Goal: Task Accomplishment & Management: Manage account settings

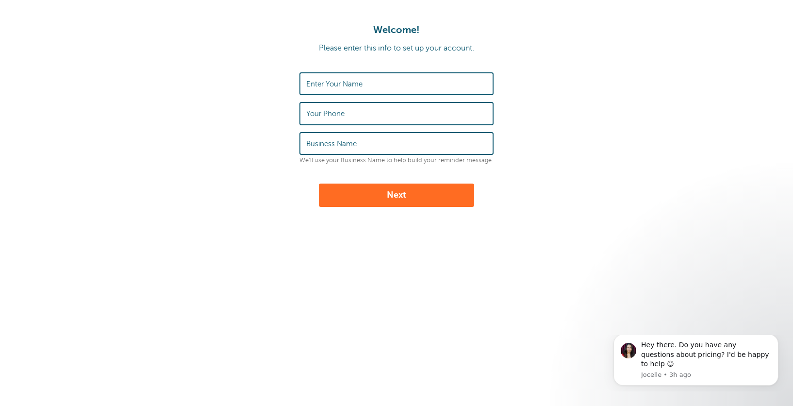
click at [333, 81] on label "Enter Your Name" at bounding box center [334, 84] width 56 height 9
click at [333, 81] on input "Enter Your Name" at bounding box center [396, 83] width 181 height 21
type input "Dana Anners"
type input "3346738070"
click at [314, 149] on input "Business Name" at bounding box center [396, 143] width 181 height 21
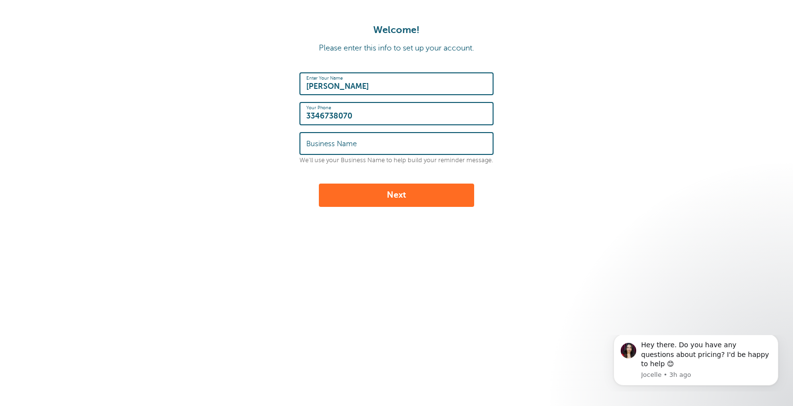
click at [507, 166] on form "Enter Your Name Dana Anners Your Phone 3346738070 Business Name We'll use your …" at bounding box center [397, 139] width 774 height 134
click at [381, 151] on input "Business Name" at bounding box center [396, 143] width 181 height 21
type input "Tri-State Truck Accessories"
click at [339, 196] on button "Next" at bounding box center [396, 194] width 155 height 23
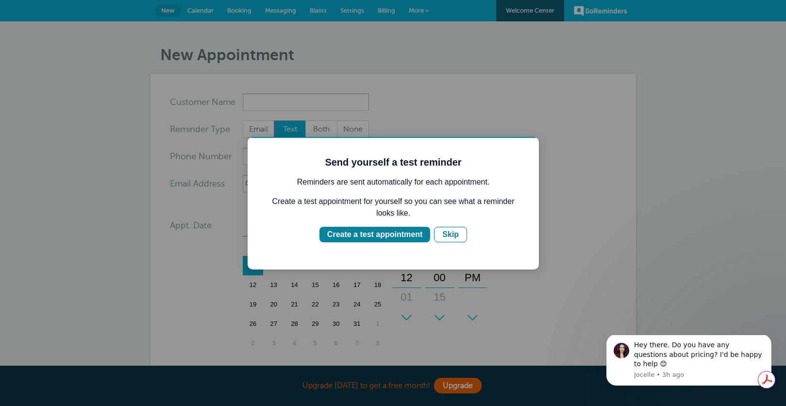
click at [651, 132] on div at bounding box center [393, 203] width 786 height 406
click at [345, 232] on div "Create a test appointment" at bounding box center [374, 235] width 95 height 12
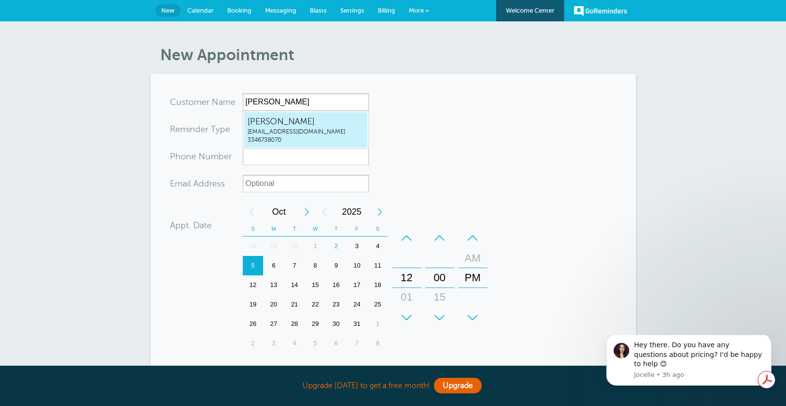
type input "DanaAnnerstristatetruck@hotmail.com3346738070"
type input "Dana Anners"
type input "3346738070"
type input "tristatetruck@hotmail.com"
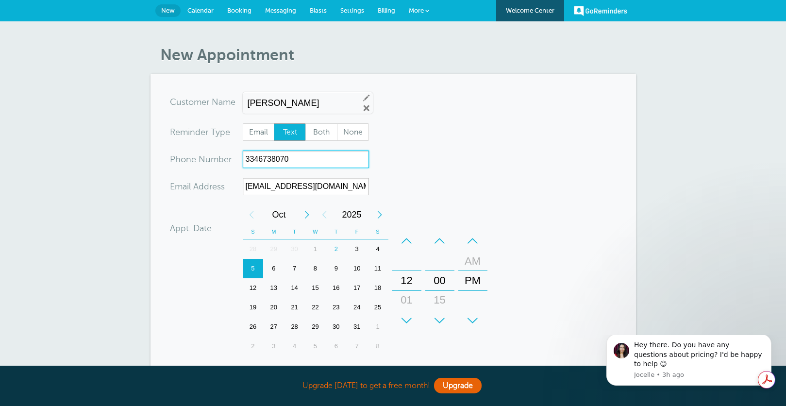
drag, startPoint x: 305, startPoint y: 159, endPoint x: 116, endPoint y: 116, distance: 193.0
click at [118, 117] on div "New Appointment You are creating a new customer. To use an existing customer se…" at bounding box center [393, 287] width 786 height 532
click at [294, 266] on div "7" at bounding box center [294, 268] width 21 height 19
type input "3347982862"
click at [505, 300] on form "You are creating a new customer. To use an existing customer select one from th…" at bounding box center [393, 293] width 447 height 401
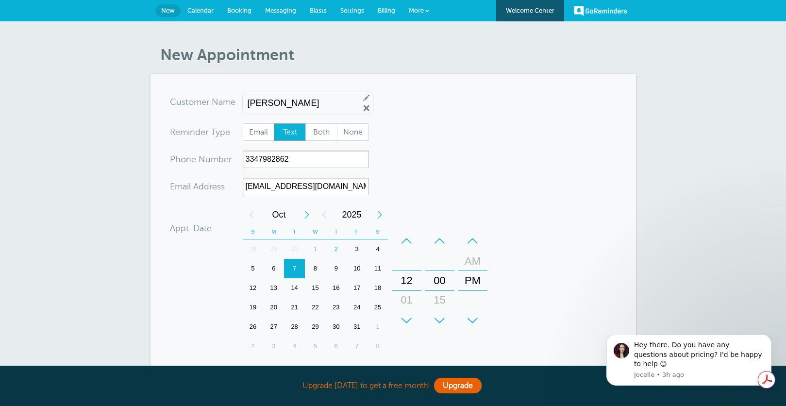
click at [743, 331] on div "New Appointment You are creating a new customer. To use an existing customer se…" at bounding box center [393, 287] width 786 height 532
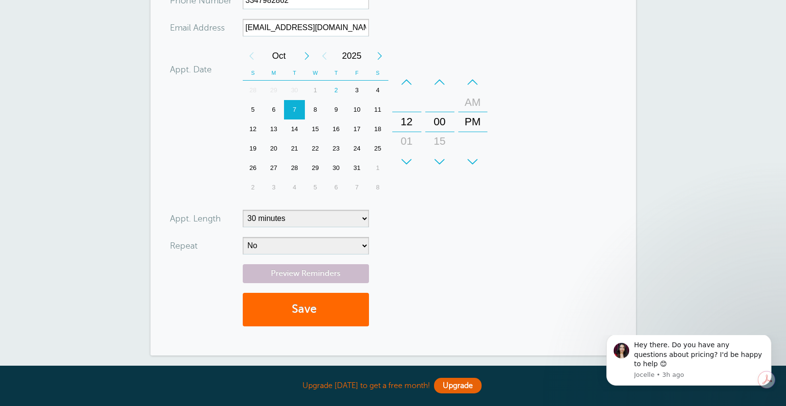
scroll to position [243, 0]
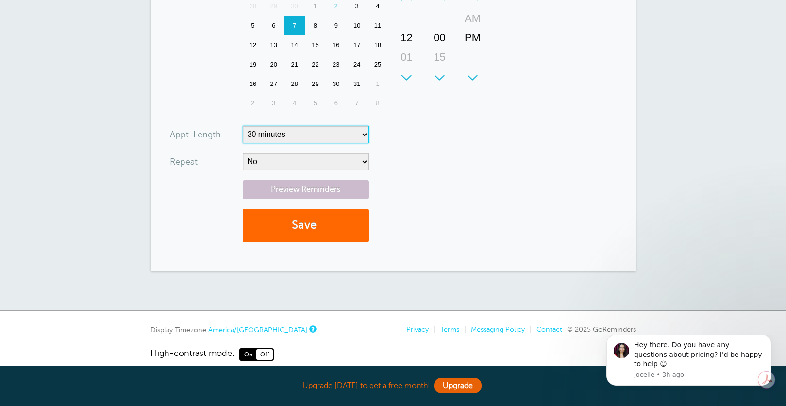
click at [283, 131] on select "5 minutes 10 minutes 15 minutes 20 minutes 25 minutes 30 minutes 35 minutes 40 …" at bounding box center [306, 134] width 126 height 17
select select "60"
click at [243, 126] on select "5 minutes 10 minutes 15 minutes 20 minutes 25 minutes 30 minutes 35 minutes 40 …" at bounding box center [306, 134] width 126 height 17
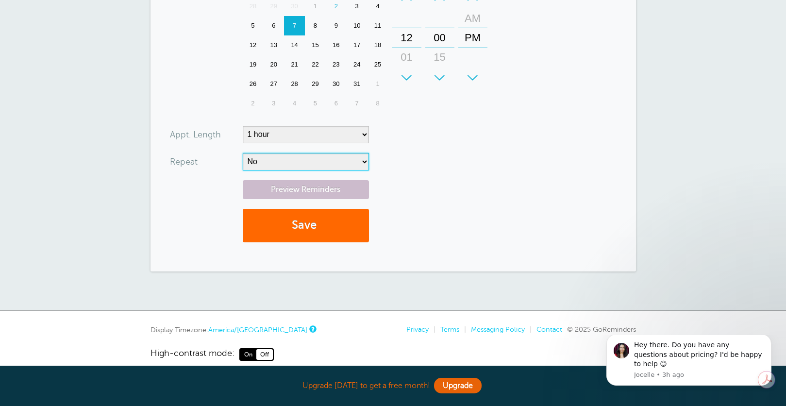
click at [277, 164] on select "No Daily Weekly Every 2 weeks Every 3 weeks Every 4 weeks Monthly Every 5 weeks…" at bounding box center [306, 161] width 126 height 17
click at [294, 227] on button "Save" at bounding box center [306, 225] width 126 height 33
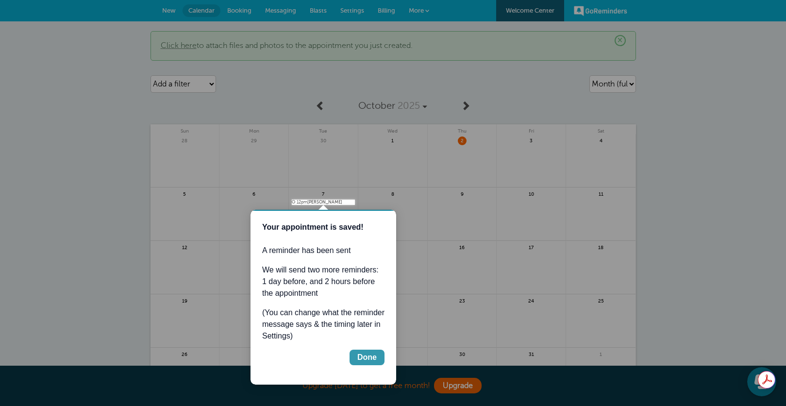
click at [367, 354] on div "Done" at bounding box center [366, 357] width 19 height 12
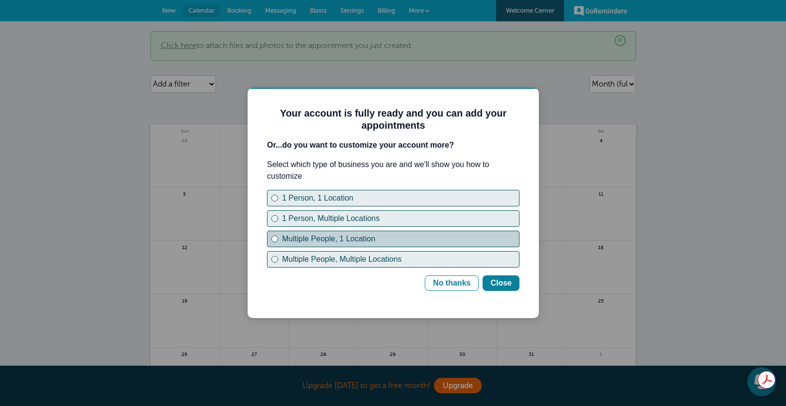
click at [276, 238] on div "Multiple People, 1 Location" at bounding box center [275, 239] width 4 height 4
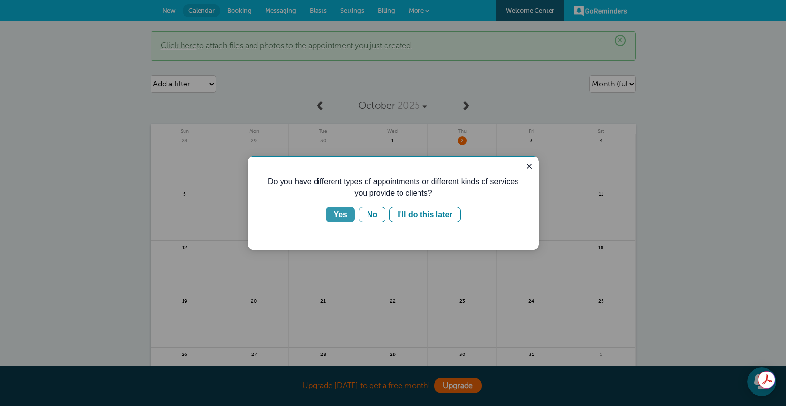
click at [333, 212] on button "Yes" at bounding box center [340, 215] width 29 height 16
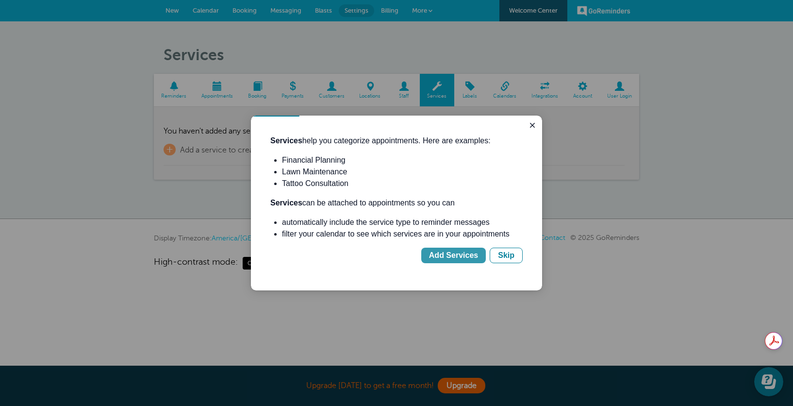
click at [463, 253] on div "Add Services" at bounding box center [453, 255] width 49 height 12
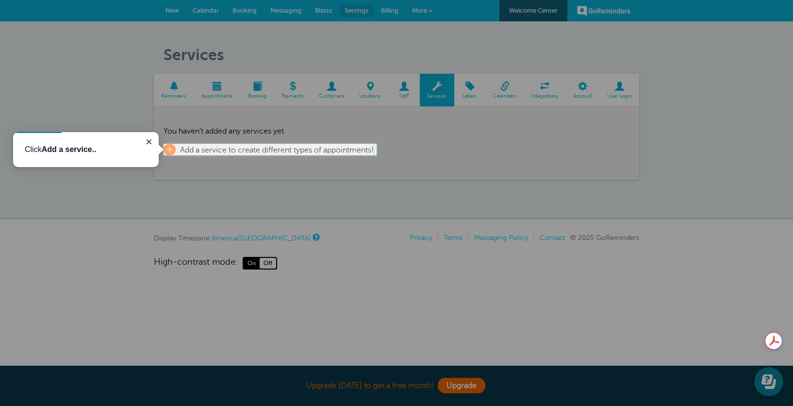
click at [175, 148] on link "+ Add a service to create different types of appointments!" at bounding box center [269, 150] width 210 height 12
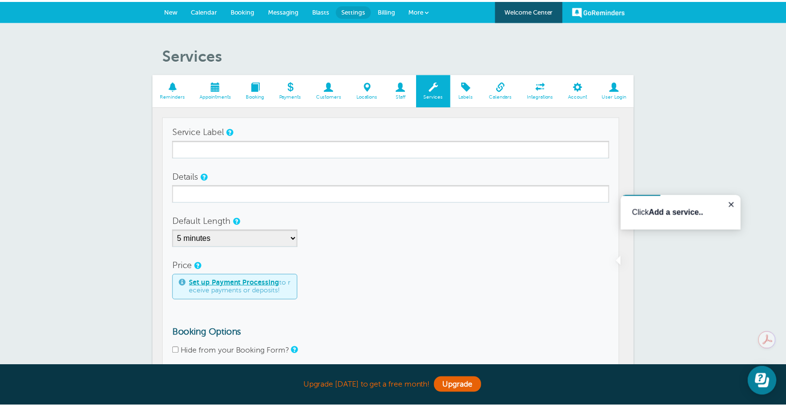
scroll to position [4, 0]
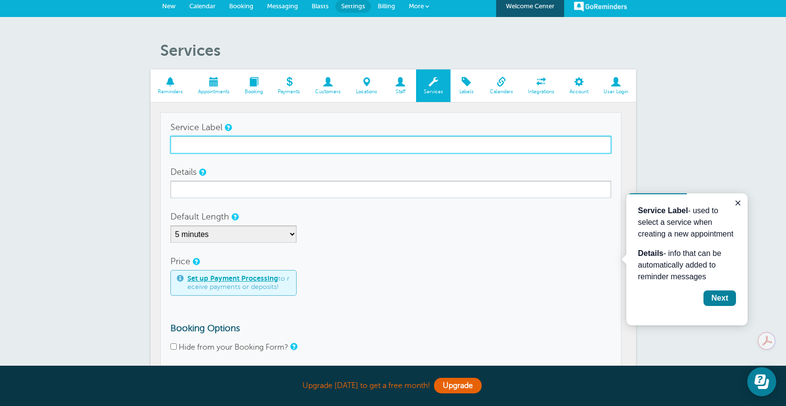
click at [184, 147] on input "Service Label" at bounding box center [390, 144] width 441 height 17
type input "Alignment/Mount Balance"
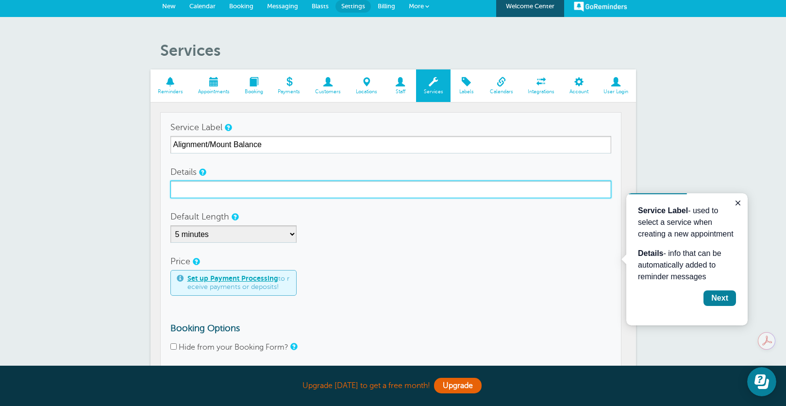
click at [186, 188] on input "Details" at bounding box center [390, 189] width 441 height 17
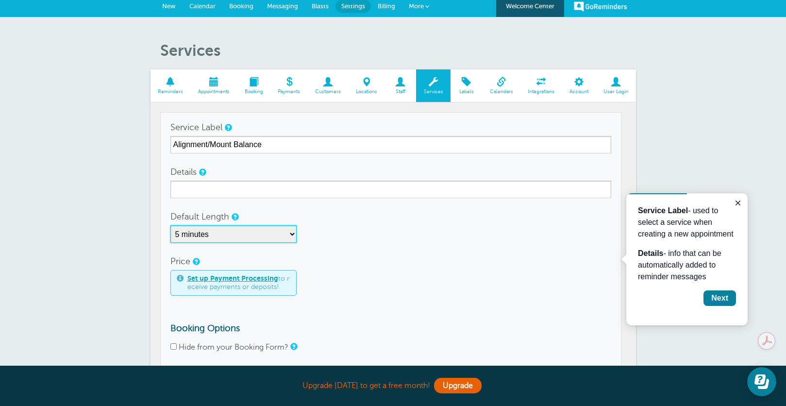
click at [204, 234] on select "5 minutes 10 minutes 15 minutes 20 minutes 25 minutes 30 minutes 35 minutes 40 …" at bounding box center [233, 233] width 126 height 17
select select "90"
click at [170, 225] on select "5 minutes 10 minutes 15 minutes 20 minutes 25 minutes 30 minutes 35 minutes 40 …" at bounding box center [233, 233] width 126 height 17
click at [340, 281] on div "Set up Payment Processing to receive payments or deposits!" at bounding box center [390, 283] width 441 height 26
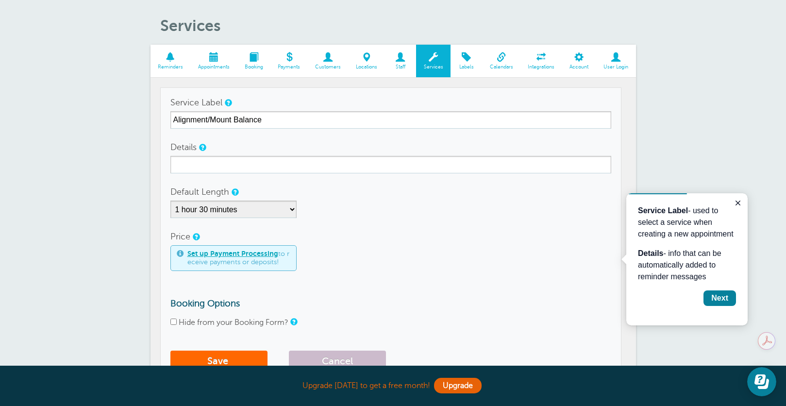
scroll to position [53, 0]
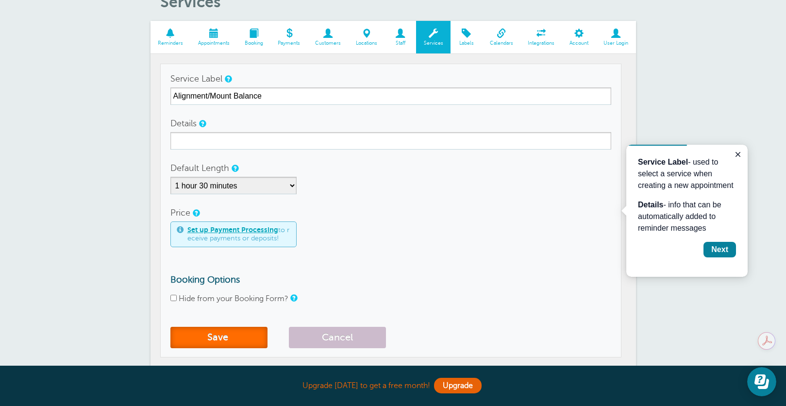
click at [220, 331] on button "Save" at bounding box center [218, 337] width 97 height 21
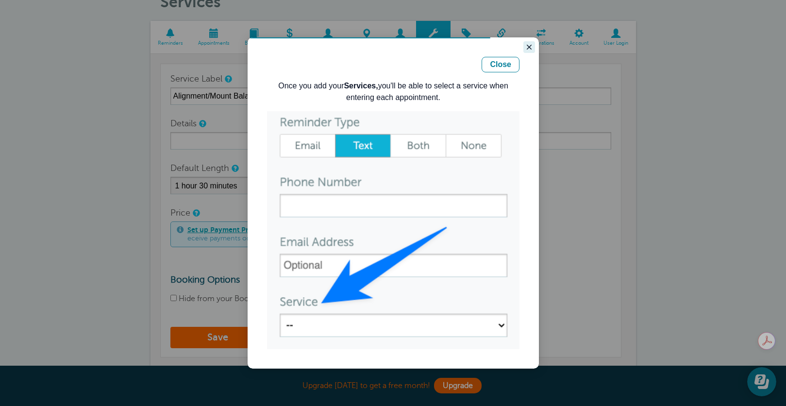
click at [528, 47] on icon "Close guide" at bounding box center [529, 47] width 8 height 8
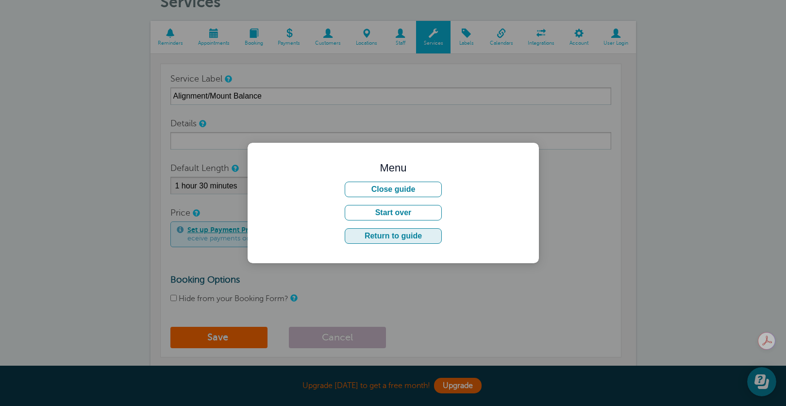
click at [405, 234] on button "Return to guide" at bounding box center [393, 236] width 97 height 16
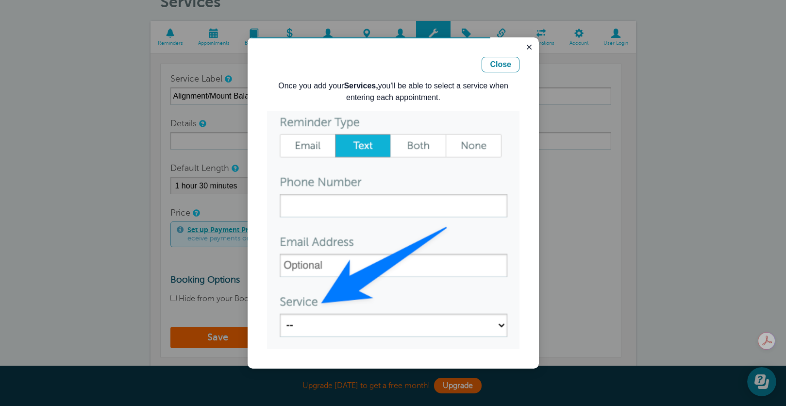
click at [291, 329] on img "Guide" at bounding box center [393, 230] width 252 height 238
click at [497, 65] on div "Close" at bounding box center [500, 65] width 21 height 12
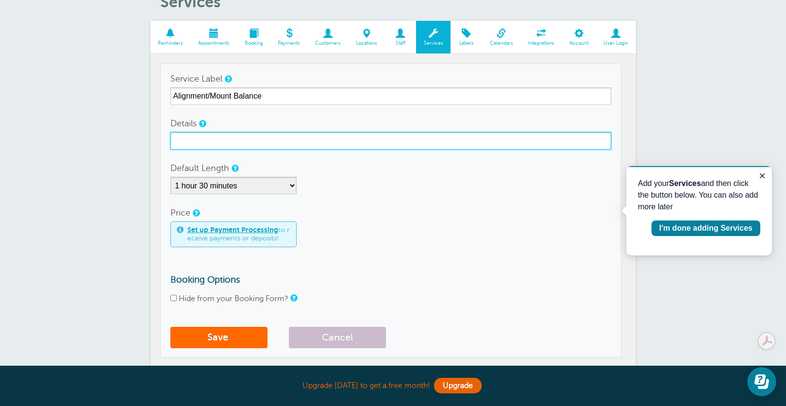
click at [183, 144] on input "Details" at bounding box center [390, 140] width 441 height 17
type input "Alignment/Mount Balance"
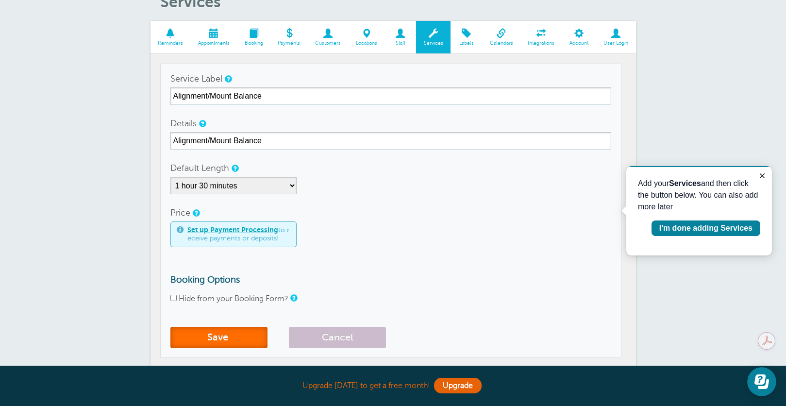
click at [204, 333] on button "Save" at bounding box center [218, 337] width 97 height 21
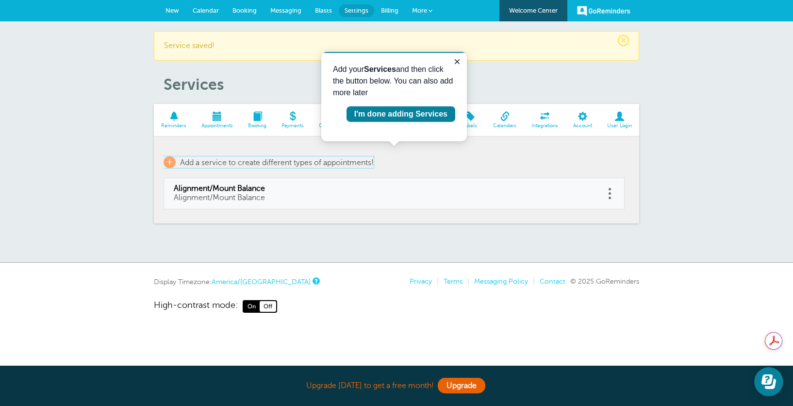
click at [170, 165] on span "+" at bounding box center [170, 162] width 12 height 12
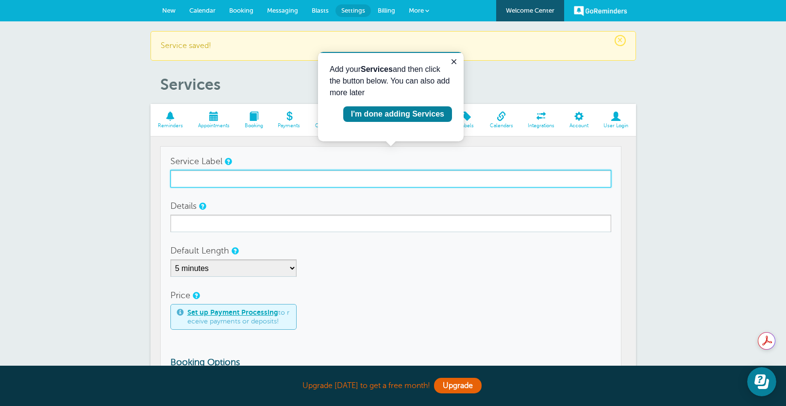
click at [194, 182] on input "Service Label" at bounding box center [390, 178] width 441 height 17
type input "Lift Kit installation"
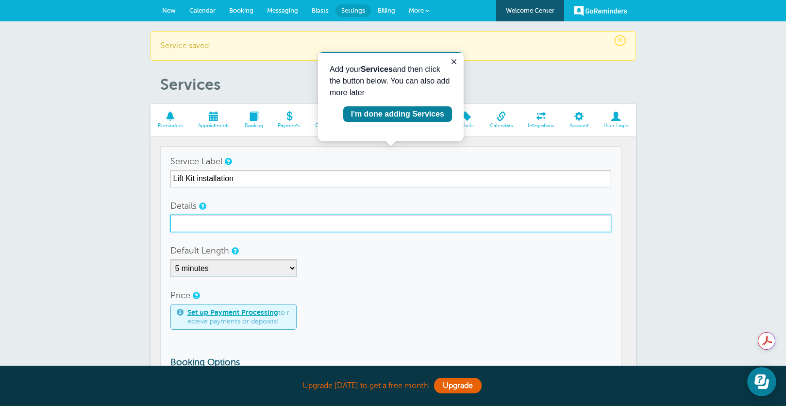
click at [211, 223] on input "Details" at bounding box center [390, 223] width 441 height 17
type input "Installation of Lift Kit"
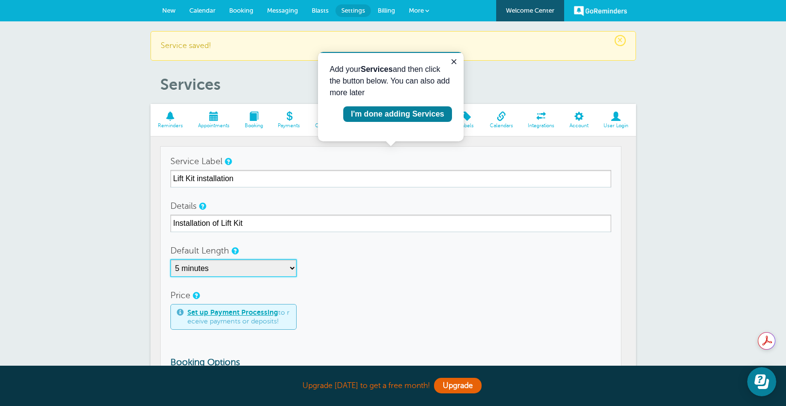
click at [276, 270] on select "5 minutes 10 minutes 15 minutes 20 minutes 25 minutes 30 minutes 35 minutes 40 …" at bounding box center [233, 267] width 126 height 17
select select "360"
click at [170, 259] on select "5 minutes 10 minutes 15 minutes 20 minutes 25 minutes 30 minutes 35 minutes 40 …" at bounding box center [233, 267] width 126 height 17
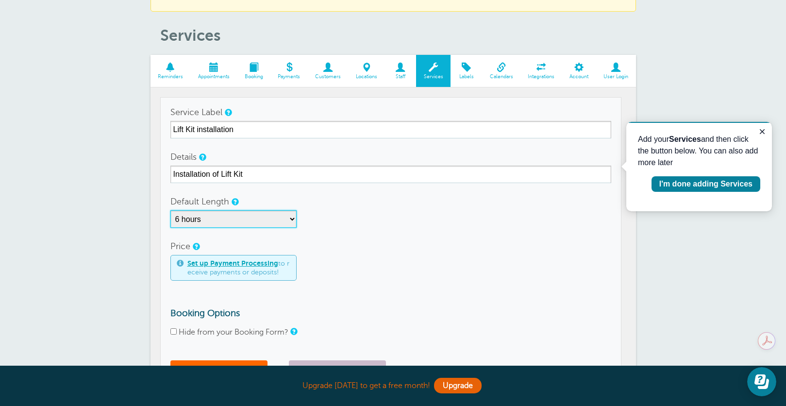
scroll to position [146, 0]
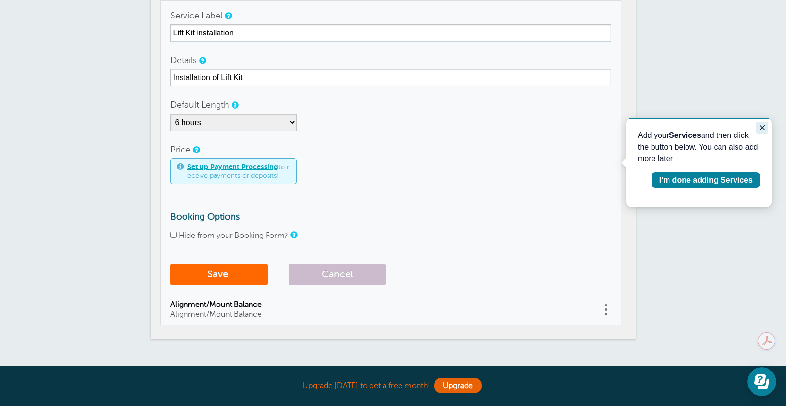
click at [762, 126] on icon "Close guide" at bounding box center [762, 128] width 8 height 8
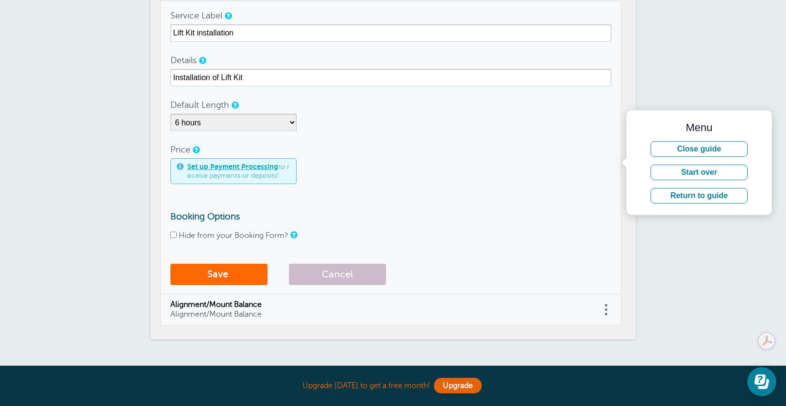
click at [697, 198] on button "Return to guide" at bounding box center [698, 196] width 97 height 16
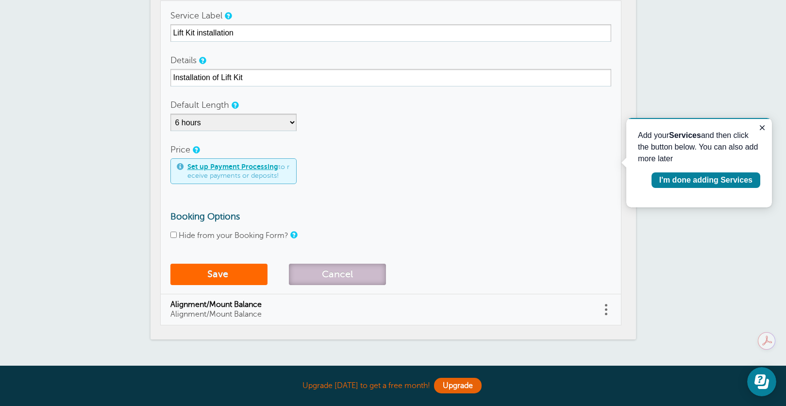
click at [326, 280] on button "Cancel" at bounding box center [337, 274] width 97 height 21
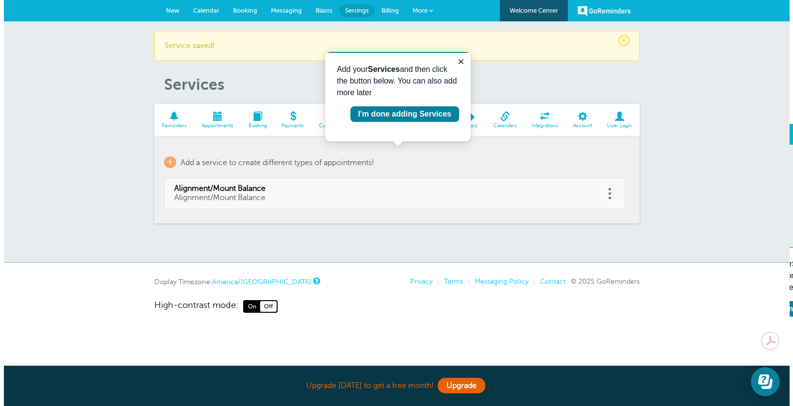
scroll to position [0, 0]
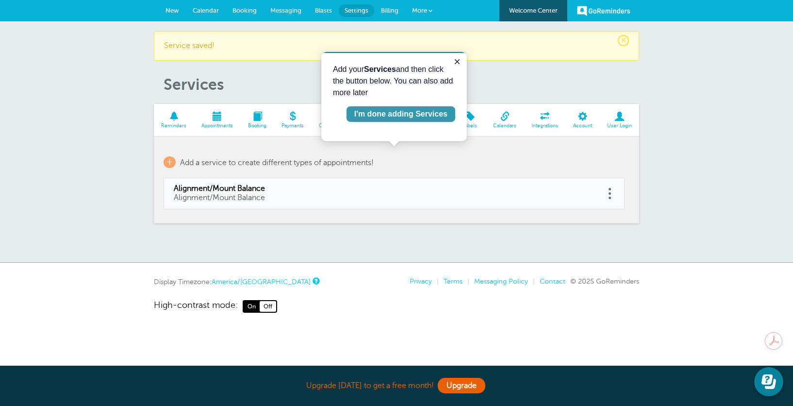
click at [403, 113] on div "I'm done adding Services" at bounding box center [400, 114] width 93 height 12
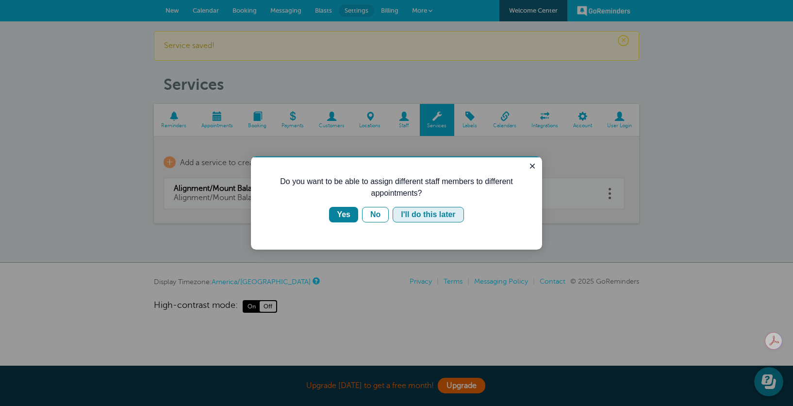
click at [405, 215] on div "I'll do this later" at bounding box center [428, 215] width 54 height 12
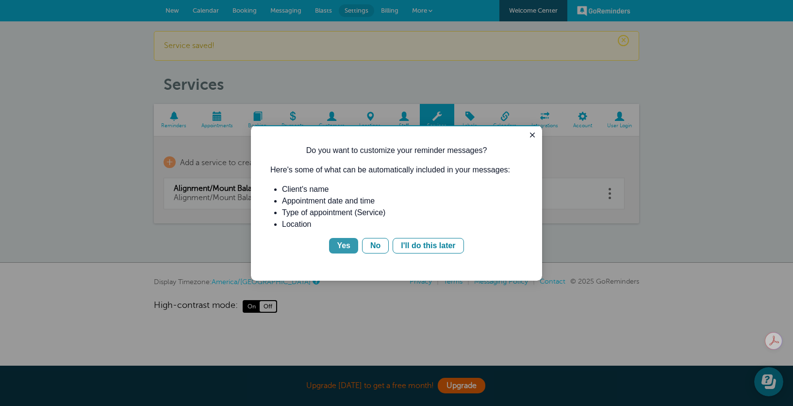
click at [342, 246] on div "Yes" at bounding box center [344, 246] width 14 height 12
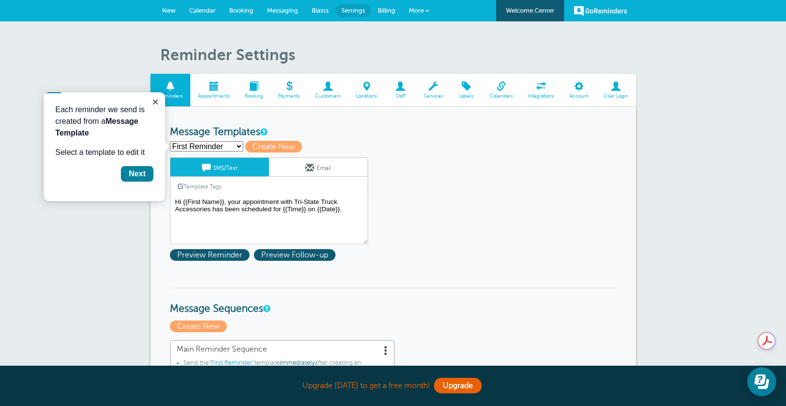
click at [227, 147] on select "First Reminder Second Reminder Third Reminder Create new..." at bounding box center [206, 146] width 73 height 10
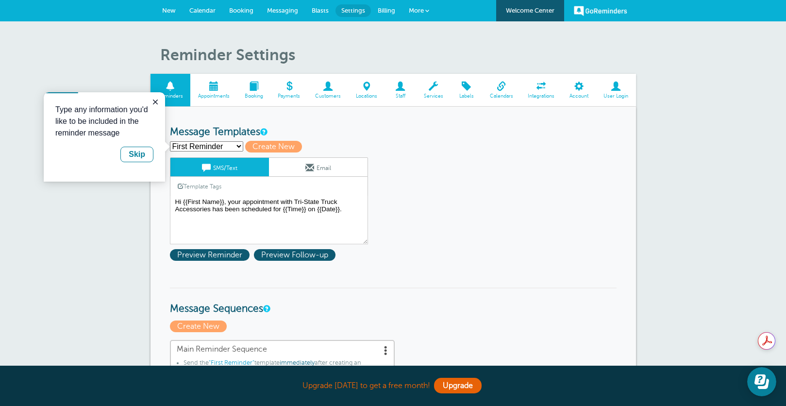
click at [227, 147] on select "First Reminder Second Reminder Third Reminder Create new..." at bounding box center [206, 146] width 73 height 10
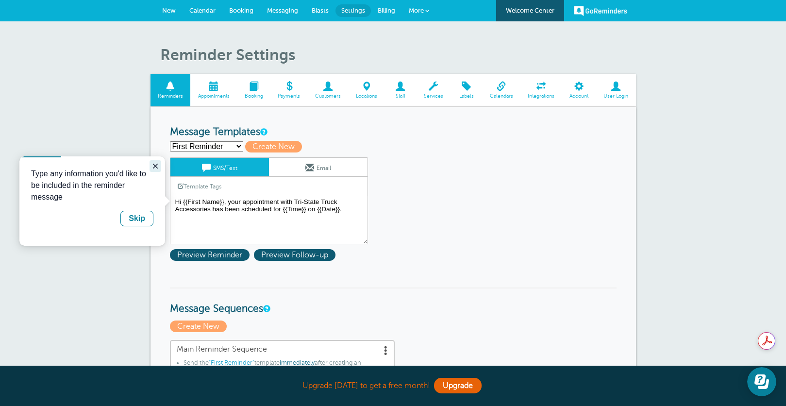
click at [155, 165] on icon "Close guide" at bounding box center [155, 166] width 5 height 5
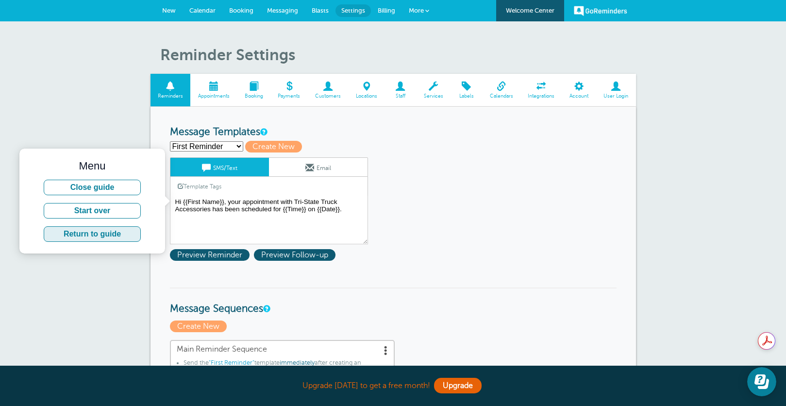
click at [91, 232] on button "Return to guide" at bounding box center [92, 234] width 97 height 16
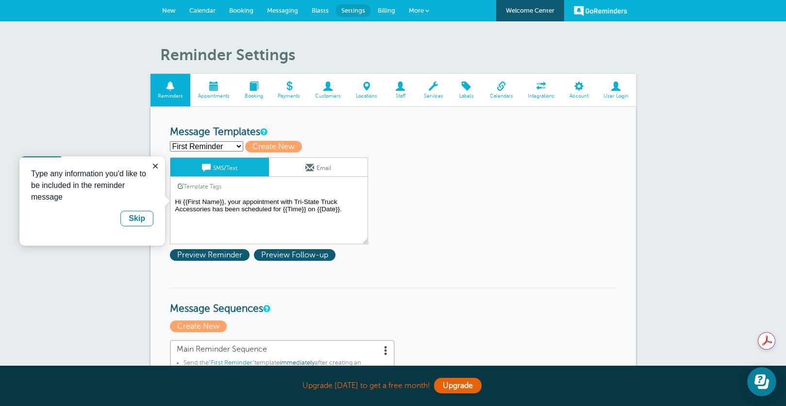
click at [195, 204] on textarea "Hi {{First Name}}, your appointment with Tri-State Truck Accessories has been s…" at bounding box center [269, 220] width 198 height 49
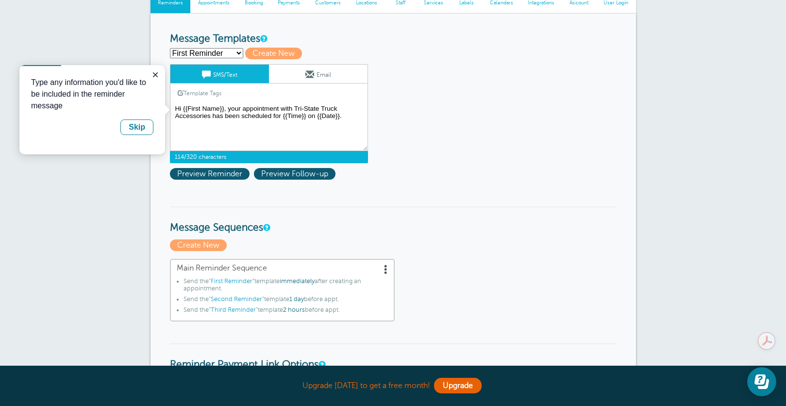
scroll to position [97, 0]
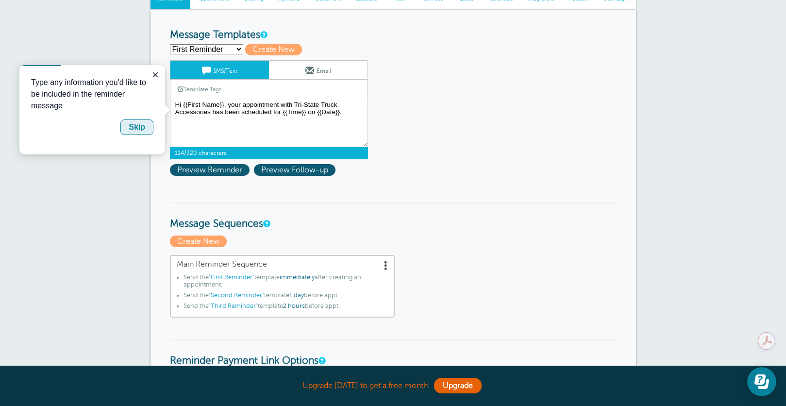
click at [142, 127] on div "Skip" at bounding box center [137, 127] width 17 height 12
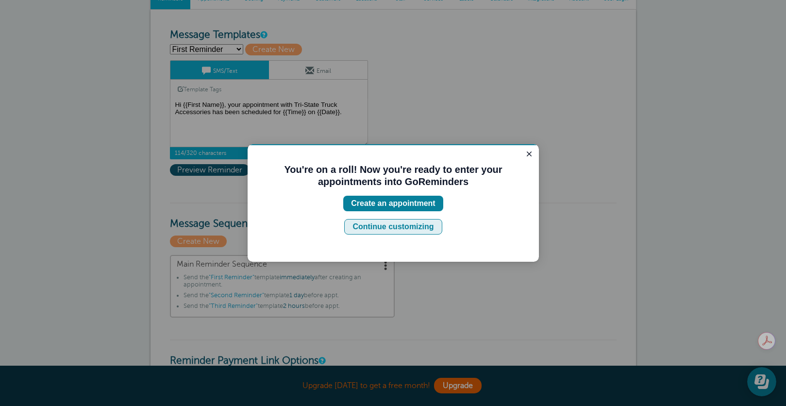
click at [380, 227] on div "Continue customizing" at bounding box center [392, 227] width 81 height 12
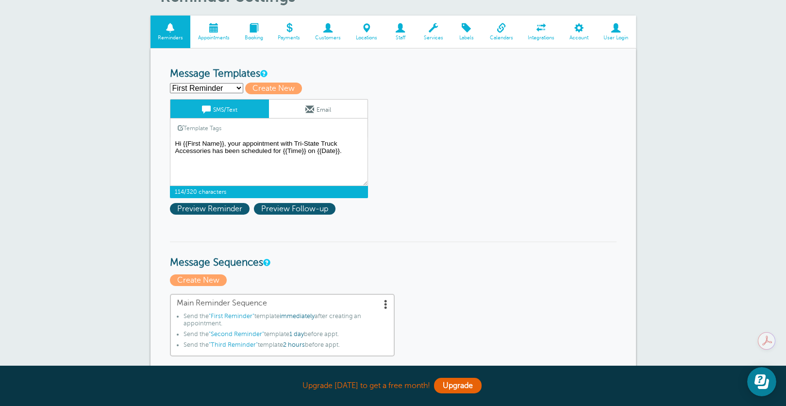
scroll to position [0, 0]
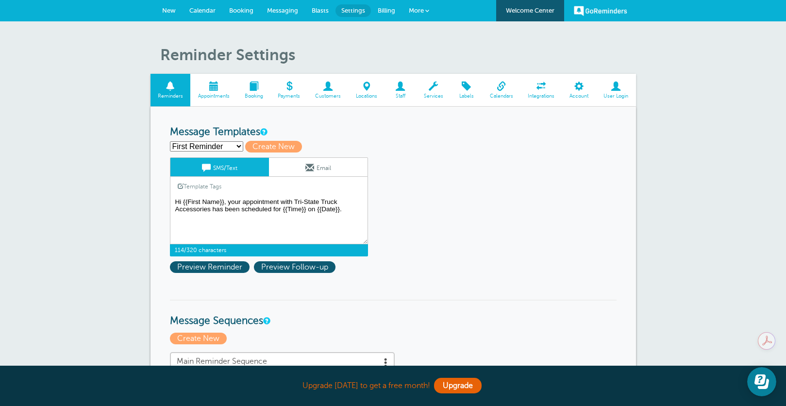
drag, startPoint x: 222, startPoint y: 200, endPoint x: 184, endPoint y: 196, distance: 38.1
click at [184, 196] on textarea "Hi {{First Name}}, your appointment with Tri-State Truck Accessories has been s…" at bounding box center [269, 220] width 198 height 49
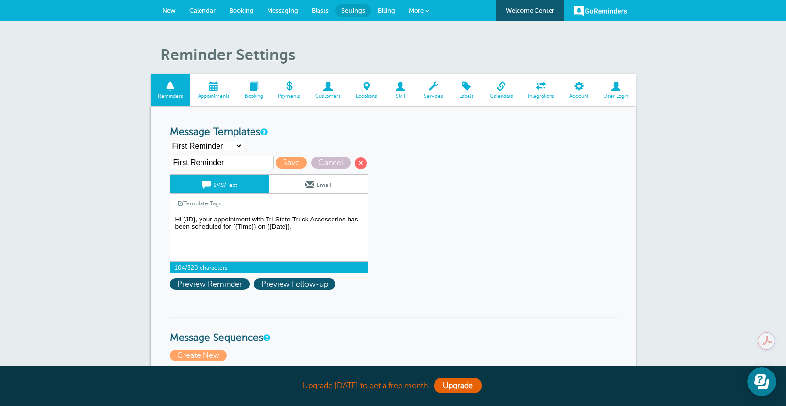
type textarea "Hi {JD}, your appointment with Tri-State Truck Accessories has been scheduled f…"
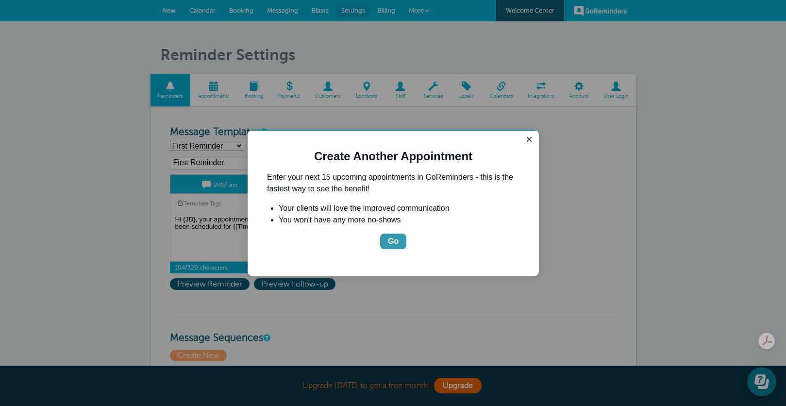
click at [395, 241] on div "Go" at bounding box center [393, 241] width 11 height 12
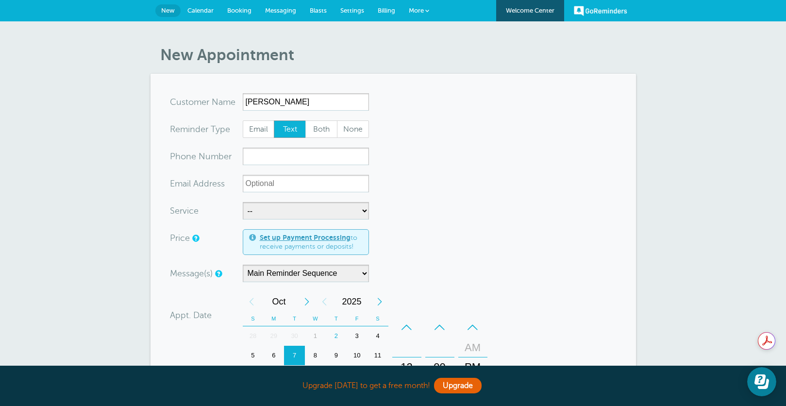
type input "JD Sadler"
click at [291, 158] on input "xxx-no-autofill" at bounding box center [306, 156] width 126 height 17
type input "3347263677"
click at [265, 213] on select "-- Alignment/Mount Balance" at bounding box center [306, 210] width 126 height 17
click at [269, 216] on select "-- Alignment/Mount Balance" at bounding box center [306, 210] width 126 height 17
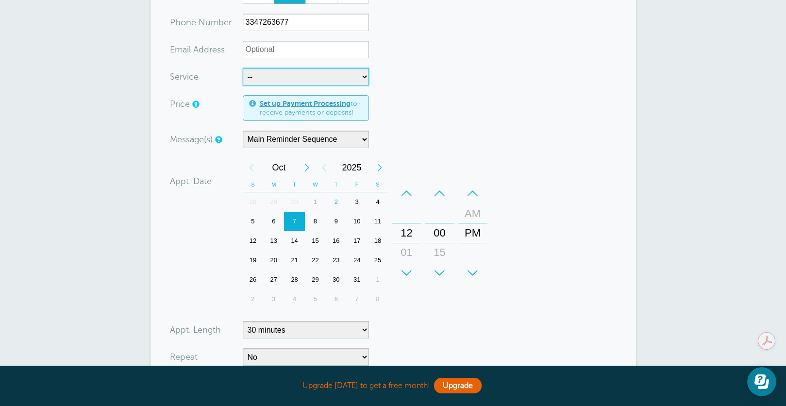
scroll to position [146, 0]
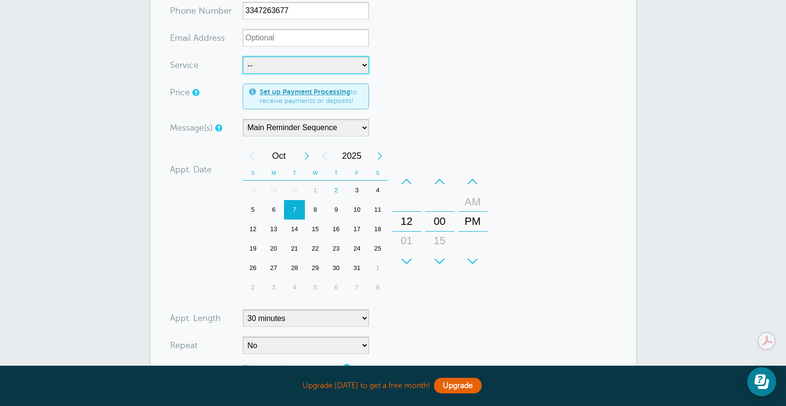
click at [274, 209] on div "6" at bounding box center [273, 209] width 21 height 19
drag, startPoint x: 412, startPoint y: 219, endPoint x: 423, endPoint y: 150, distance: 69.7
click at [422, 152] on div "+ – Month January February March April May June July August September October N…" at bounding box center [367, 221] width 248 height 151
drag, startPoint x: 411, startPoint y: 246, endPoint x: 414, endPoint y: 197, distance: 49.1
click at [414, 206] on div "04" at bounding box center [406, 215] width 23 height 19
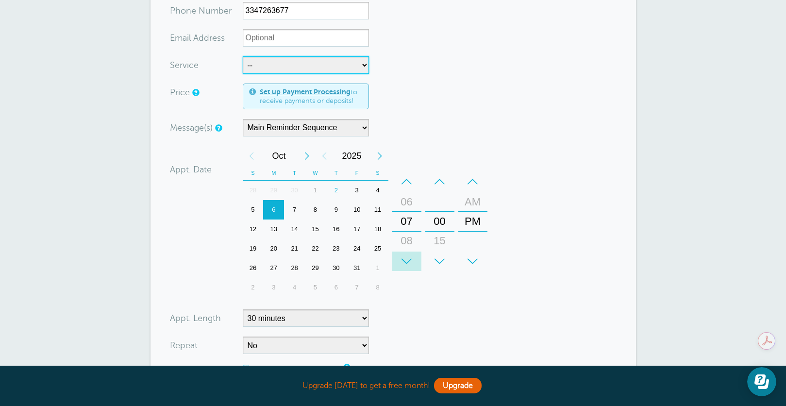
click at [406, 259] on div "+" at bounding box center [406, 260] width 29 height 19
click at [406, 257] on div "+" at bounding box center [406, 260] width 29 height 19
click at [471, 256] on div "+" at bounding box center [472, 260] width 29 height 19
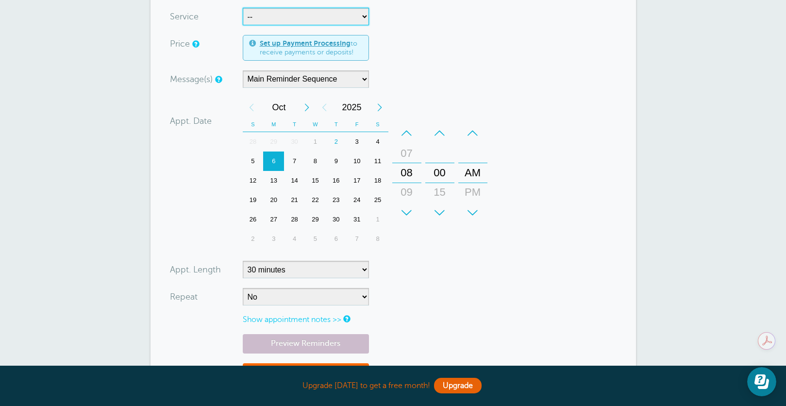
scroll to position [243, 0]
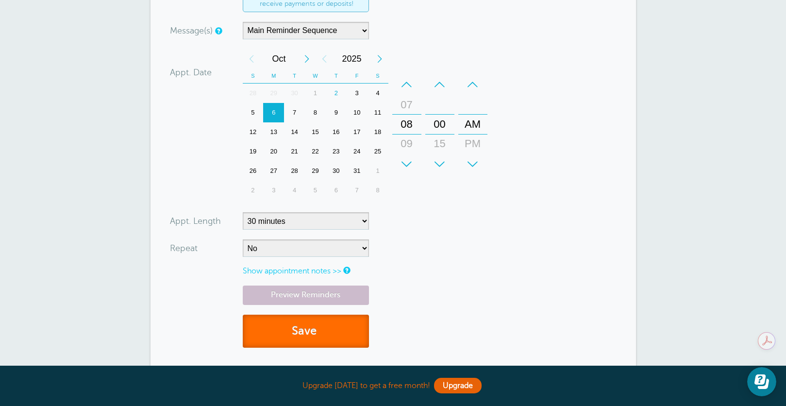
drag, startPoint x: 298, startPoint y: 330, endPoint x: 305, endPoint y: 327, distance: 8.3
click at [305, 327] on button "Save" at bounding box center [306, 331] width 126 height 33
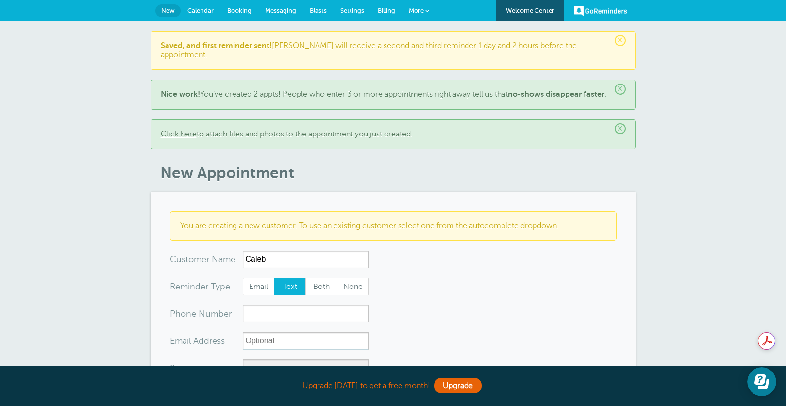
type input "Caleb"
type input "8505573426"
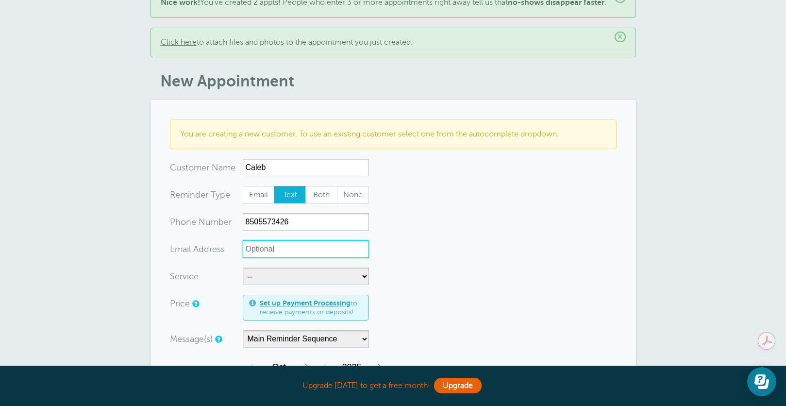
scroll to position [97, 0]
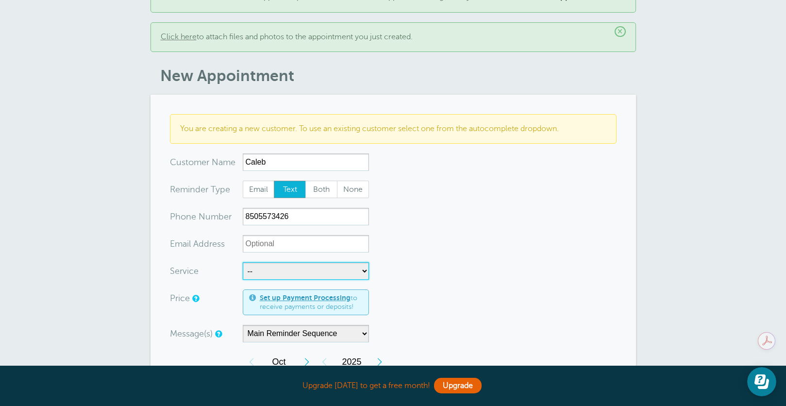
click at [268, 272] on select "-- Alignment/Mount Balance" at bounding box center [306, 270] width 126 height 17
click at [268, 271] on select "-- Alignment/Mount Balance" at bounding box center [306, 270] width 126 height 17
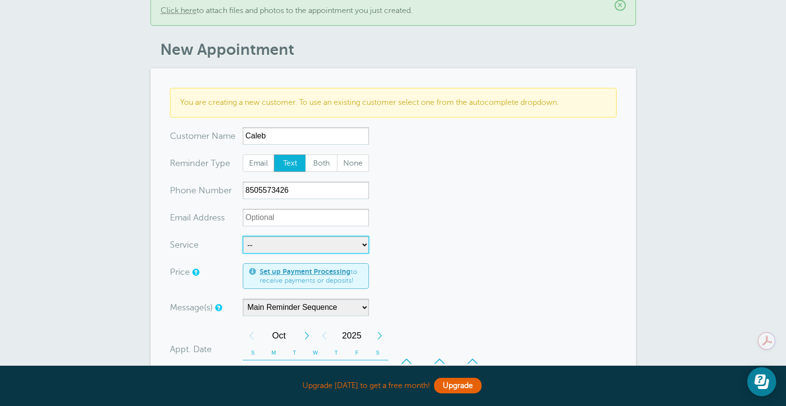
scroll to position [146, 0]
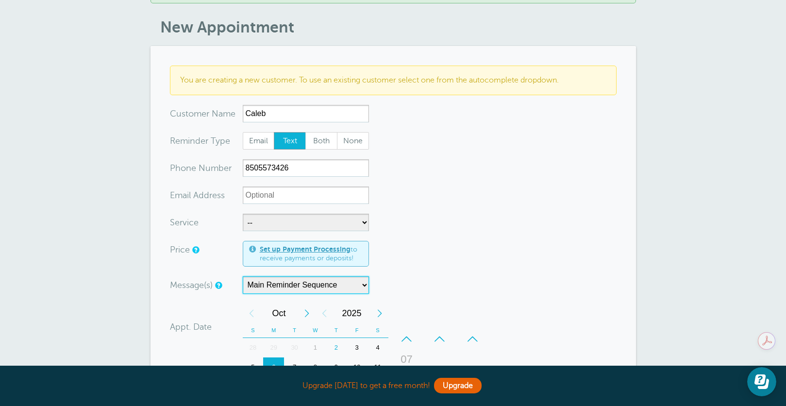
click at [312, 289] on select "Main Reminder Sequence" at bounding box center [306, 284] width 126 height 17
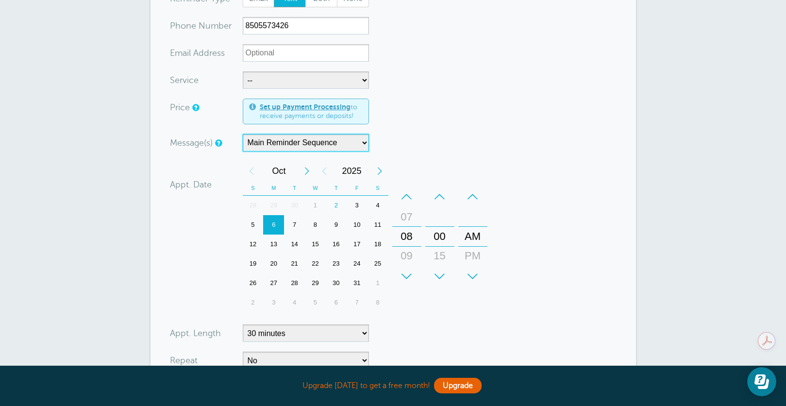
scroll to position [291, 0]
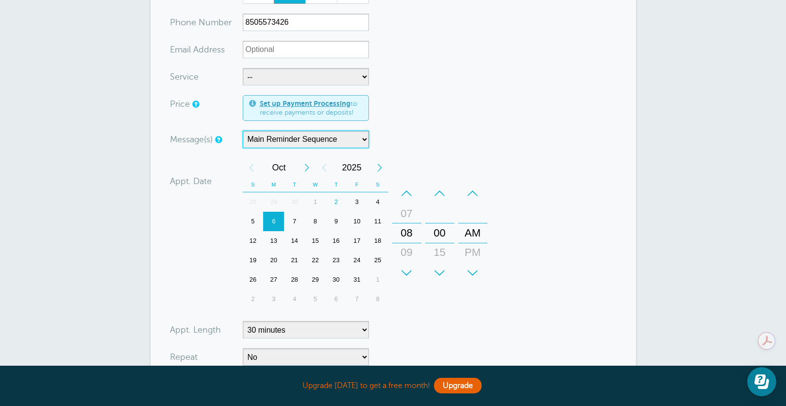
click at [292, 222] on div "7" at bounding box center [294, 221] width 21 height 19
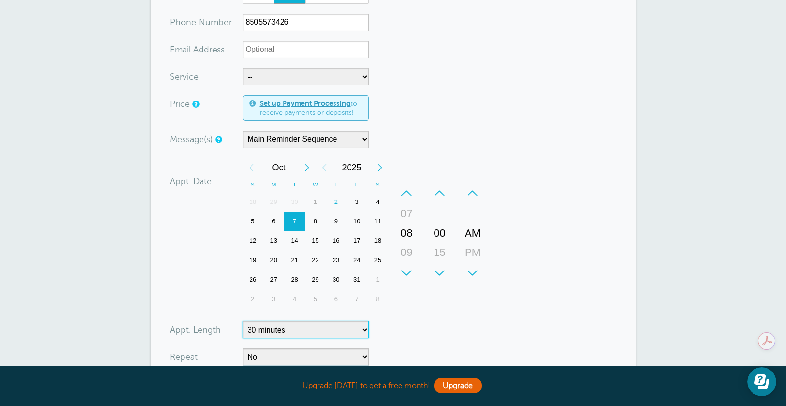
click at [296, 329] on select "5 minutes 10 minutes 15 minutes 20 minutes 25 minutes 30 minutes 35 minutes 40 …" at bounding box center [306, 329] width 126 height 17
select select "360"
click at [243, 321] on select "5 minutes 10 minutes 15 minutes 20 minutes 25 minutes 30 minutes 35 minutes 40 …" at bounding box center [306, 329] width 126 height 17
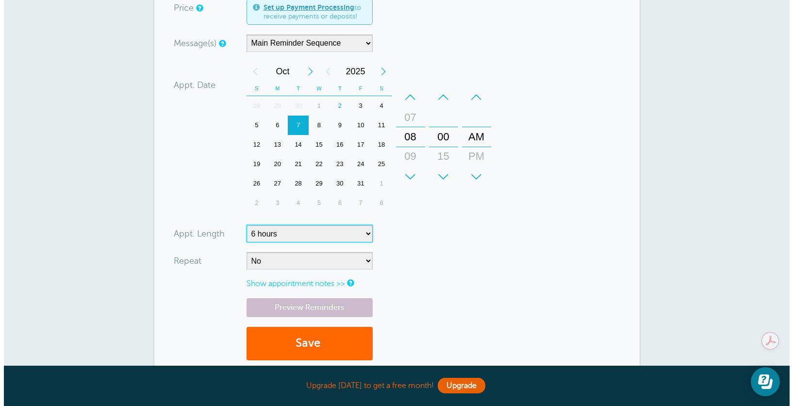
scroll to position [388, 0]
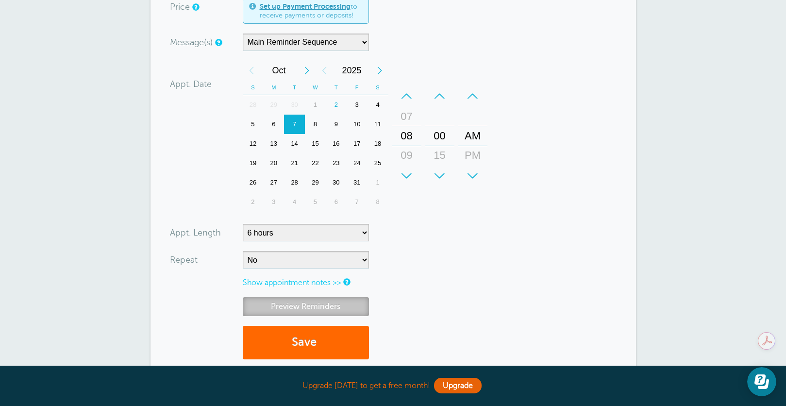
click at [308, 307] on link "Preview Reminders" at bounding box center [306, 306] width 126 height 19
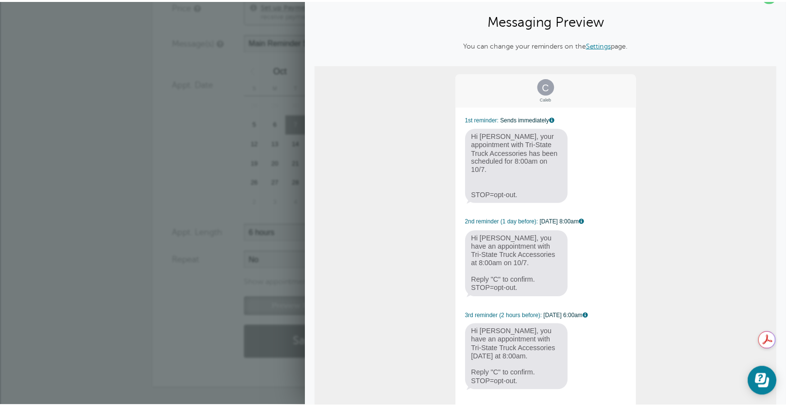
scroll to position [0, 0]
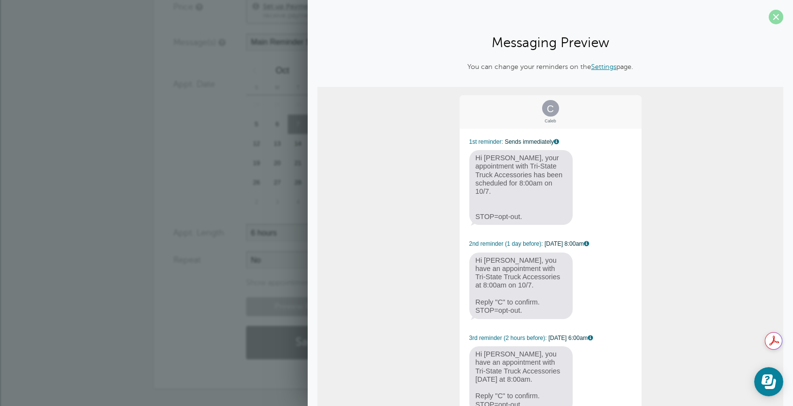
click at [769, 18] on span at bounding box center [776, 17] width 15 height 15
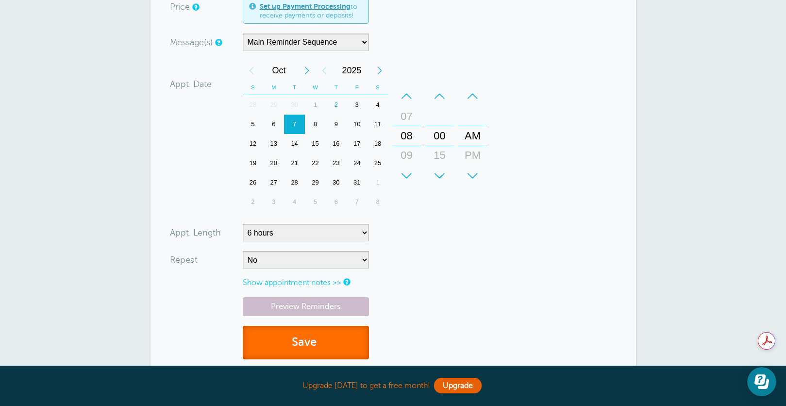
click at [297, 336] on button "Save" at bounding box center [306, 342] width 126 height 33
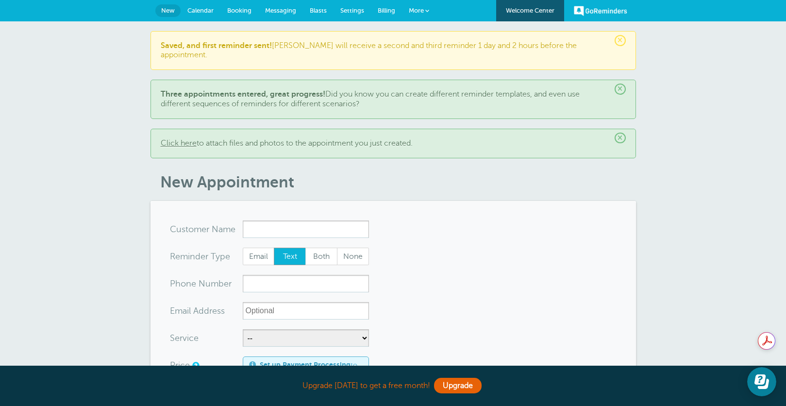
click at [200, 8] on span "Calendar" at bounding box center [200, 10] width 26 height 7
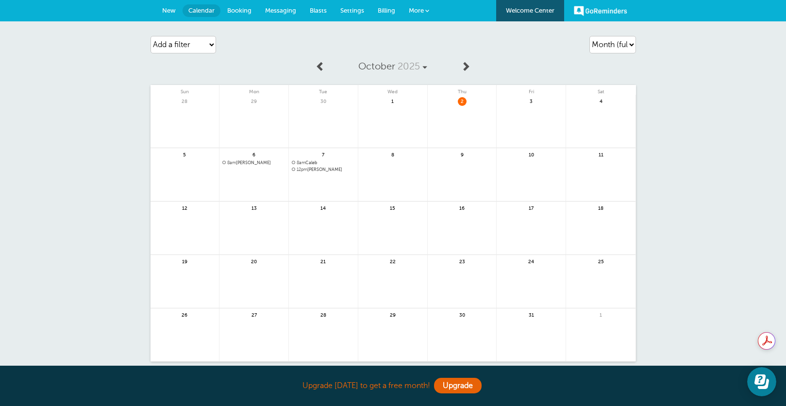
click at [235, 163] on span "8am" at bounding box center [231, 162] width 9 height 5
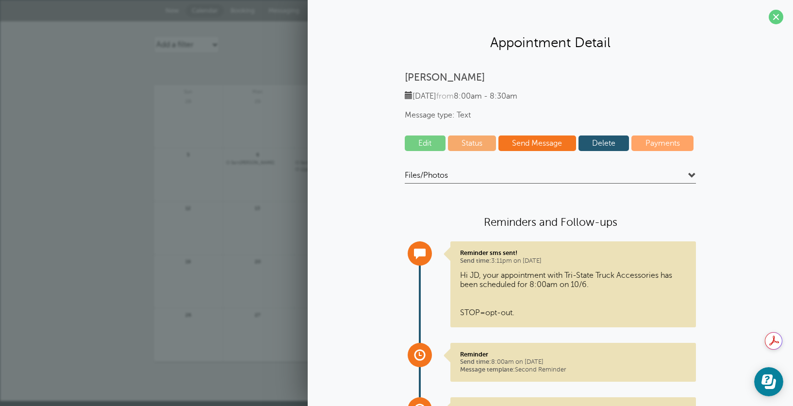
click at [424, 142] on link "Edit" at bounding box center [425, 143] width 41 height 16
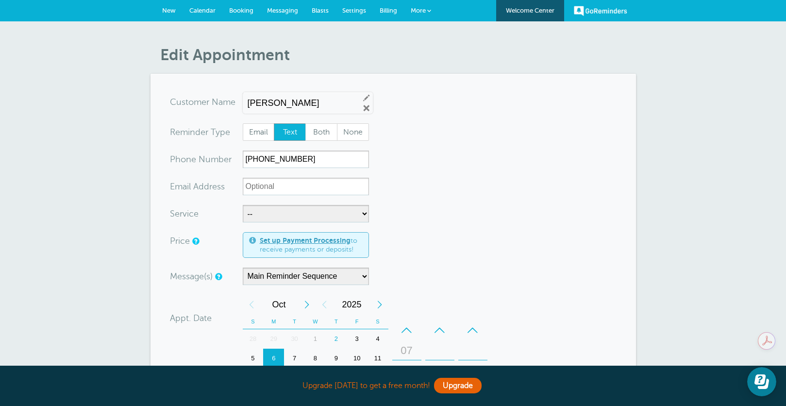
scroll to position [49, 0]
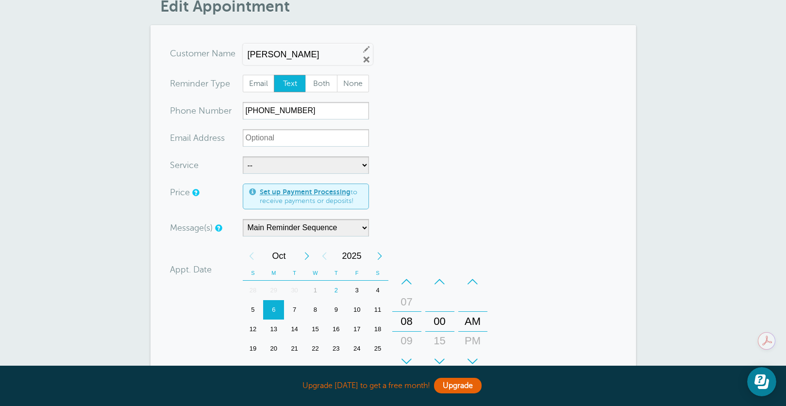
click at [295, 311] on div "7" at bounding box center [294, 309] width 21 height 19
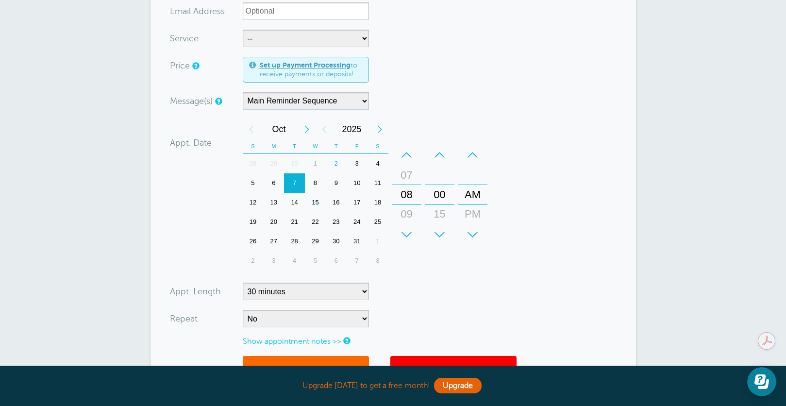
scroll to position [291, 0]
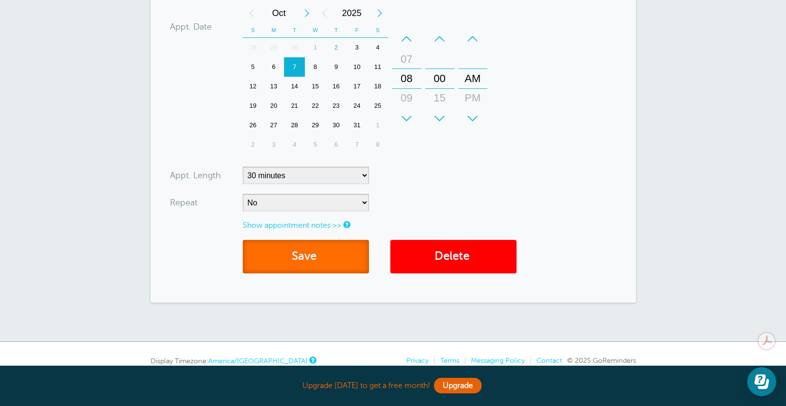
click at [298, 256] on button "Save" at bounding box center [306, 256] width 126 height 33
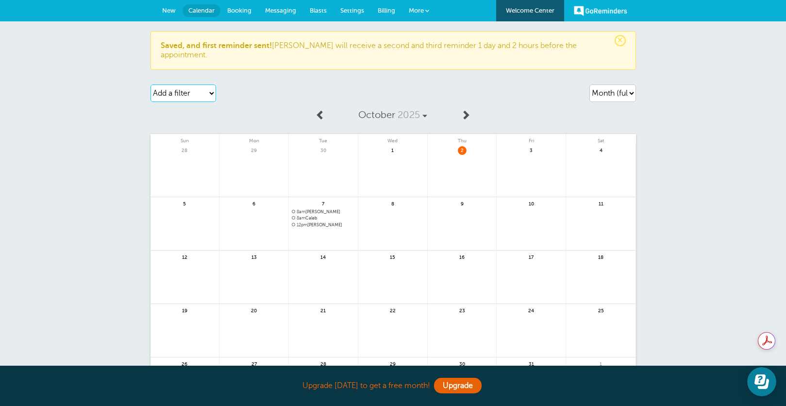
click at [191, 87] on select "Add a filter Customer Search Service Appointment Status Payment Status" at bounding box center [183, 92] width 66 height 17
select select "customer"
click at [150, 84] on select "Add a filter Customer Search Service Appointment Status Payment Status" at bounding box center [183, 92] width 66 height 17
select select
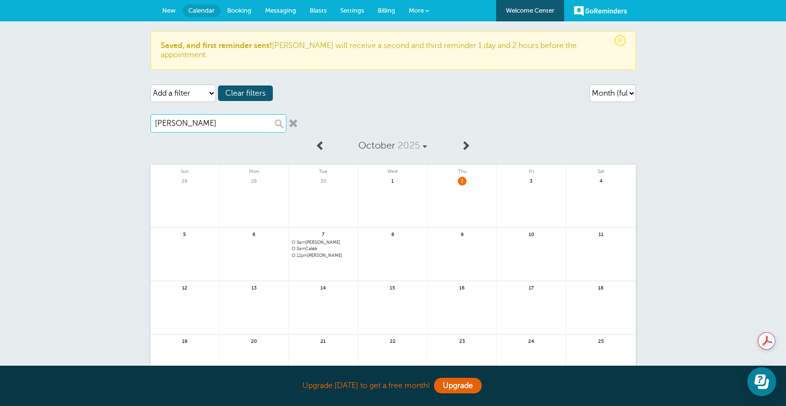
click at [235, 115] on input "[PERSON_NAME]" at bounding box center [218, 123] width 136 height 18
click at [276, 116] on input "[PERSON_NAME]" at bounding box center [218, 123] width 136 height 18
click at [279, 116] on input "[PERSON_NAME]" at bounding box center [218, 123] width 136 height 18
type input "[PERSON_NAME]"
click at [279, 116] on input "[PERSON_NAME]" at bounding box center [218, 123] width 136 height 18
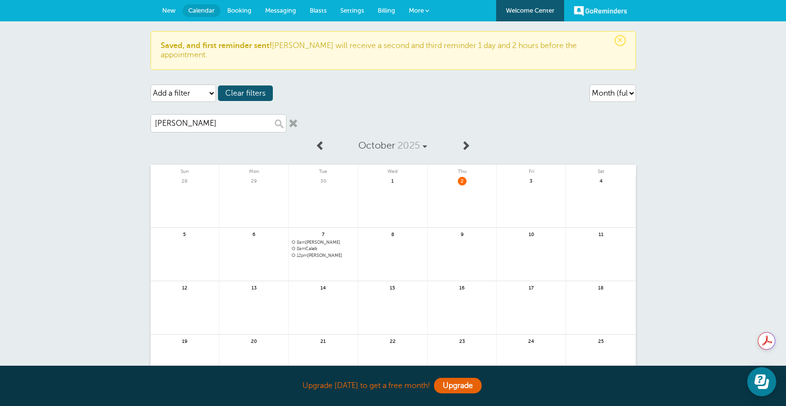
click at [291, 118] on link at bounding box center [293, 123] width 10 height 10
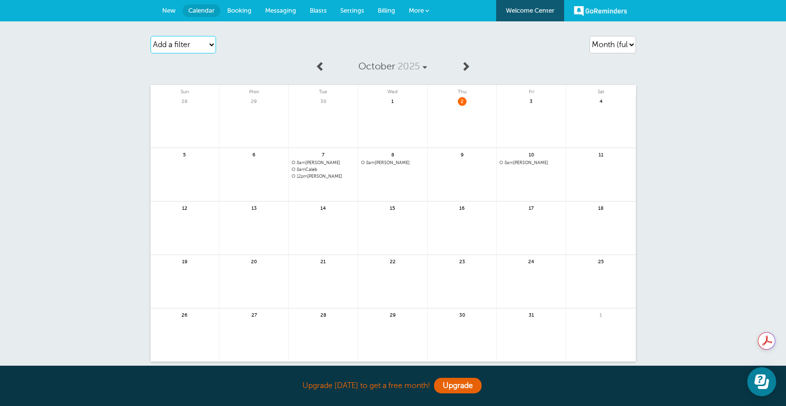
click at [182, 47] on select "Add a filter Customer Search Service Appointment Status Payment Status" at bounding box center [183, 44] width 66 height 17
select select "customer"
click at [150, 36] on select "Add a filter Customer Search Service Appointment Status Payment Status" at bounding box center [183, 44] width 66 height 17
select select
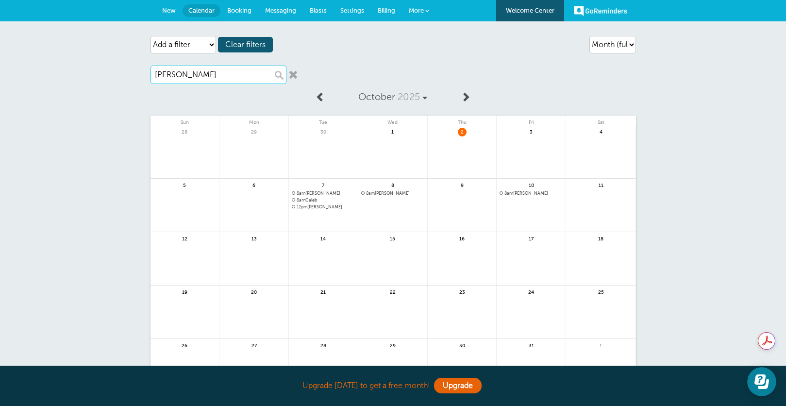
type input "[PERSON_NAME]"
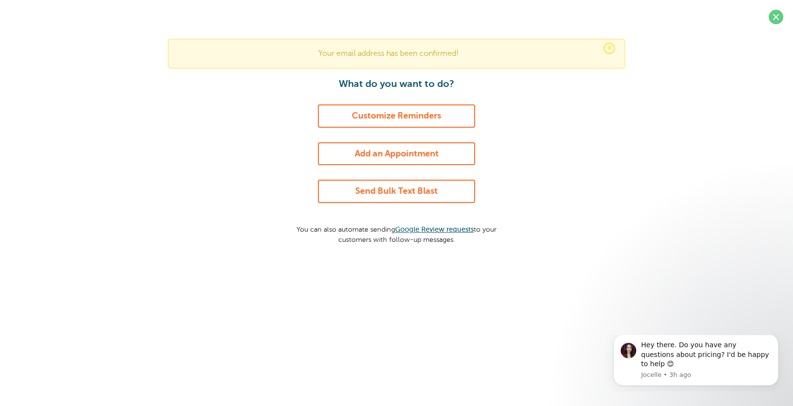
click at [395, 155] on link "Add an Appointment" at bounding box center [396, 153] width 157 height 23
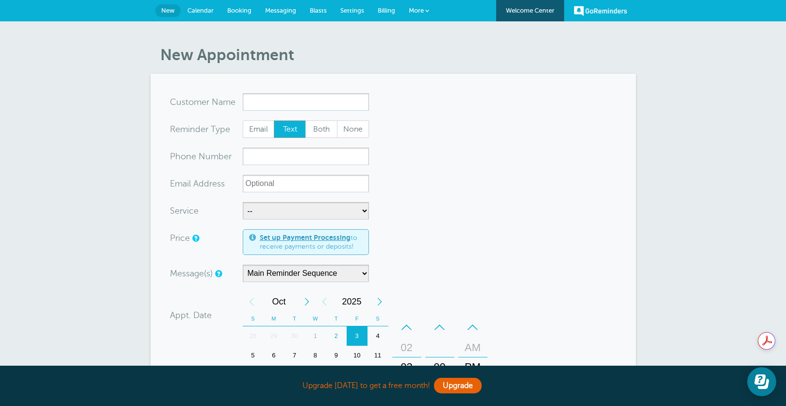
click at [266, 101] on input "x-no-autofill" at bounding box center [306, 101] width 126 height 17
click at [234, 10] on span "Booking" at bounding box center [239, 10] width 24 height 7
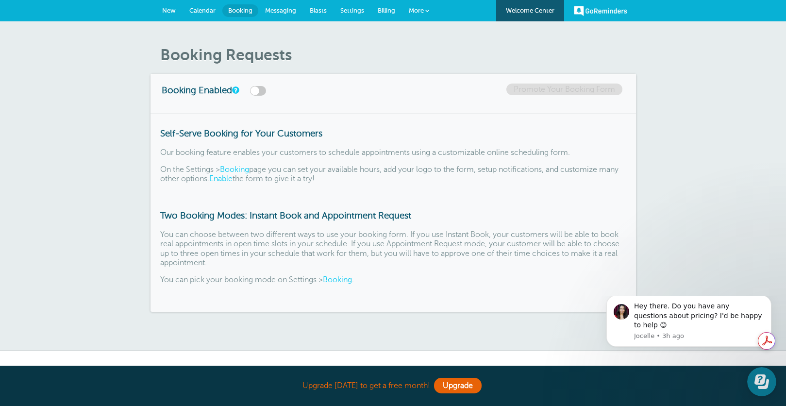
click at [259, 91] on label at bounding box center [258, 91] width 16 height 10
click at [0, 0] on input "checkbox" at bounding box center [0, 0] width 0 height 0
click at [259, 91] on label at bounding box center [258, 91] width 16 height 10
click at [0, 0] on input "checkbox" at bounding box center [0, 0] width 0 height 0
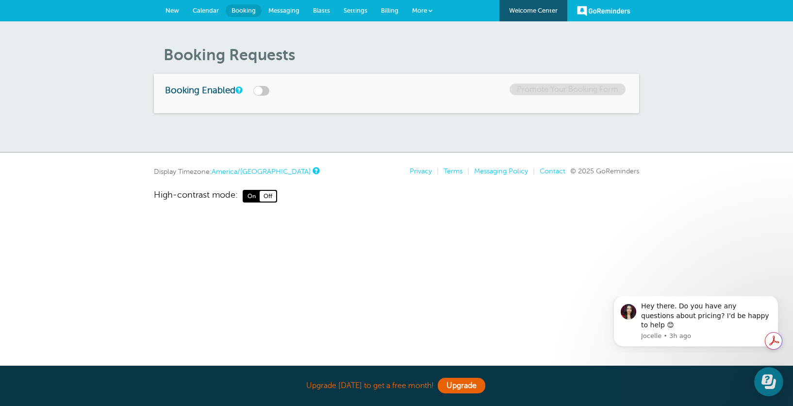
click at [206, 7] on span "Calendar" at bounding box center [206, 10] width 26 height 7
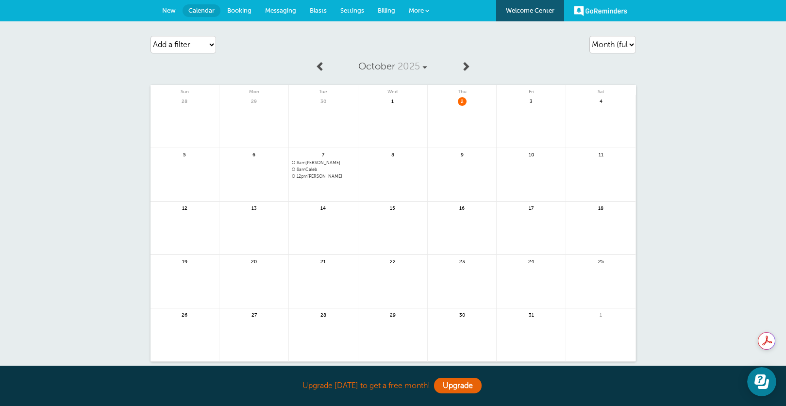
click at [231, 13] on span "Booking" at bounding box center [239, 10] width 24 height 7
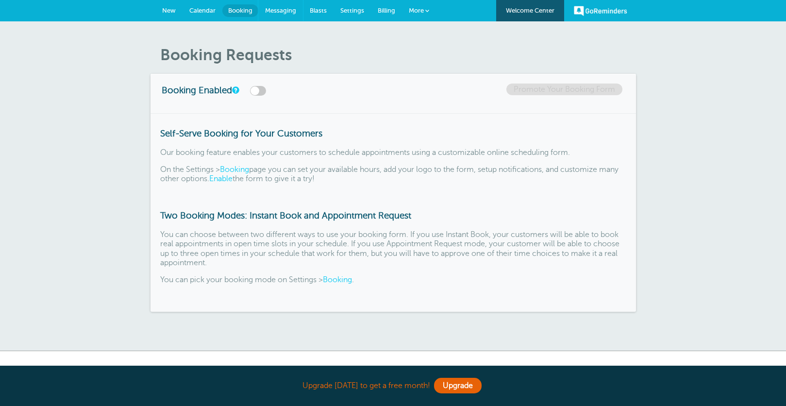
click at [271, 10] on span "Messaging" at bounding box center [280, 10] width 31 height 7
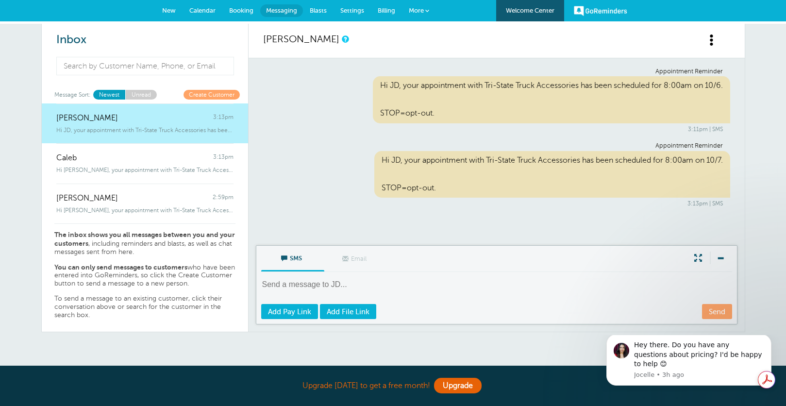
click at [350, 9] on span "Settings" at bounding box center [352, 10] width 24 height 7
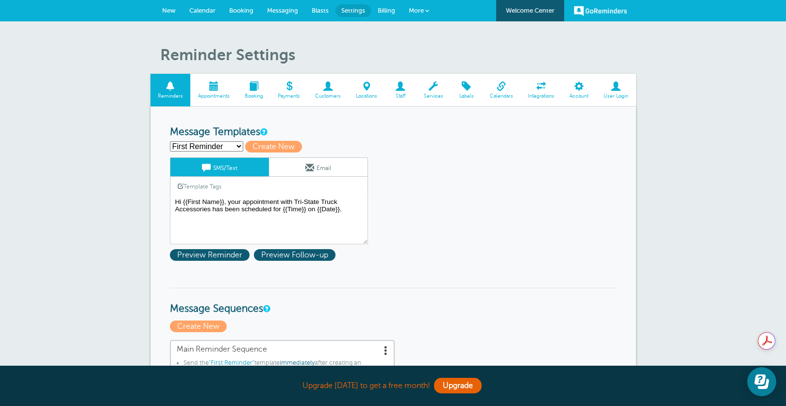
click at [222, 148] on select "First Reminder Second Reminder Third Reminder Create new..." at bounding box center [206, 146] width 73 height 10
click at [207, 93] on span "Appointments" at bounding box center [213, 96] width 37 height 6
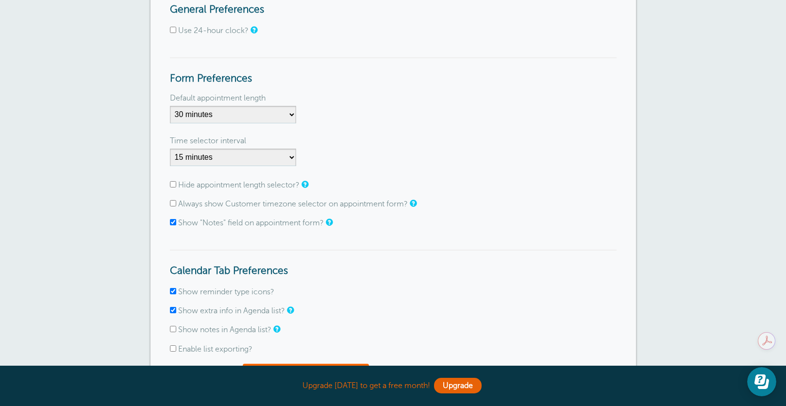
scroll to position [146, 0]
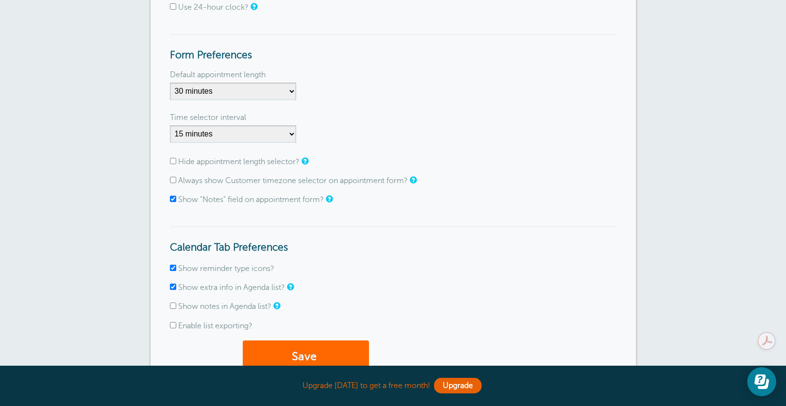
click at [170, 166] on div "Hide appointment length selector?" at bounding box center [393, 161] width 447 height 9
click at [173, 161] on input "Hide appointment length selector?" at bounding box center [173, 161] width 6 height 6
checkbox input "true"
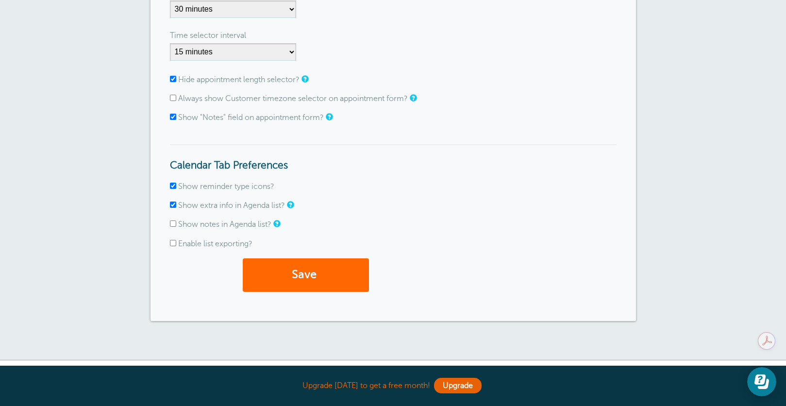
scroll to position [243, 0]
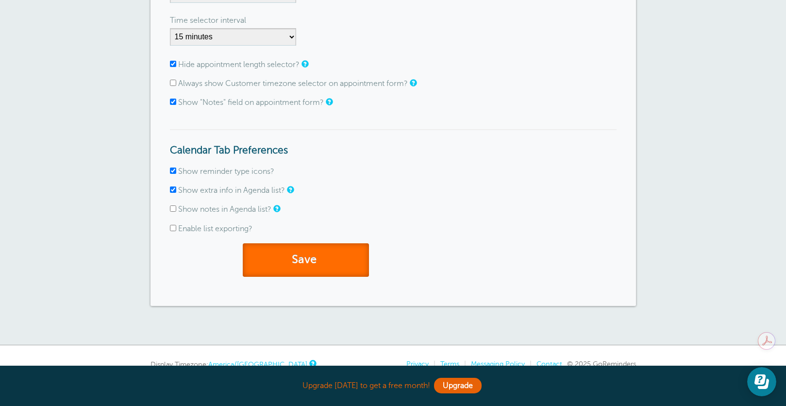
click at [308, 264] on button "Save" at bounding box center [306, 259] width 126 height 33
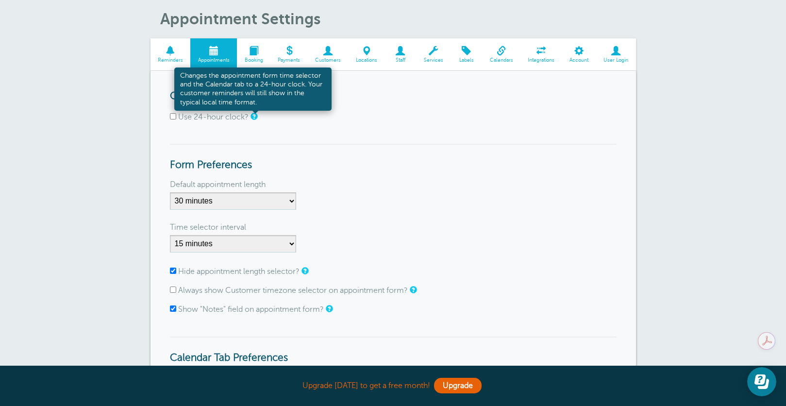
scroll to position [49, 0]
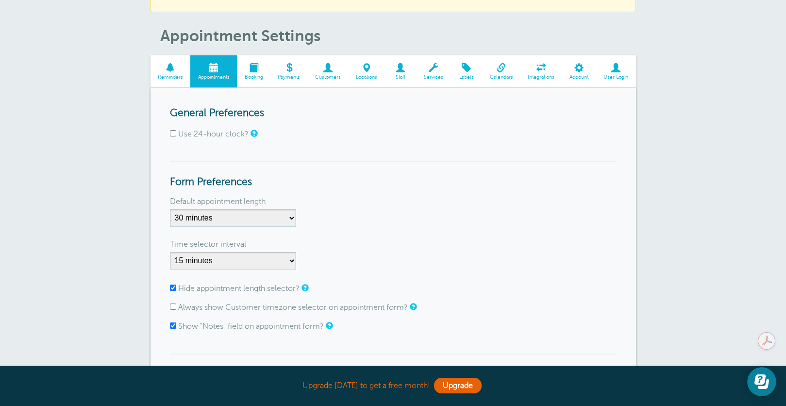
click at [325, 74] on span "Customers" at bounding box center [328, 77] width 31 height 6
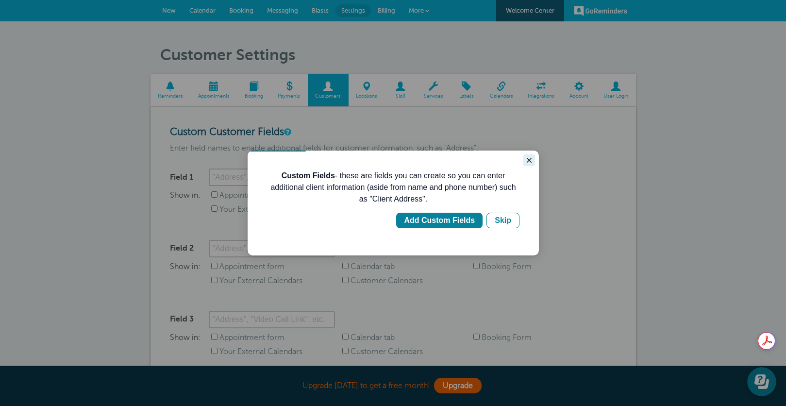
click at [526, 160] on icon "Close guide" at bounding box center [529, 160] width 8 height 8
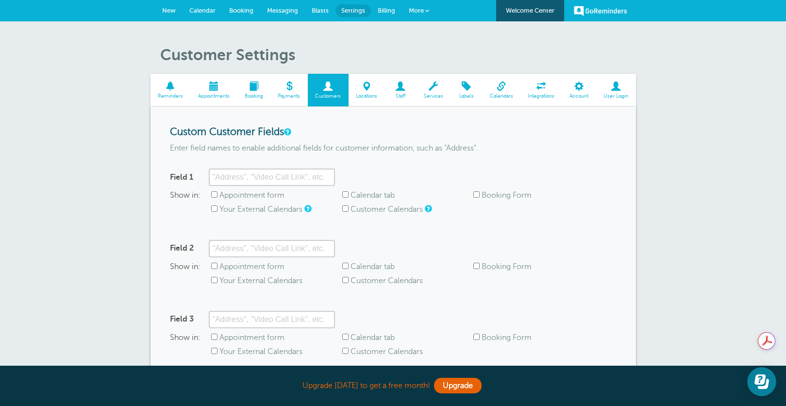
click at [168, 89] on span at bounding box center [170, 86] width 40 height 9
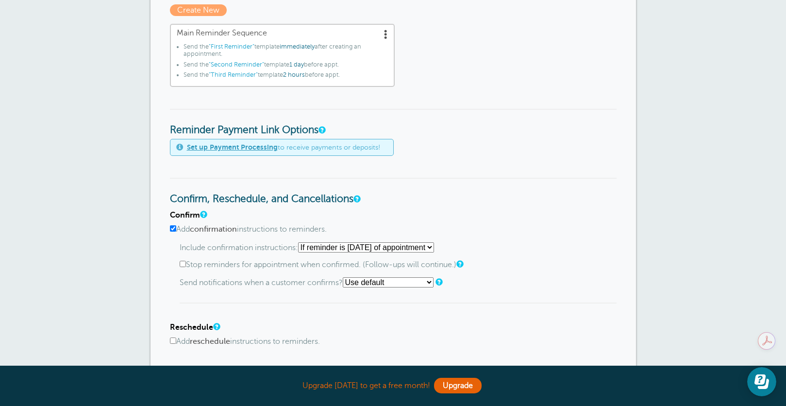
scroll to position [388, 0]
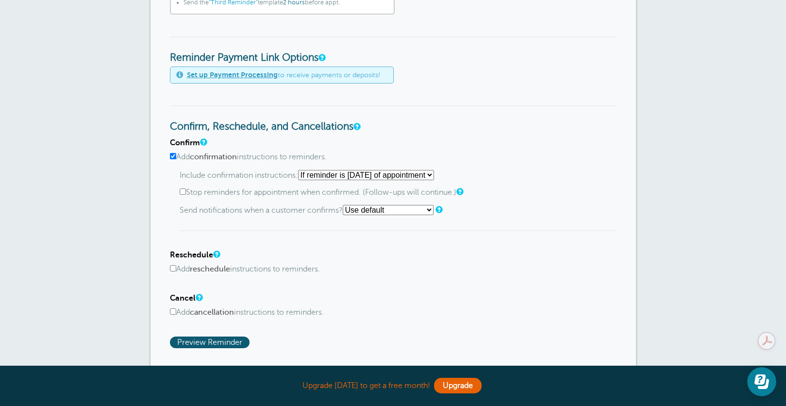
click at [183, 194] on input "Stop reminders for appointment when confirmed. (Follow-ups will continue.)" at bounding box center [183, 191] width 6 height 6
checkbox input "true"
click at [173, 312] on input "Add cancellation instructions to reminders." at bounding box center [173, 311] width 6 height 6
checkbox input "true"
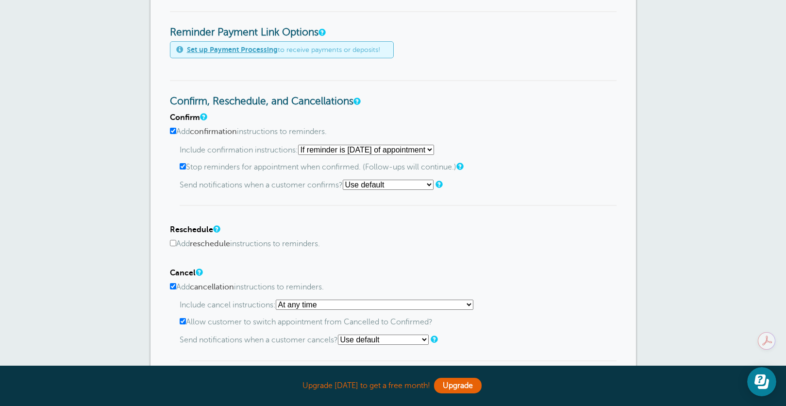
scroll to position [437, 0]
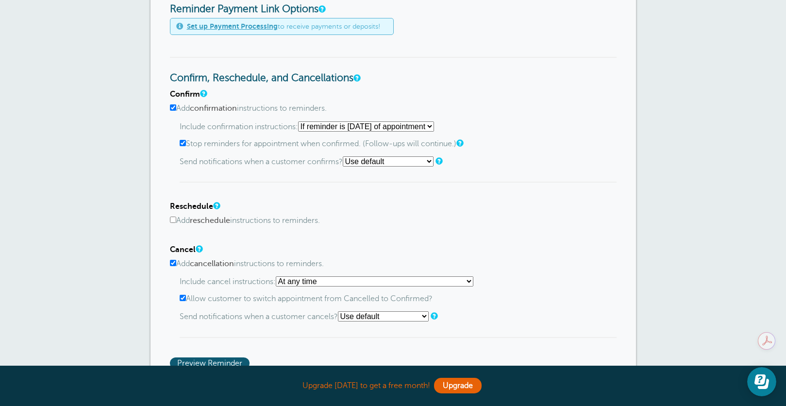
click at [314, 283] on select "At any time If reminder more than 1 day away from appointment If reminder more …" at bounding box center [375, 281] width 198 height 10
select select "3"
click at [279, 276] on select "At any time If reminder more than 1 day away from appointment If reminder more …" at bounding box center [375, 281] width 198 height 10
click at [360, 318] on select "Use default Text me Email me Don't send notifications" at bounding box center [383, 316] width 91 height 10
select select "3"
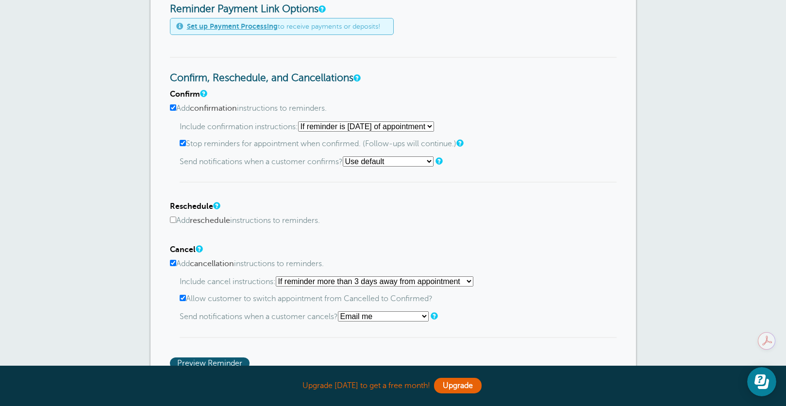
click at [341, 311] on select "Use default Text me Email me Don't send notifications" at bounding box center [383, 316] width 91 height 10
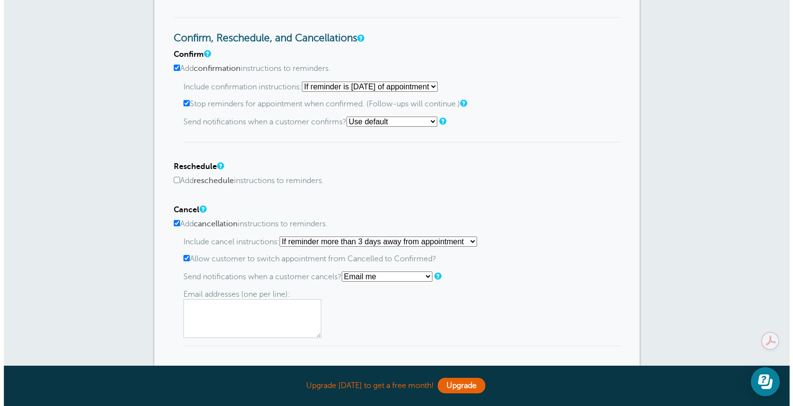
scroll to position [534, 0]
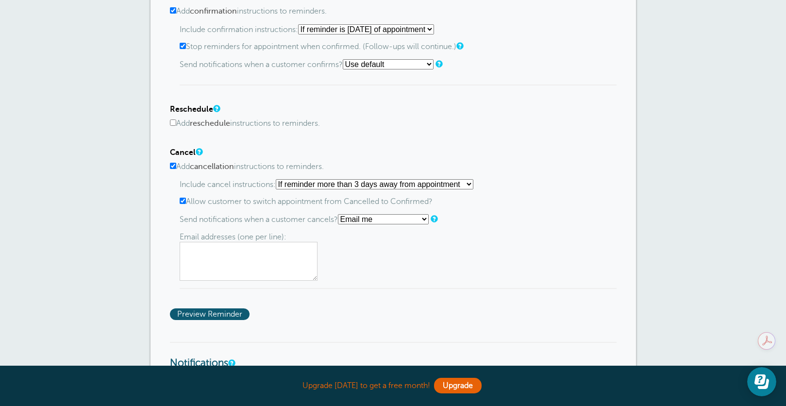
click at [211, 258] on textarea at bounding box center [249, 261] width 138 height 39
click at [185, 201] on input "Allow customer to switch appointment from Cancelled to Confirmed?" at bounding box center [183, 201] width 6 height 6
checkbox input "false"
click at [214, 255] on textarea at bounding box center [249, 261] width 138 height 39
type textarea "tristatetruck@hotmail.com"
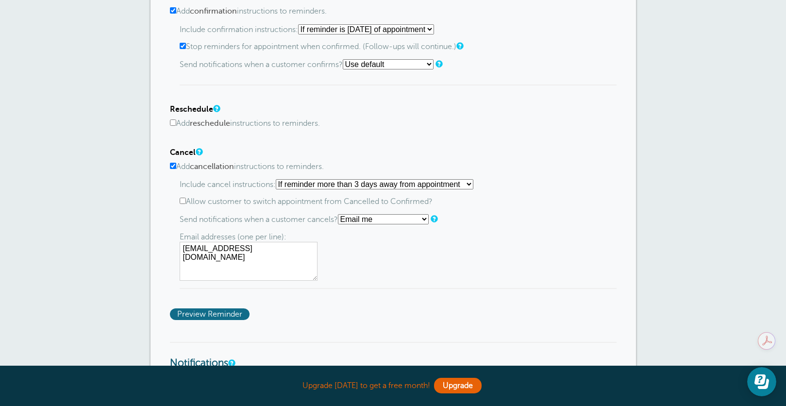
click at [231, 310] on span "Preview Reminder" at bounding box center [210, 314] width 80 height 12
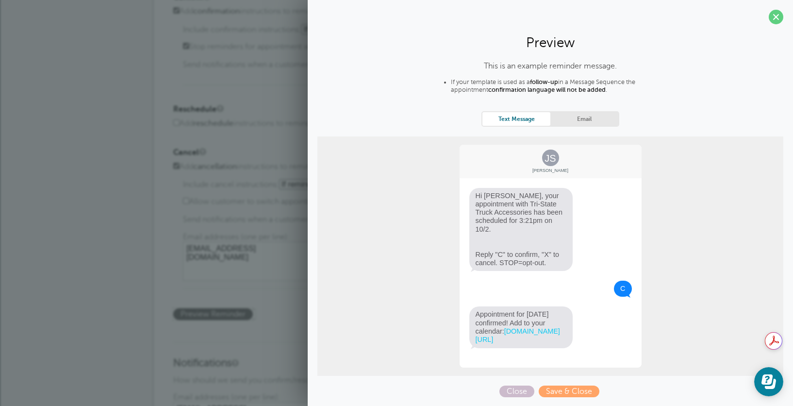
scroll to position [7, 0]
click at [554, 388] on span "Save & Close" at bounding box center [569, 391] width 61 height 12
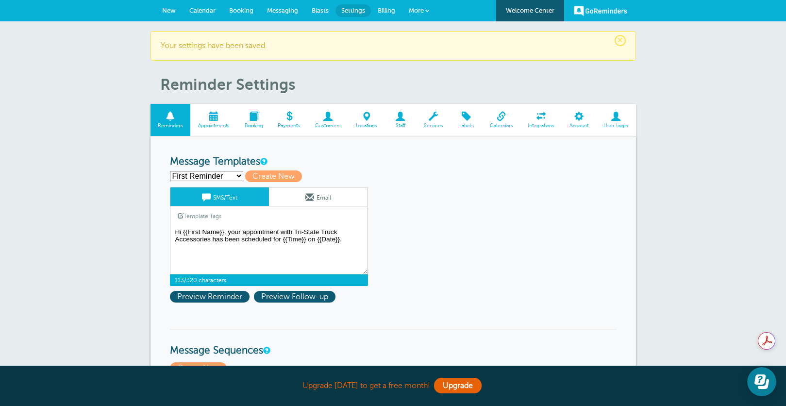
drag, startPoint x: 185, startPoint y: 232, endPoint x: 209, endPoint y: 234, distance: 23.9
click at [211, 235] on textarea "Hi {{First Name}}, your appointment with Tri-State Truck Accessories has been s…" at bounding box center [269, 250] width 198 height 49
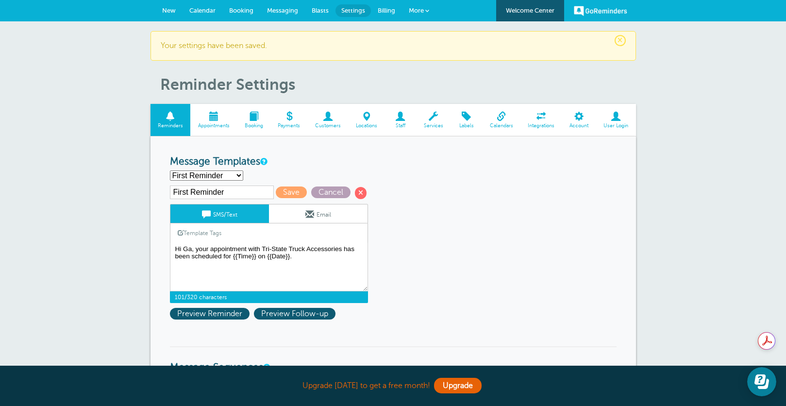
click at [325, 193] on span "Cancel" at bounding box center [330, 192] width 39 height 12
type textarea "Hi {{First Name}}, your appointment with Tri-State Truck Accessories has been s…"
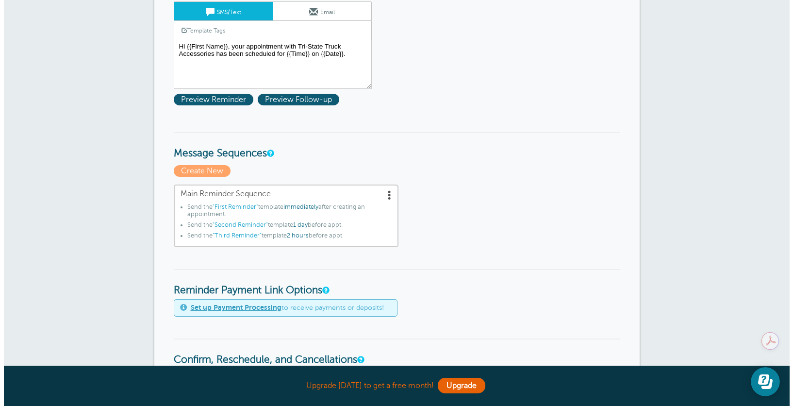
scroll to position [194, 0]
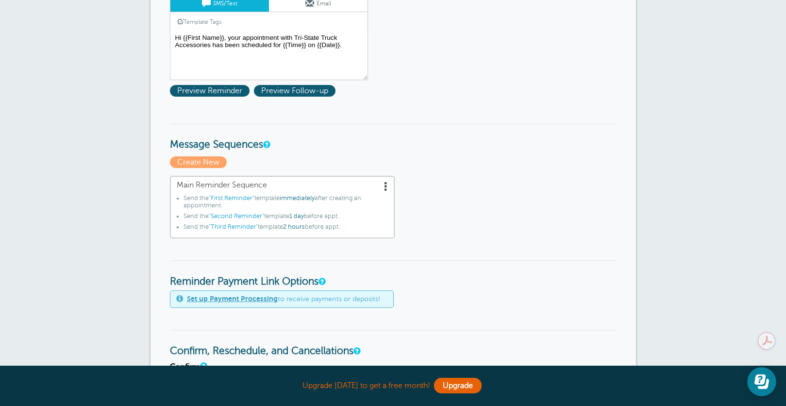
click at [385, 186] on span at bounding box center [386, 186] width 10 height 10
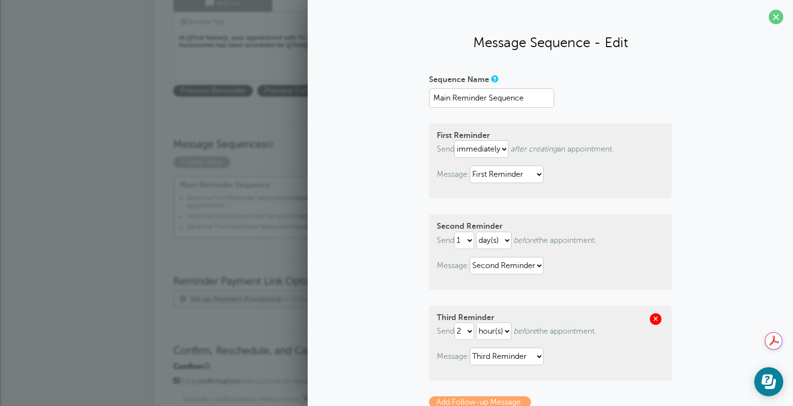
click at [653, 321] on span at bounding box center [656, 319] width 12 height 12
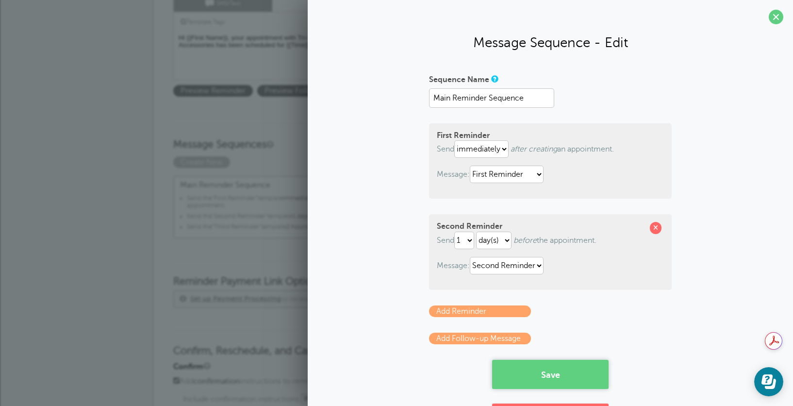
click at [540, 381] on button "Save" at bounding box center [550, 374] width 116 height 29
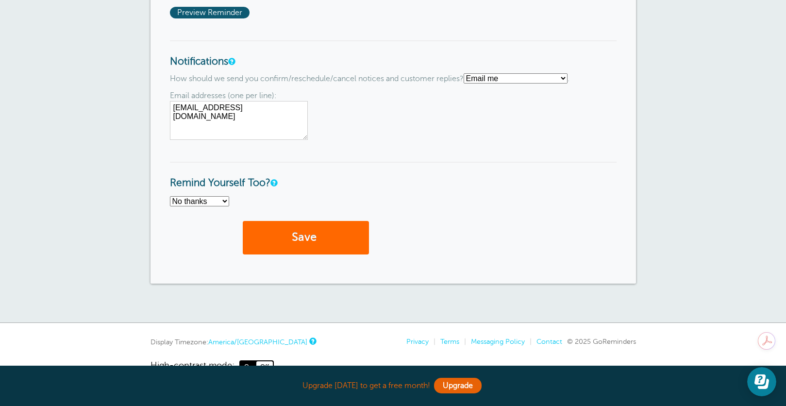
scroll to position [874, 0]
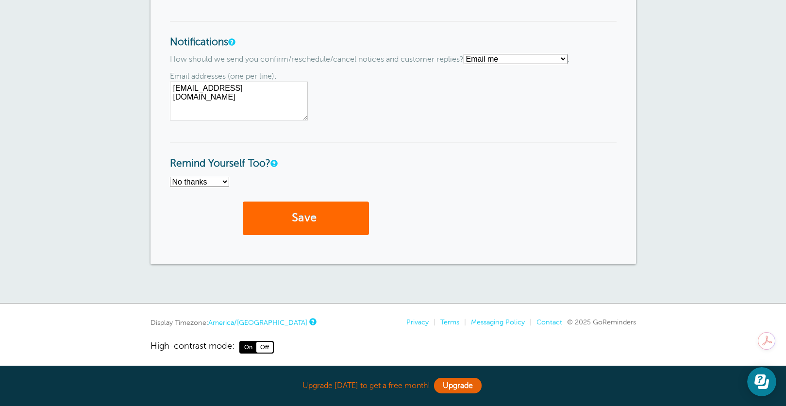
click at [208, 183] on select "No thanks Yes, text me Yes, email me" at bounding box center [199, 182] width 59 height 10
click at [291, 218] on button "Save" at bounding box center [306, 217] width 126 height 33
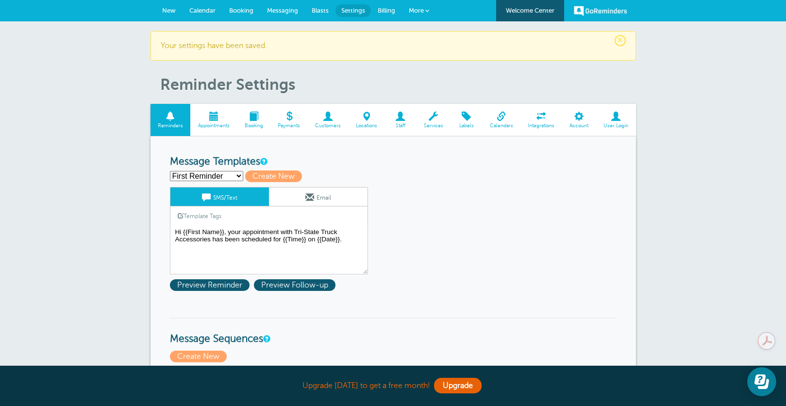
click at [275, 8] on span "Messaging" at bounding box center [282, 10] width 31 height 7
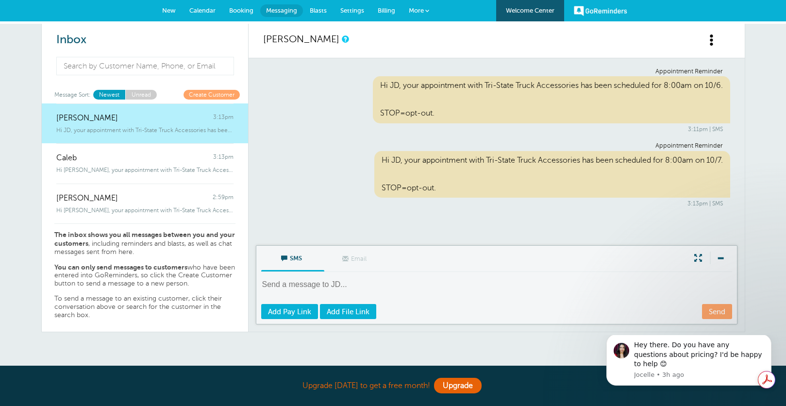
click at [235, 11] on span "Booking" at bounding box center [241, 10] width 24 height 7
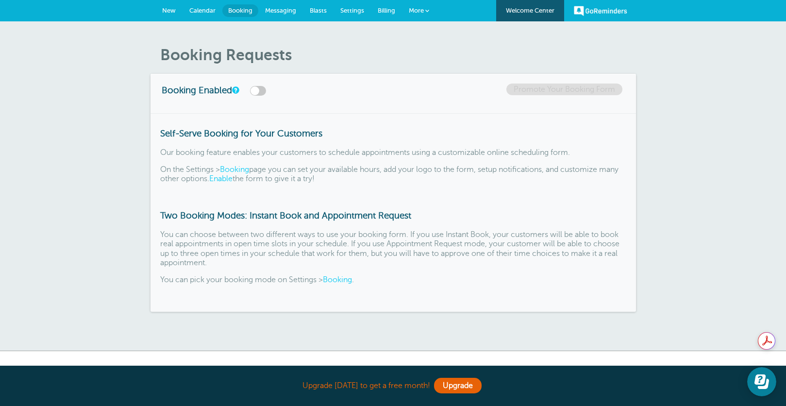
click at [209, 7] on span "Calendar" at bounding box center [202, 10] width 26 height 7
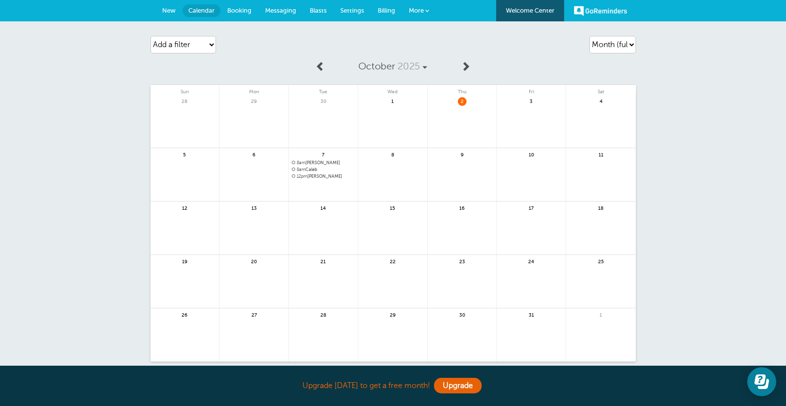
click at [162, 6] on link "New" at bounding box center [168, 10] width 27 height 21
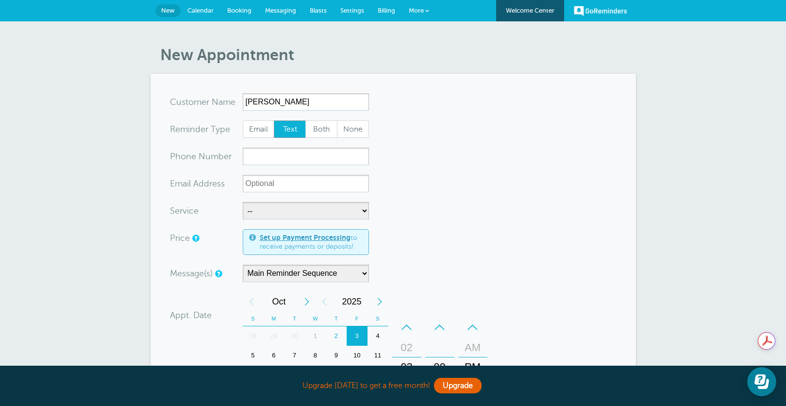
type input "[PERSON_NAME]"
type input "2294003326"
click at [291, 219] on select "-- Alignment/Mount Balance" at bounding box center [306, 210] width 126 height 17
click at [291, 217] on select "-- Alignment/Mount Balance" at bounding box center [306, 210] width 126 height 17
click at [421, 10] on span "More" at bounding box center [416, 10] width 15 height 7
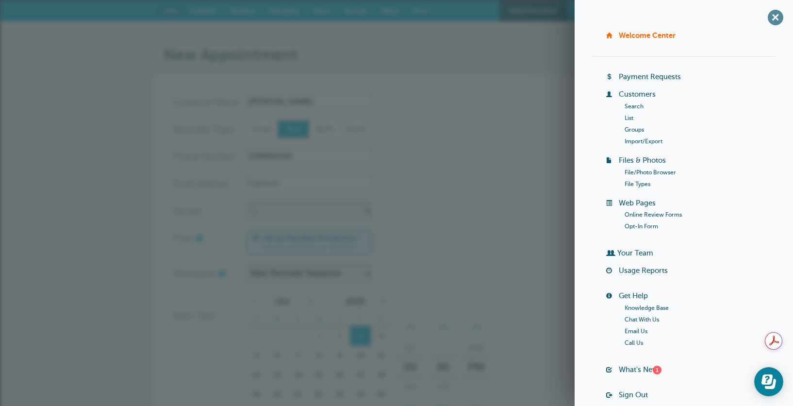
click at [770, 18] on span "+" at bounding box center [775, 17] width 22 height 22
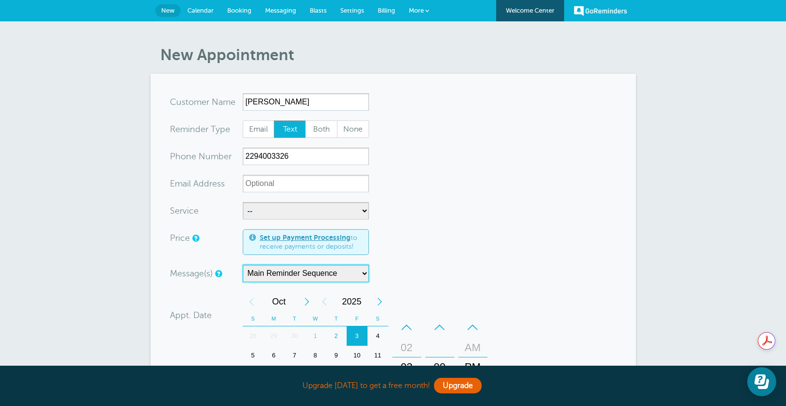
click at [348, 274] on select "Main Reminder Sequence" at bounding box center [306, 273] width 126 height 17
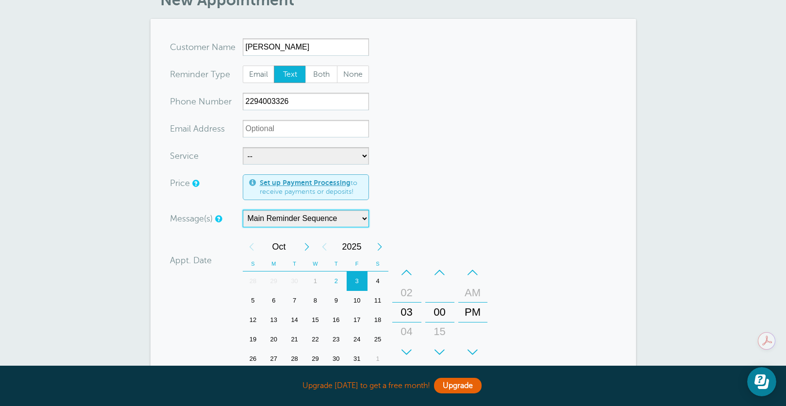
scroll to position [97, 0]
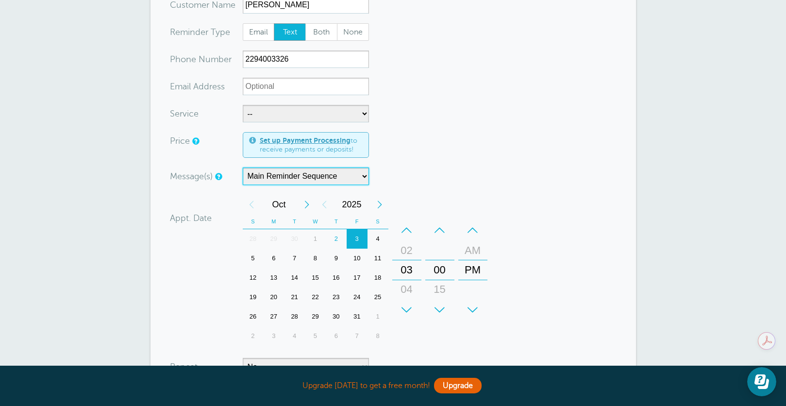
click at [312, 261] on div "8" at bounding box center [315, 257] width 21 height 19
click at [407, 309] on div "+" at bounding box center [406, 309] width 29 height 19
click at [409, 310] on div "+" at bounding box center [406, 309] width 29 height 19
click at [409, 309] on div "+" at bounding box center [406, 309] width 29 height 19
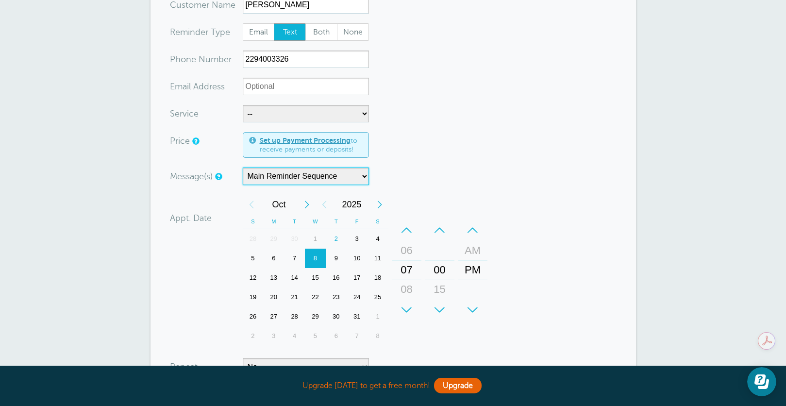
click at [409, 309] on div "+" at bounding box center [406, 309] width 29 height 19
click at [470, 311] on div "+" at bounding box center [472, 309] width 29 height 19
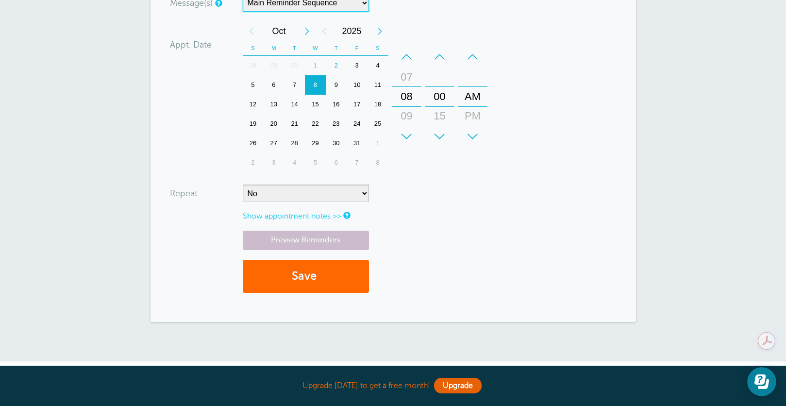
scroll to position [291, 0]
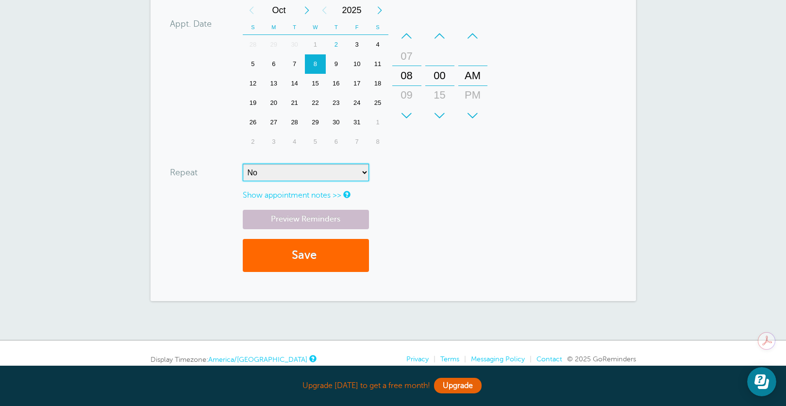
click at [291, 174] on select "No Daily Weekly Every 2 weeks Every 3 weeks Every 4 weeks Monthly Every 5 weeks…" at bounding box center [306, 172] width 126 height 17
click at [303, 217] on link "Preview Reminders" at bounding box center [306, 219] width 126 height 19
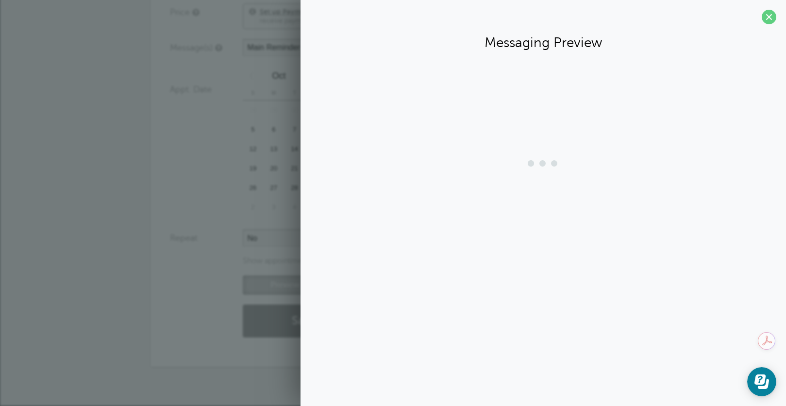
scroll to position [226, 0]
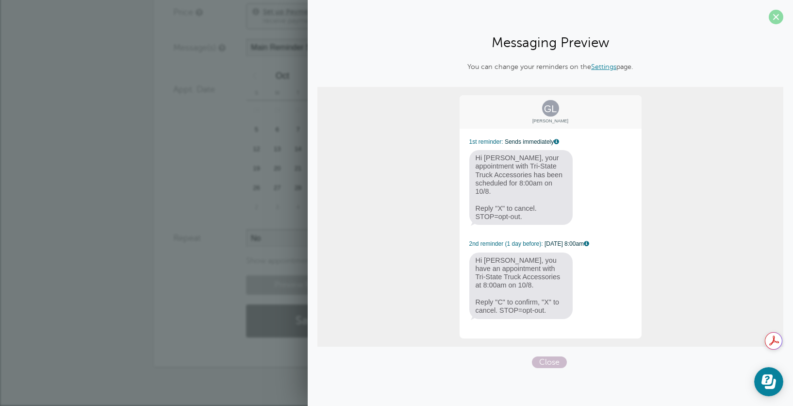
click at [777, 19] on span at bounding box center [776, 17] width 15 height 15
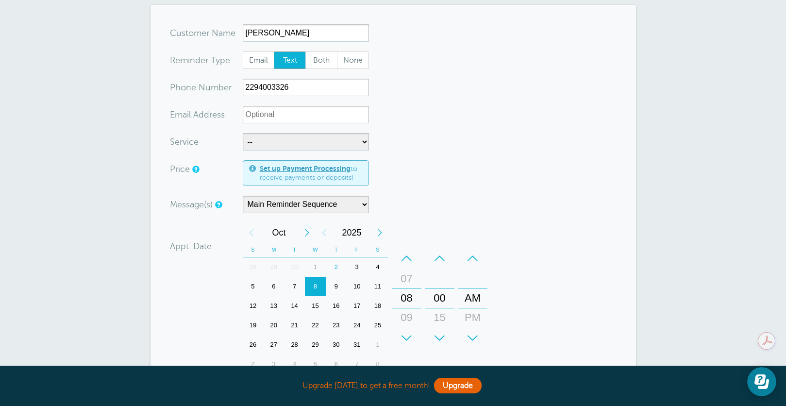
scroll to position [0, 0]
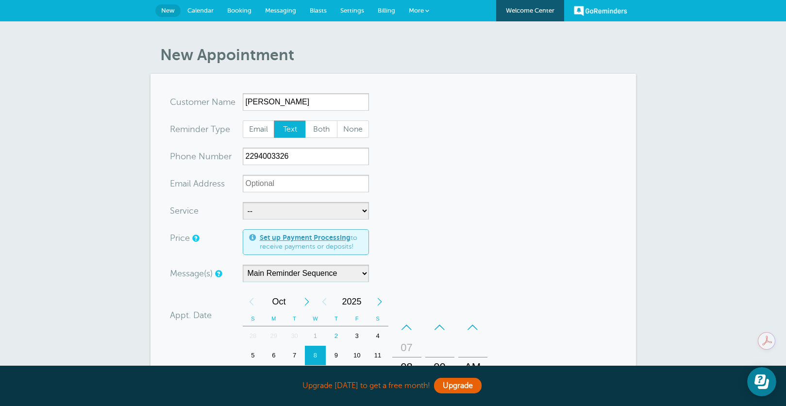
click at [341, 10] on span "Settings" at bounding box center [352, 10] width 24 height 7
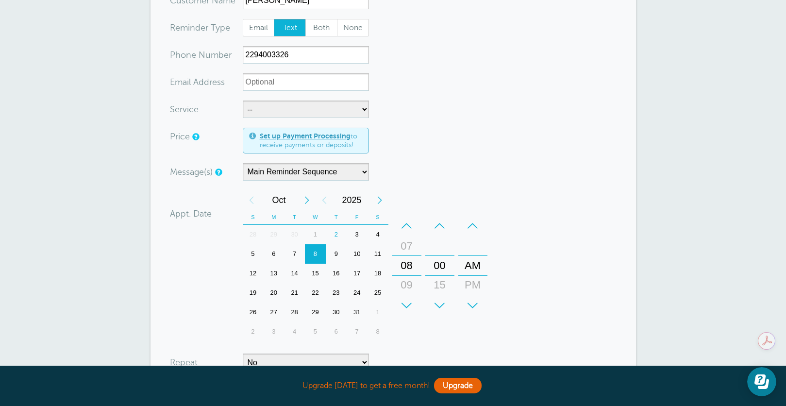
scroll to position [334, 0]
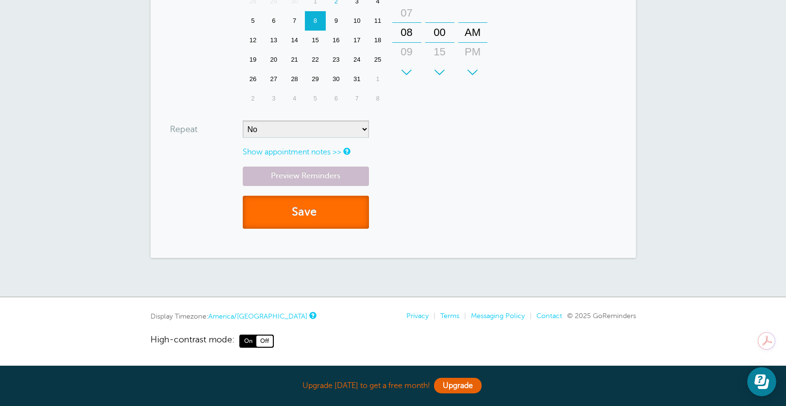
click at [305, 215] on button "Save" at bounding box center [306, 212] width 126 height 33
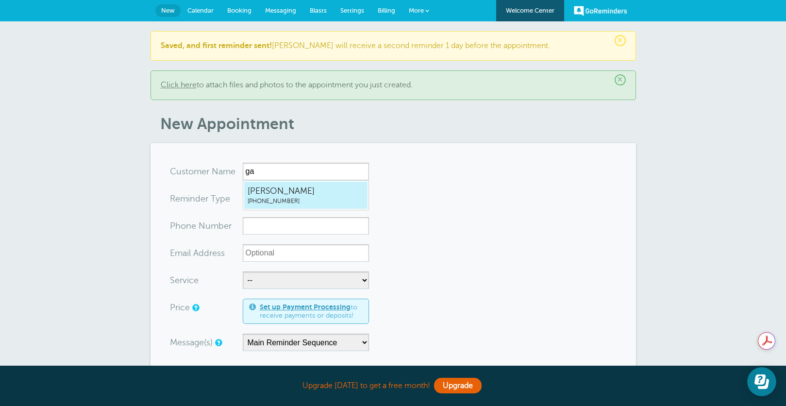
type input "g"
click at [272, 196] on span "Gail Lovering" at bounding box center [306, 191] width 116 height 12
type input "GailLovering2294003326"
type input "Gail Lovering"
type input "(229) 400-3326"
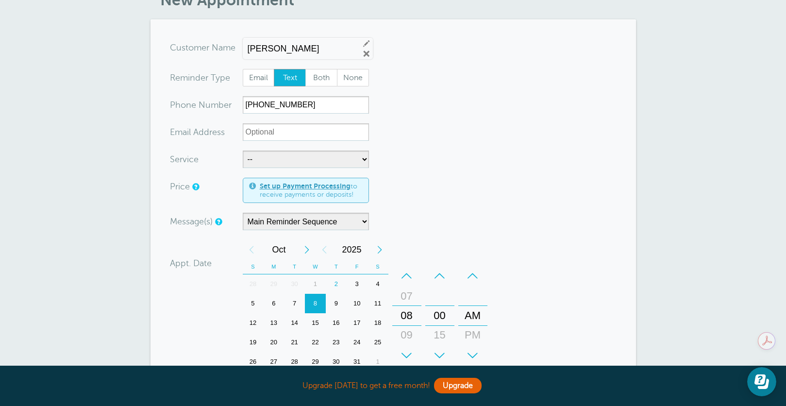
scroll to position [146, 0]
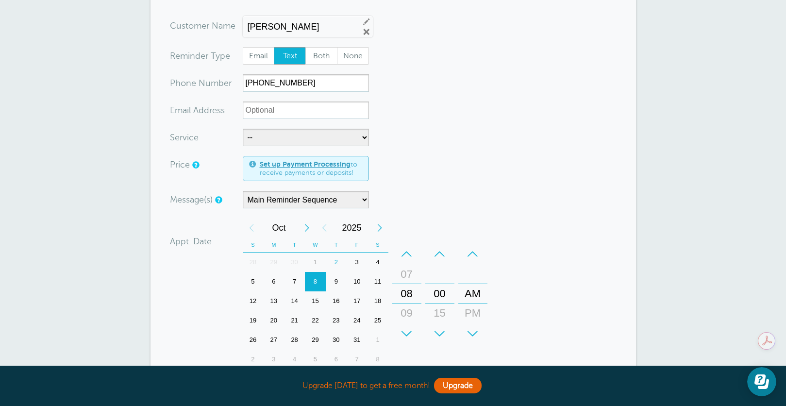
click at [360, 283] on div "10" at bounding box center [357, 281] width 21 height 19
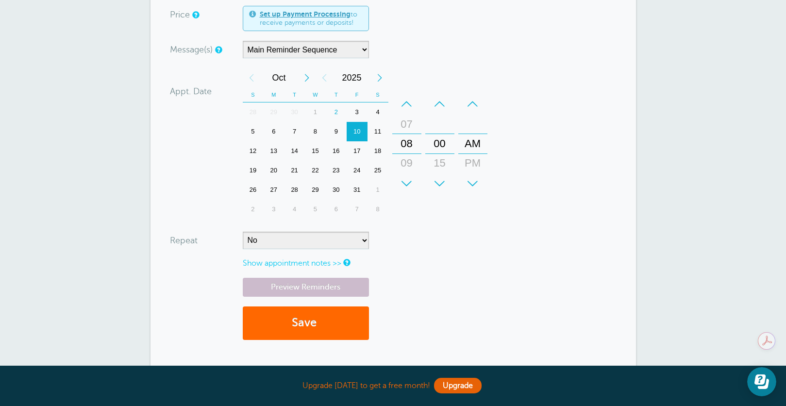
scroll to position [388, 0]
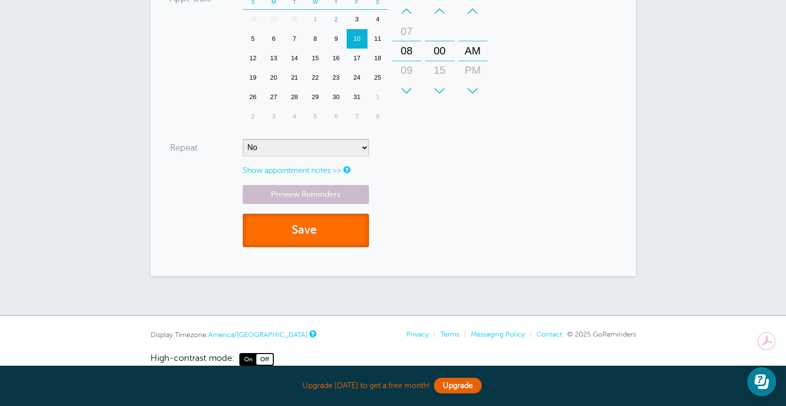
click at [302, 228] on button "Save" at bounding box center [306, 230] width 126 height 33
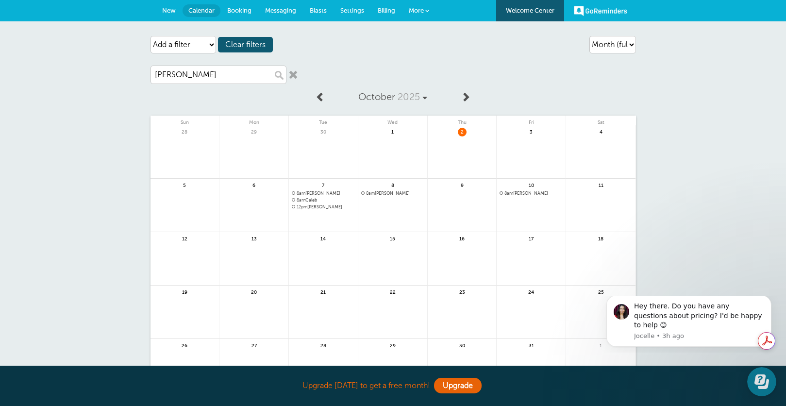
click at [295, 76] on link at bounding box center [293, 75] width 10 height 10
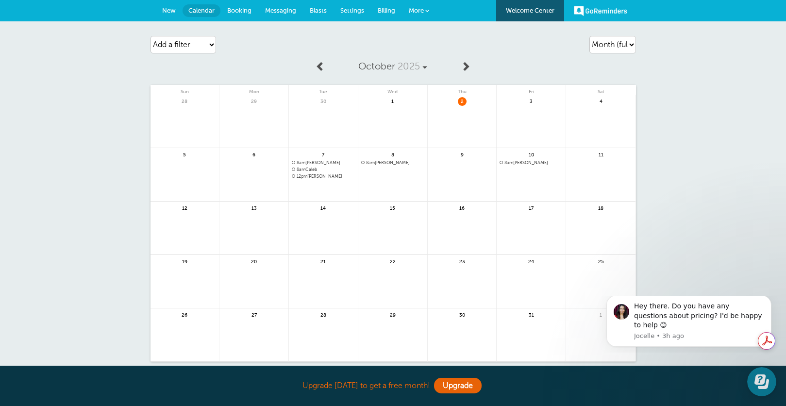
click at [613, 12] on link "GoReminders" at bounding box center [600, 10] width 53 height 21
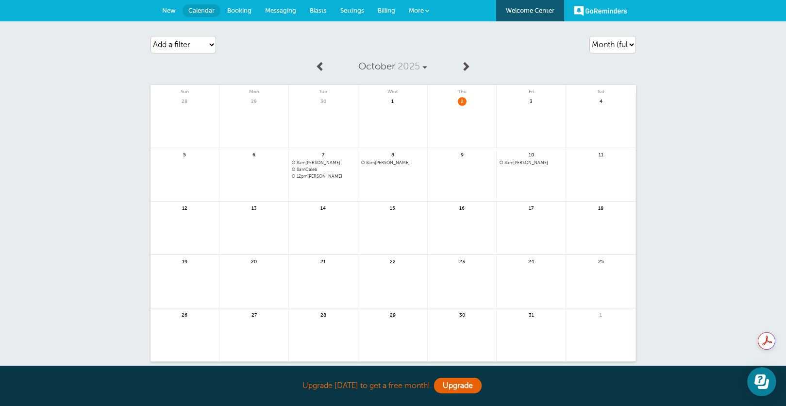
click at [356, 7] on span "Settings" at bounding box center [352, 10] width 24 height 7
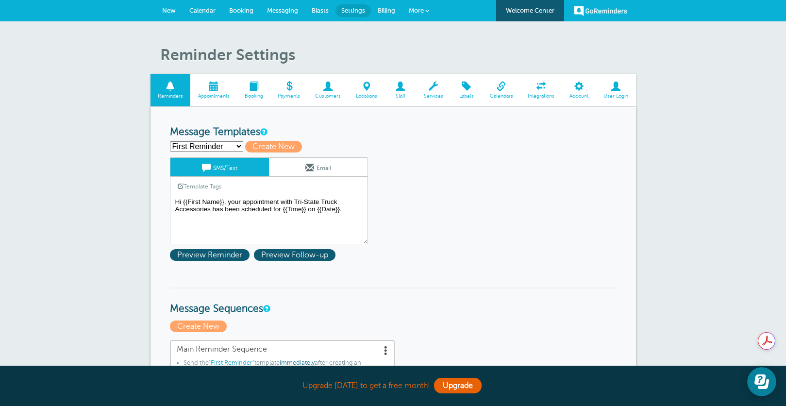
click at [438, 89] on span at bounding box center [433, 86] width 34 height 9
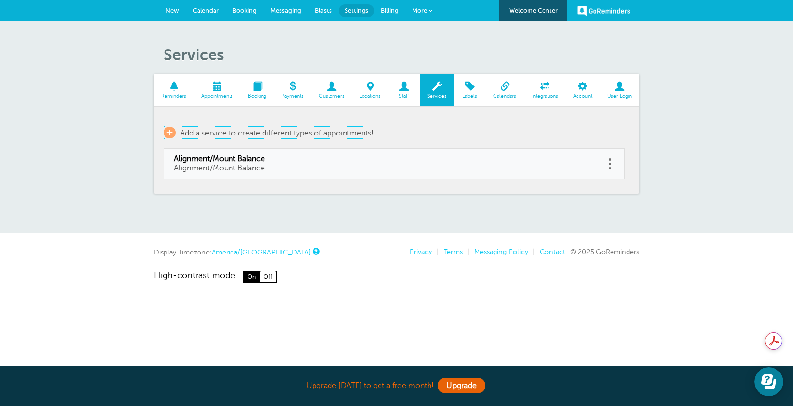
click at [169, 132] on span "+" at bounding box center [170, 133] width 12 height 12
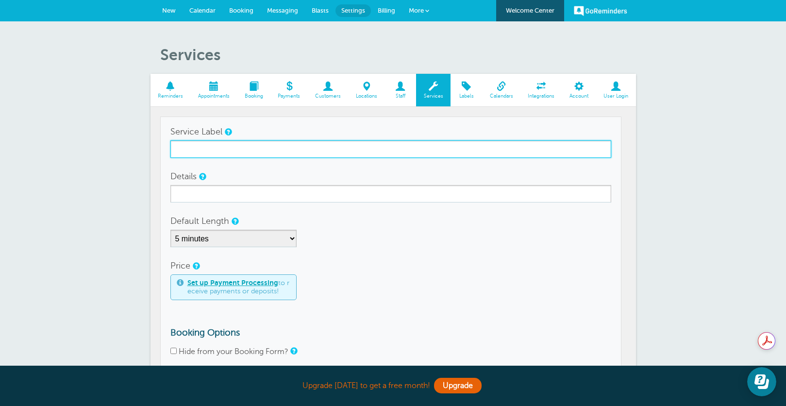
click at [186, 151] on input "Service Label" at bounding box center [390, 148] width 441 height 17
type input "L"
type input "Suspension Lift/Level Kit"
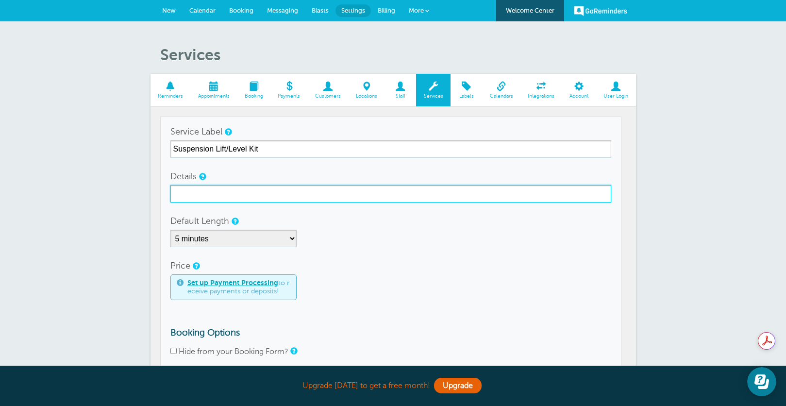
click at [201, 195] on input "Details" at bounding box center [390, 193] width 441 height 17
type input "L"
type input "Suspension Lift/Leveling Kit"
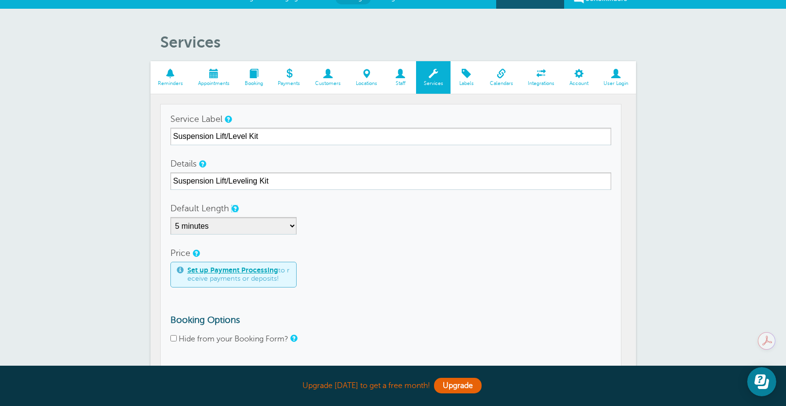
scroll to position [49, 0]
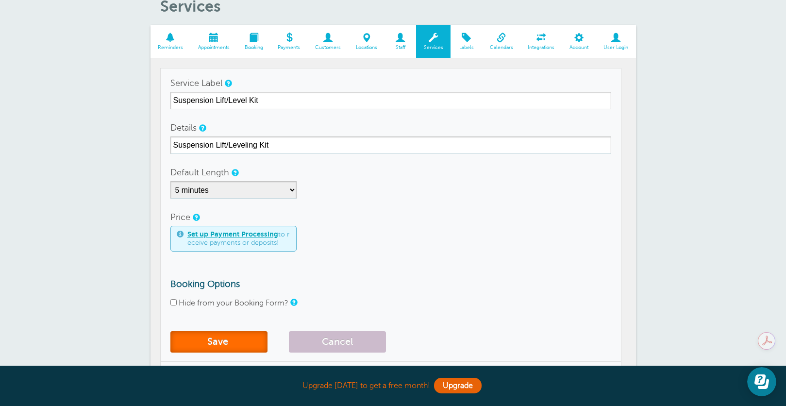
click at [215, 339] on button "Save" at bounding box center [218, 341] width 97 height 21
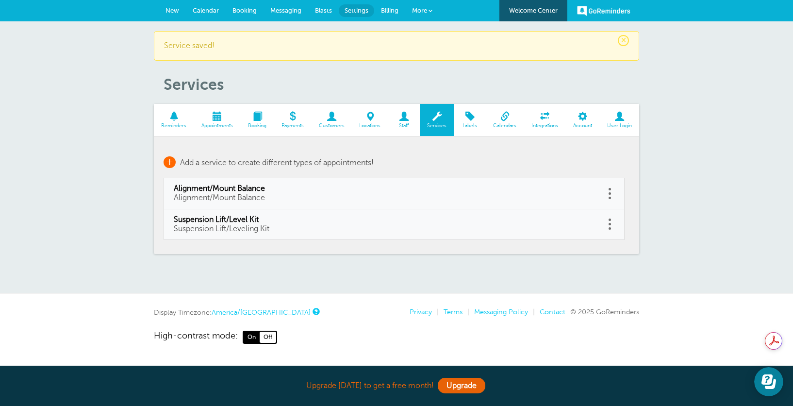
click at [165, 162] on span "+" at bounding box center [170, 162] width 12 height 12
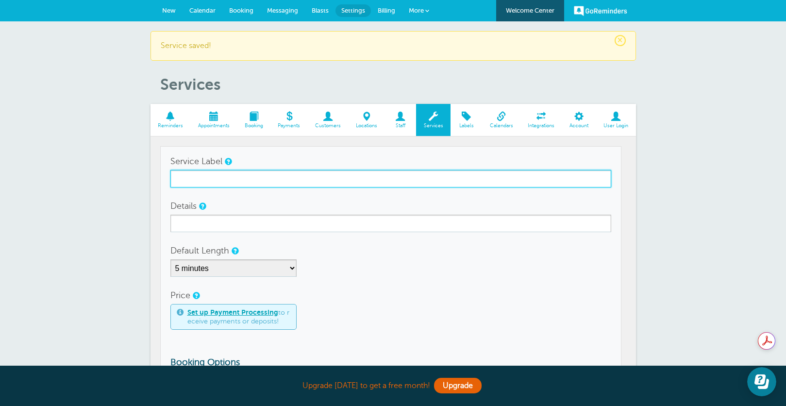
click at [194, 181] on input "Service Label" at bounding box center [390, 178] width 441 height 17
type input "Brushguard"
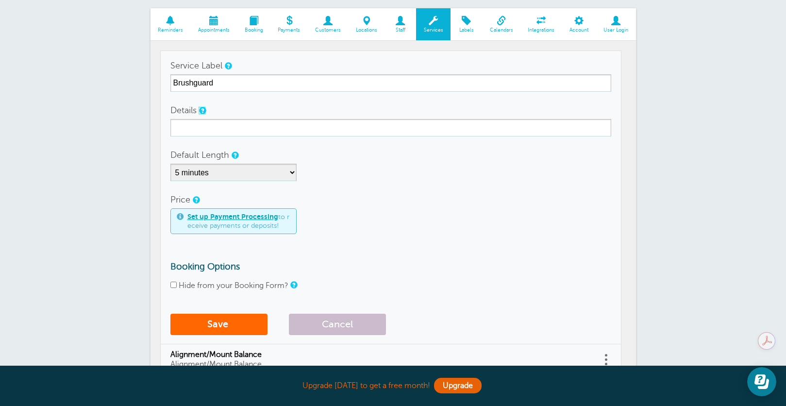
scroll to position [97, 0]
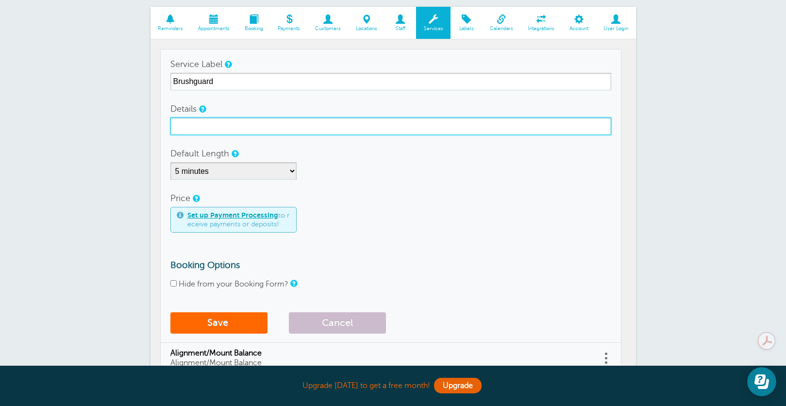
click at [200, 124] on input "Details" at bounding box center [390, 125] width 441 height 17
type input "I"
type input "Brushguard Installation"
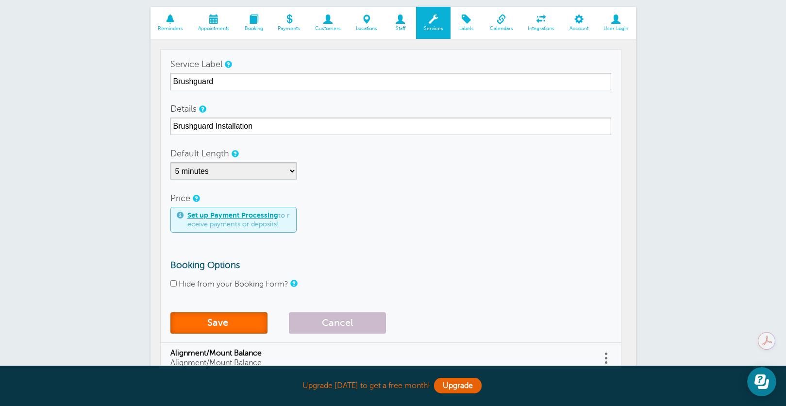
click at [193, 323] on button "Save" at bounding box center [218, 322] width 97 height 21
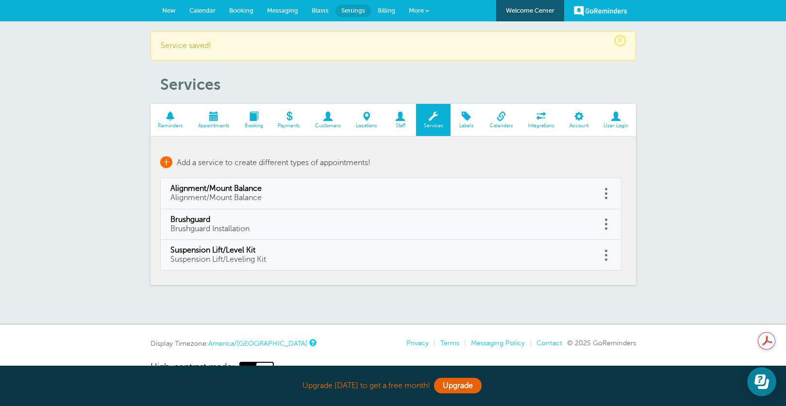
click at [167, 162] on span "+" at bounding box center [166, 162] width 12 height 12
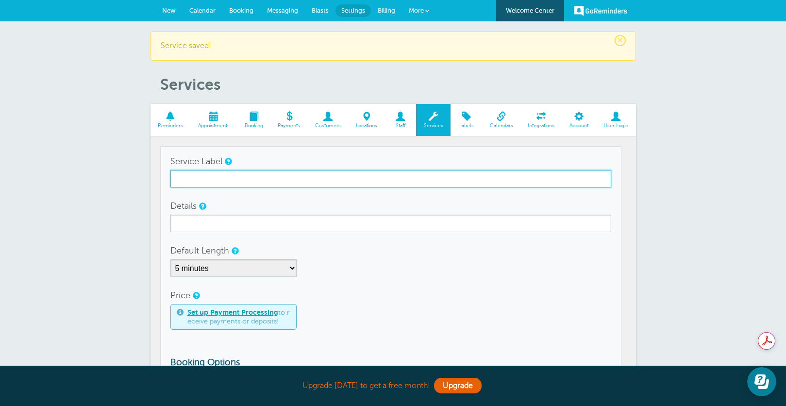
click at [182, 185] on input "Service Label" at bounding box center [390, 178] width 441 height 17
type input "Tonneau Cover"
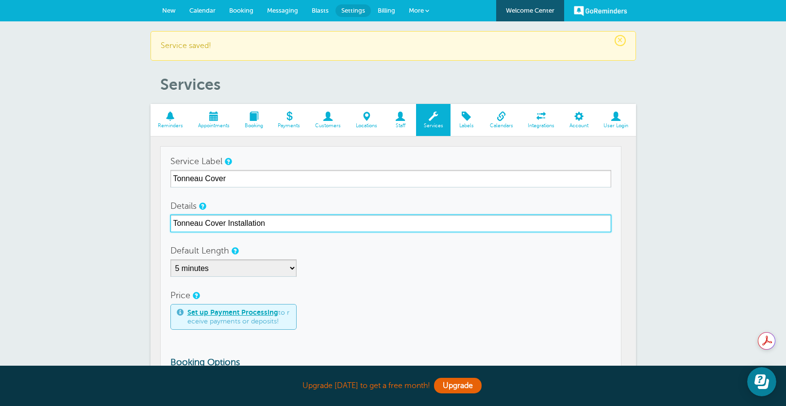
type input "Tonneau Cover Installation"
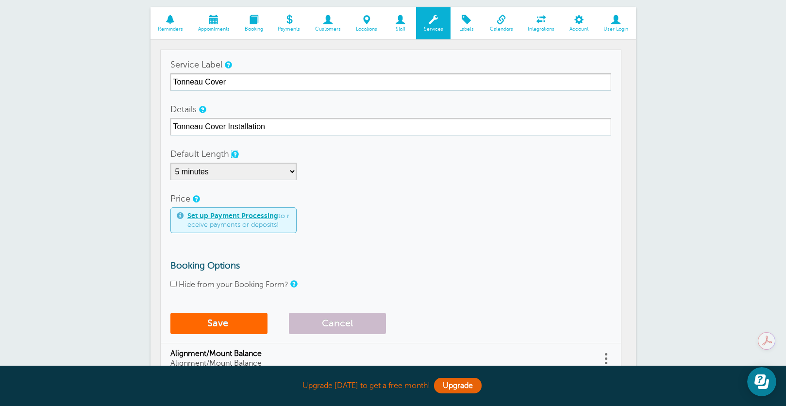
scroll to position [97, 0]
click at [215, 327] on button "Save" at bounding box center [218, 322] width 97 height 21
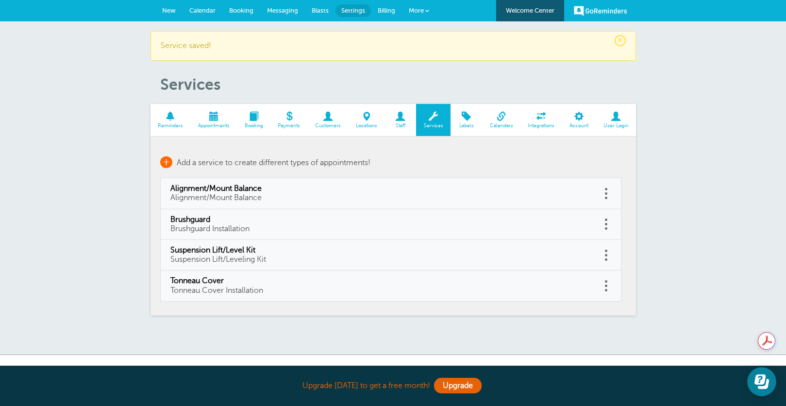
click at [171, 166] on link "+ Add a service to create different types of appointments!" at bounding box center [265, 162] width 210 height 12
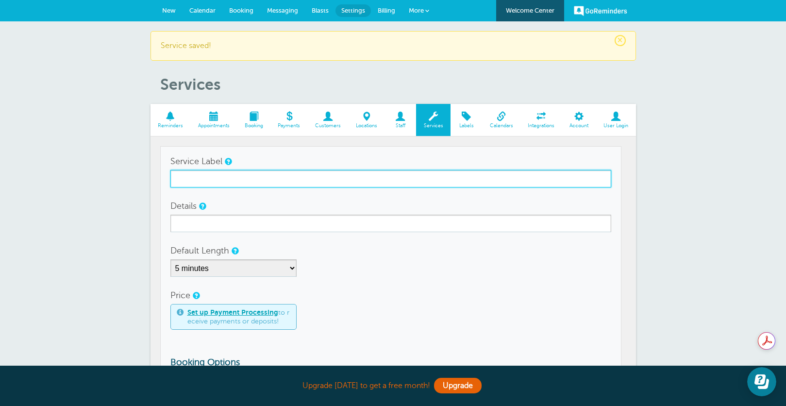
click at [201, 180] on input "Service Label" at bounding box center [390, 178] width 441 height 17
type input "G"
type input "Hitch Installation"
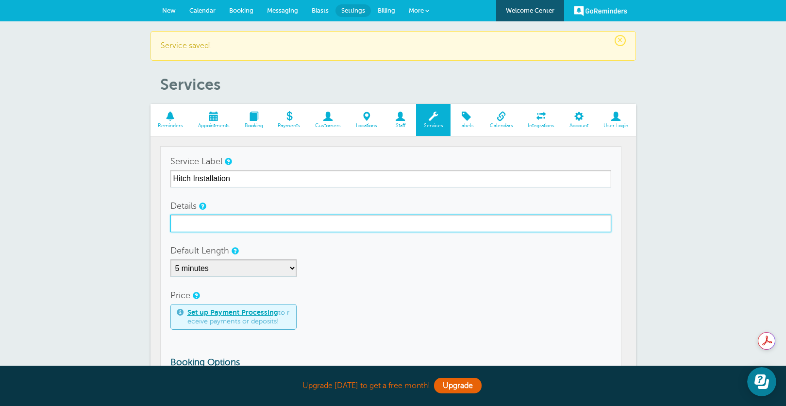
click at [203, 227] on input "Details" at bounding box center [390, 223] width 441 height 17
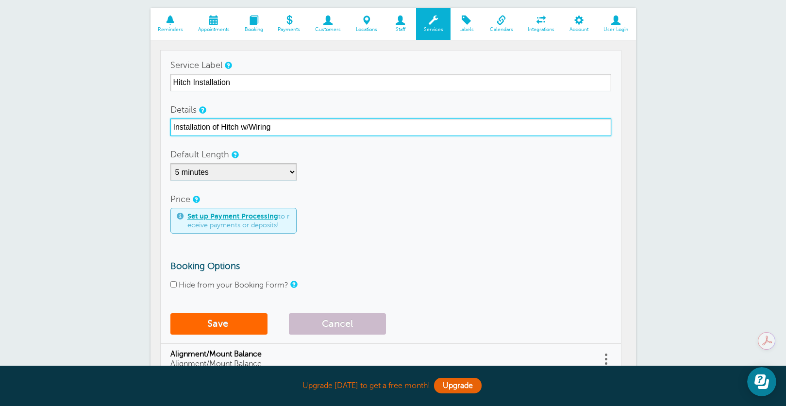
scroll to position [97, 0]
type input "Installation of Hitch w/Wiring"
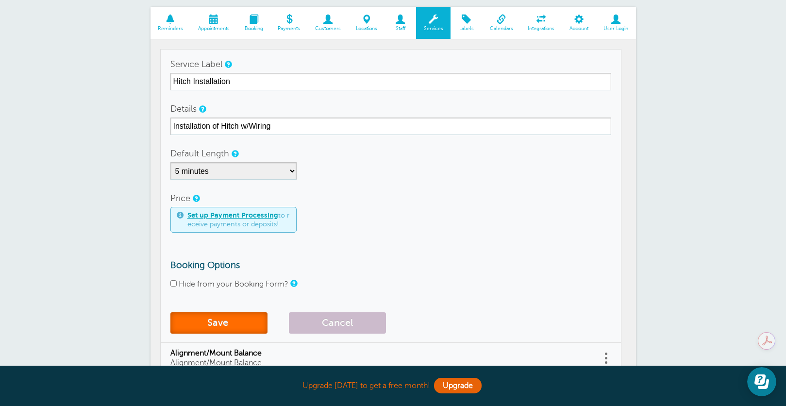
click at [207, 318] on button "Save" at bounding box center [218, 322] width 97 height 21
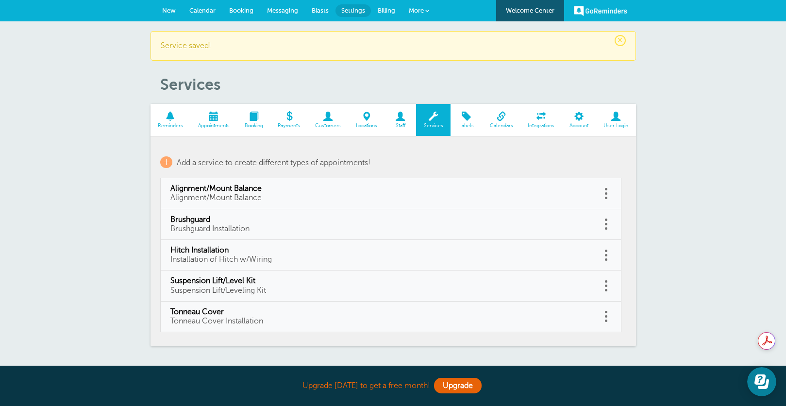
click at [603, 229] on link at bounding box center [606, 223] width 10 height 15
click at [594, 199] on link "Edit" at bounding box center [595, 200] width 29 height 18
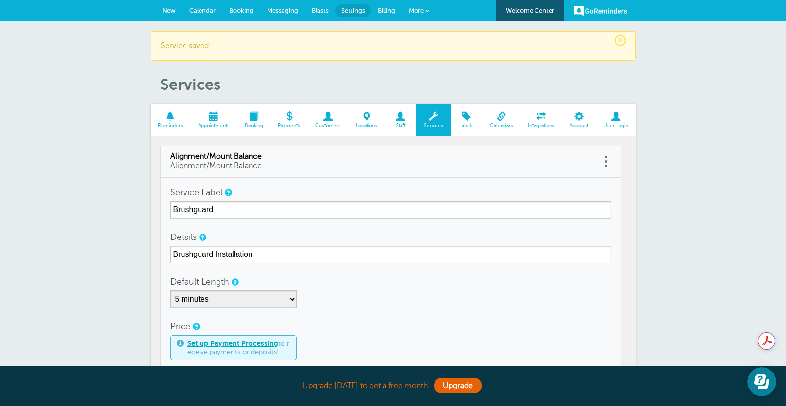
checkbox input "false"
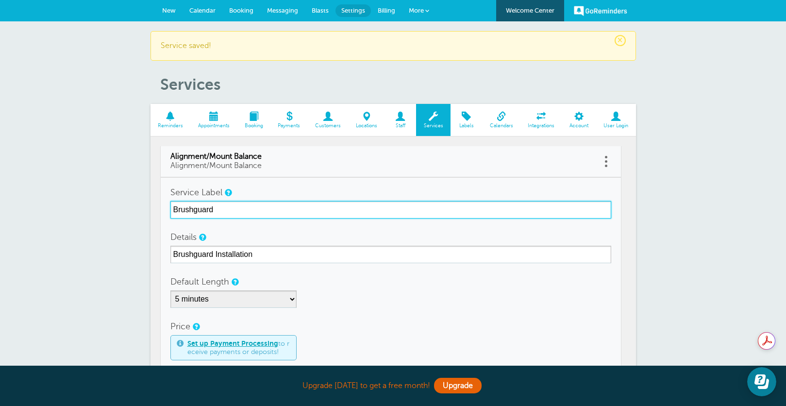
click at [220, 212] on input "Brushguard" at bounding box center [390, 209] width 441 height 17
type input "Brushguard/Bumpers"
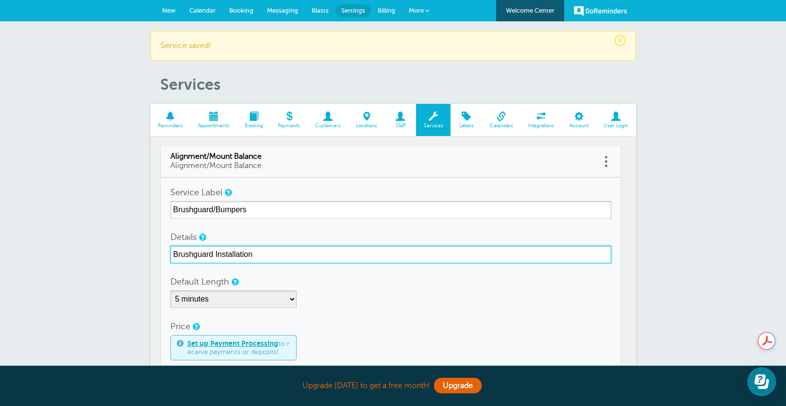
click at [214, 252] on input "Brushguard Installation" at bounding box center [390, 254] width 441 height 17
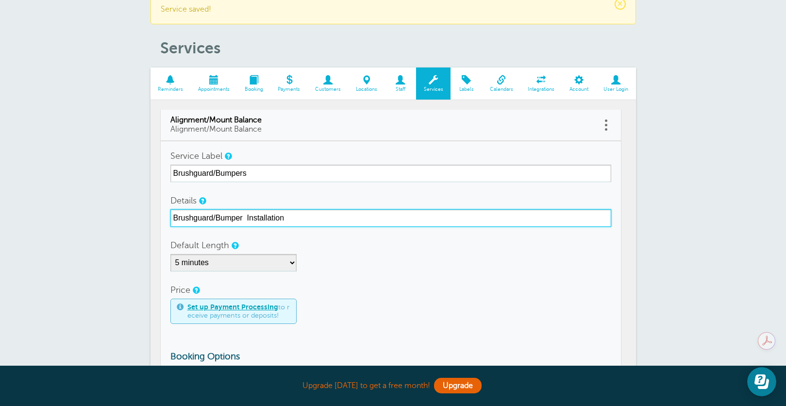
scroll to position [97, 0]
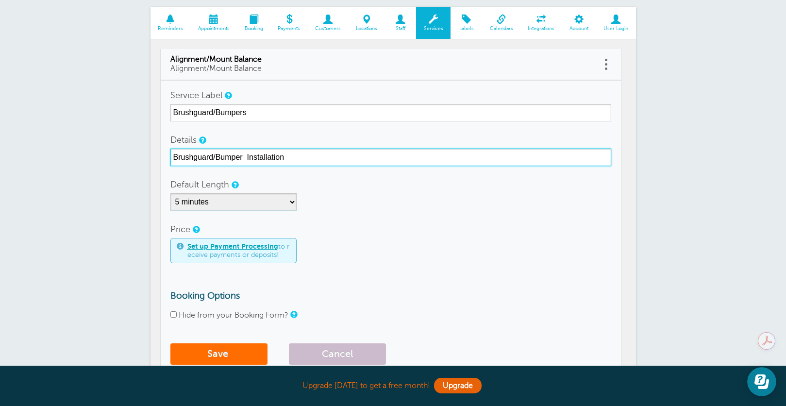
type input "Brushguard/Bumper Installation"
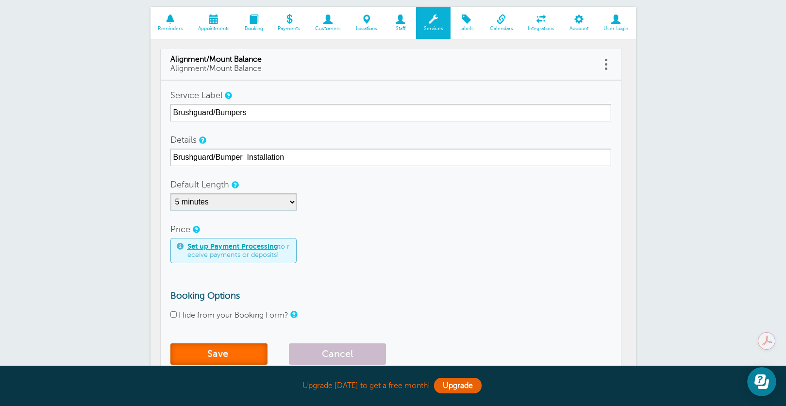
click at [207, 351] on button "Save" at bounding box center [218, 353] width 97 height 21
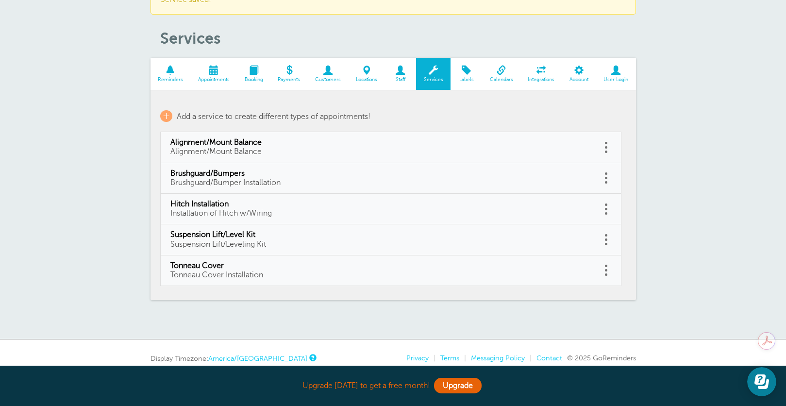
scroll to position [88, 0]
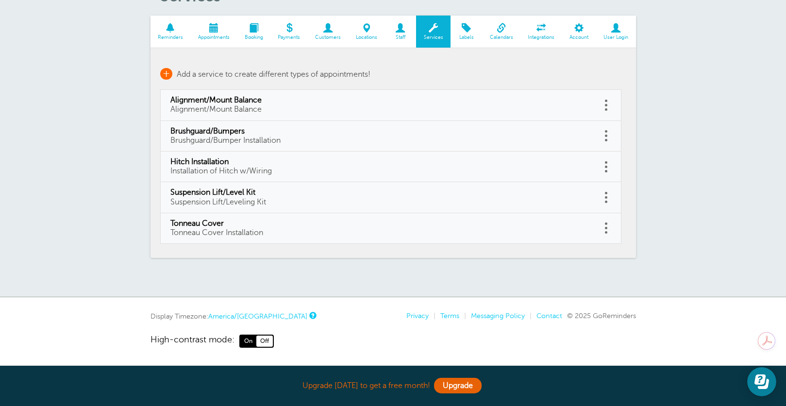
click at [195, 73] on span "Add a service to create different types of appointments!" at bounding box center [274, 74] width 194 height 9
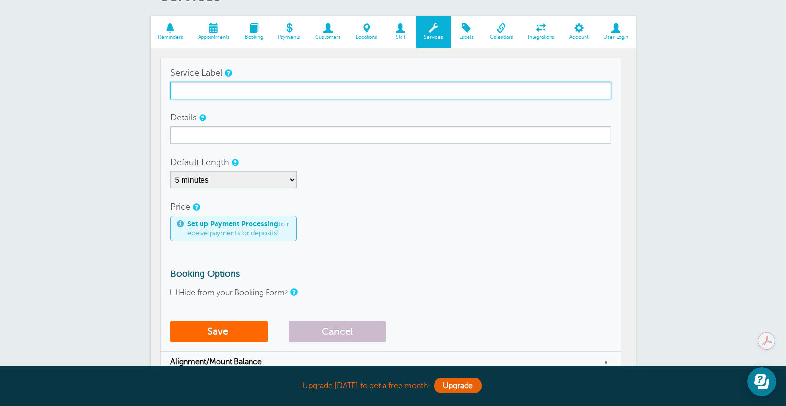
click at [201, 87] on input "Service Label" at bounding box center [390, 90] width 441 height 17
type input "Vent Visors/ Hood Protector"
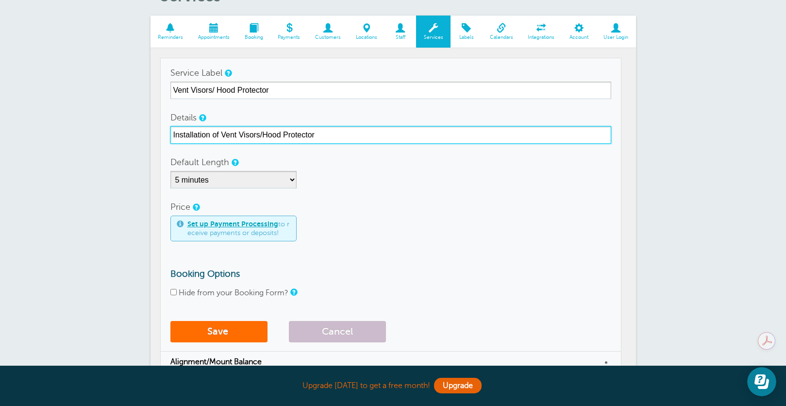
type input "Installation of Vent Visors/Hood Protector"
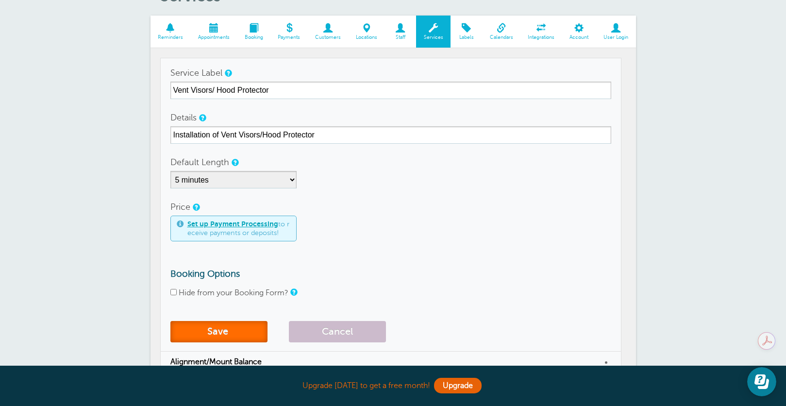
click at [212, 326] on button "Save" at bounding box center [218, 331] width 97 height 21
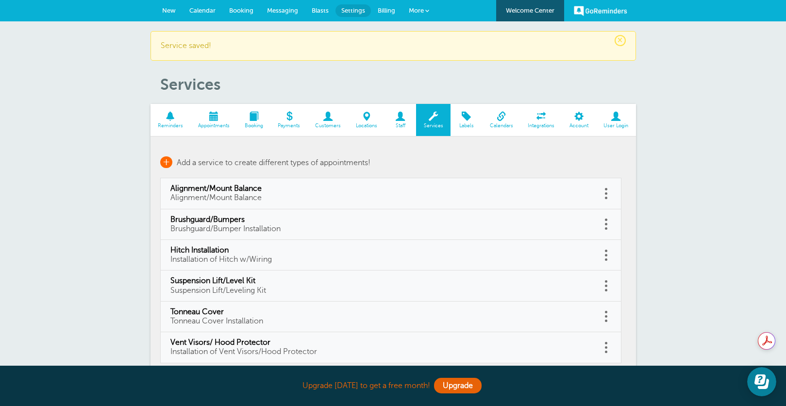
click at [170, 163] on span "+" at bounding box center [166, 162] width 12 height 12
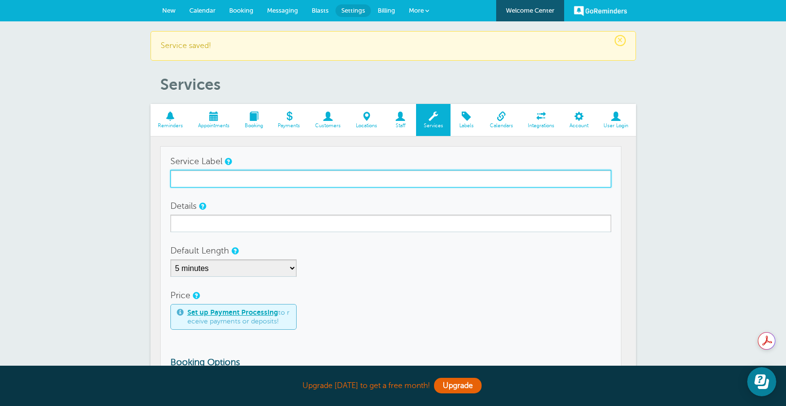
click at [199, 181] on input "Service Label" at bounding box center [390, 178] width 441 height 17
type input "Lighting"
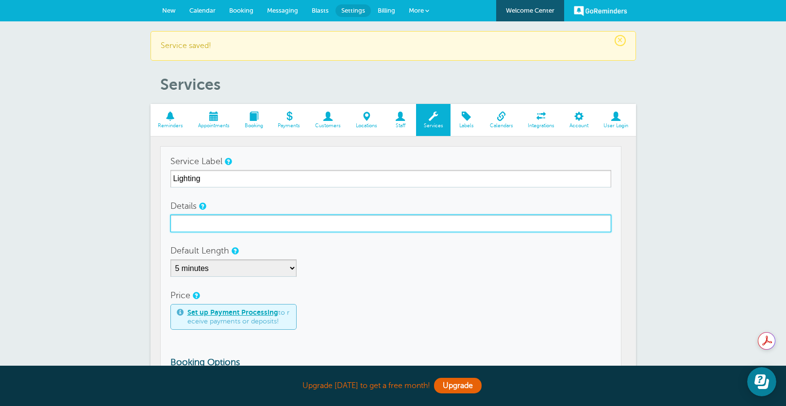
click at [193, 218] on input "Details" at bounding box center [390, 223] width 441 height 17
type input "Lighting installation"
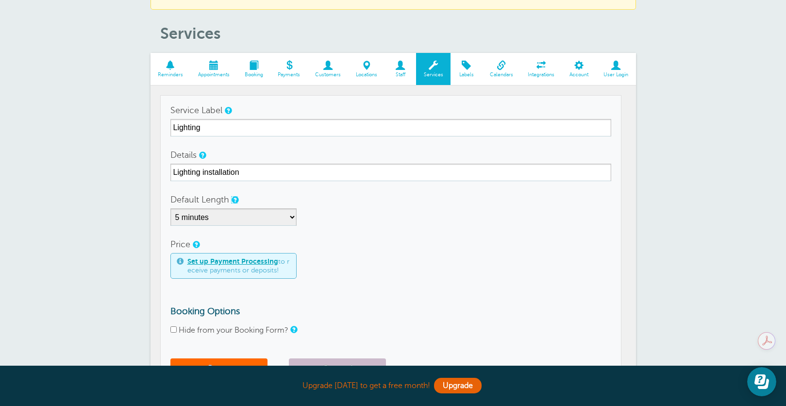
scroll to position [97, 0]
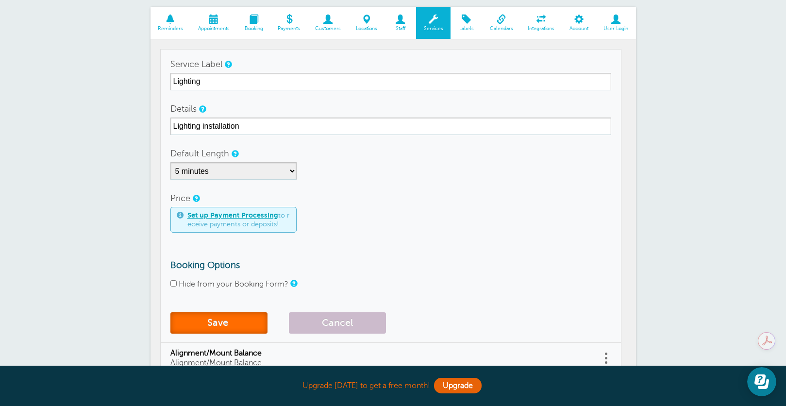
click at [198, 323] on button "Save" at bounding box center [218, 322] width 97 height 21
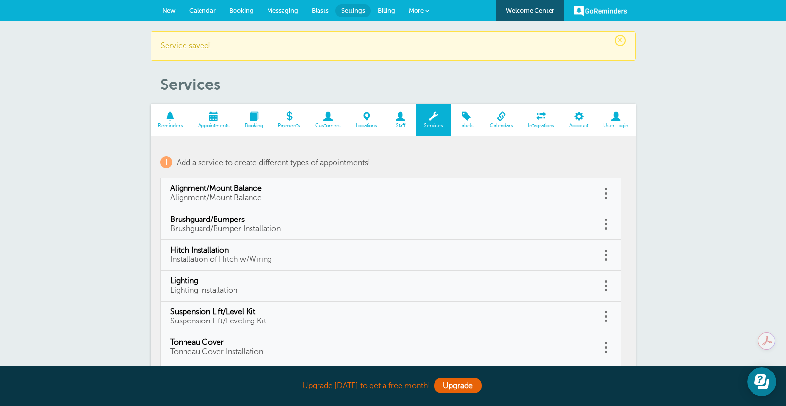
click at [174, 120] on span at bounding box center [170, 116] width 40 height 9
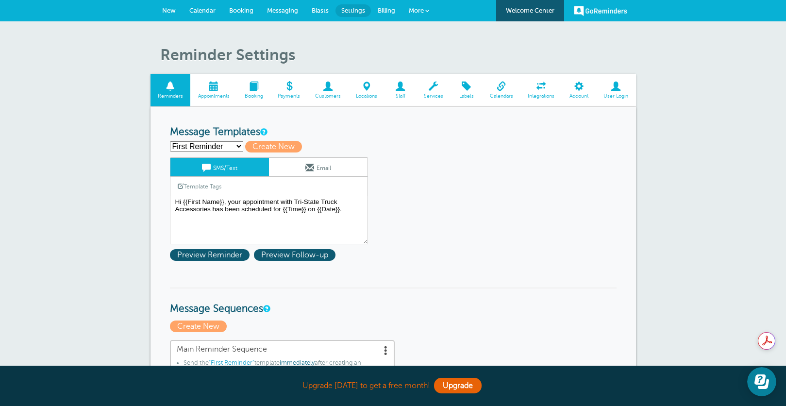
click at [212, 97] on span "Appointments" at bounding box center [213, 96] width 37 height 6
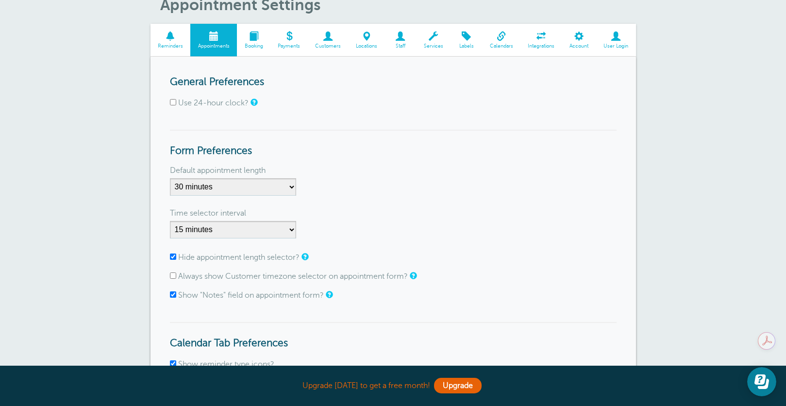
scroll to position [49, 0]
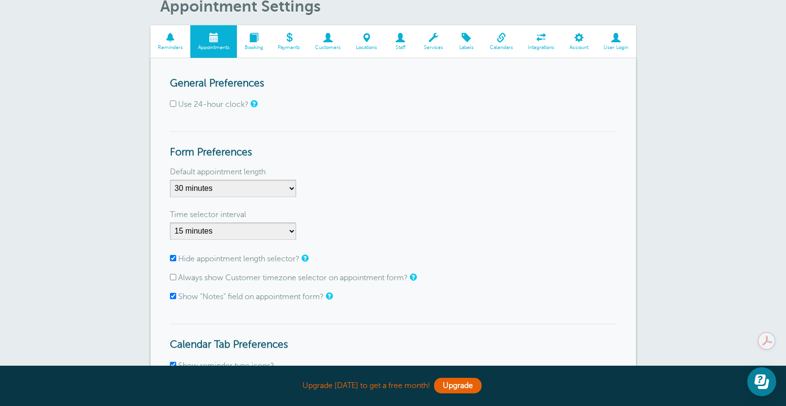
click at [253, 42] on span at bounding box center [253, 37] width 33 height 9
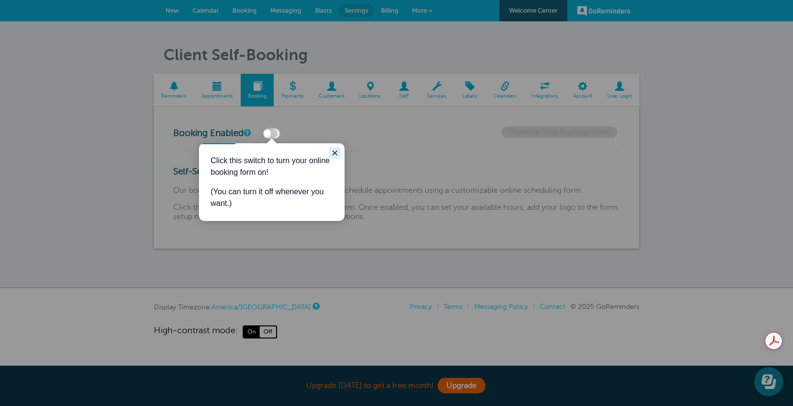
click at [335, 152] on icon "Close guide" at bounding box center [334, 152] width 5 height 5
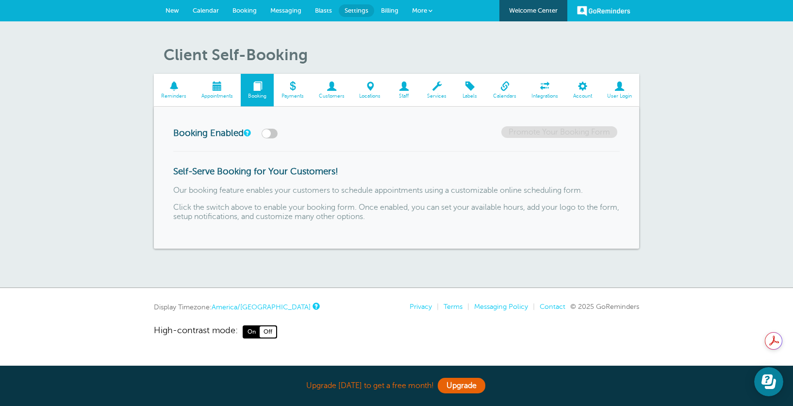
click at [329, 91] on span at bounding box center [331, 86] width 41 height 9
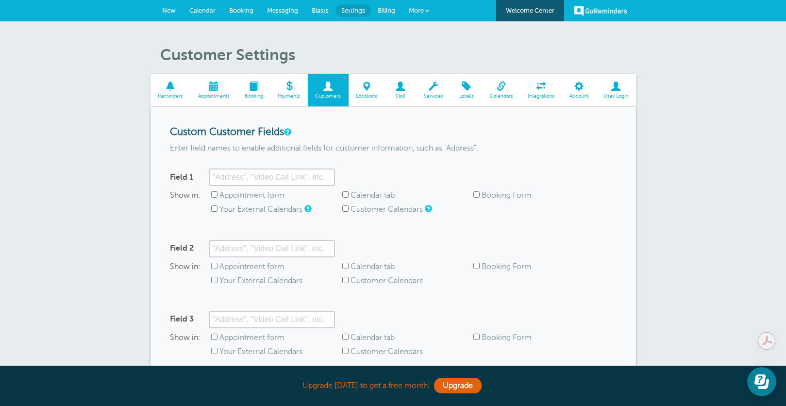
click at [468, 91] on span at bounding box center [466, 86] width 32 height 9
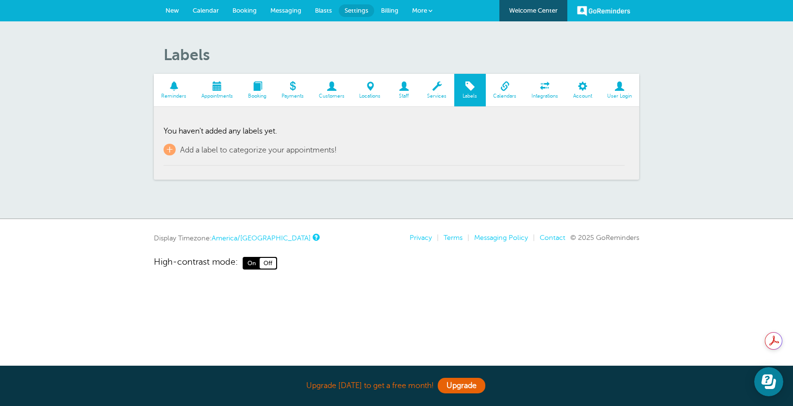
click at [508, 89] on span at bounding box center [505, 86] width 38 height 9
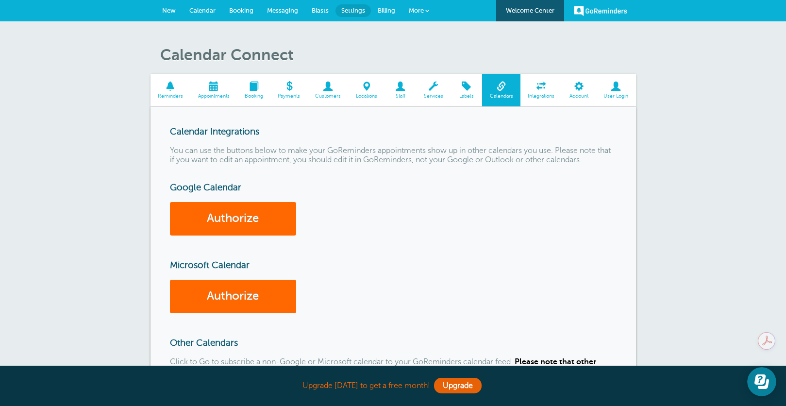
click at [532, 97] on span "Integrations" at bounding box center [541, 96] width 32 height 6
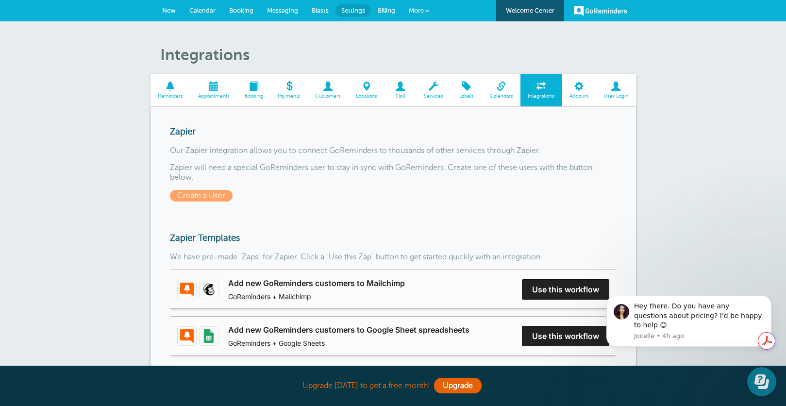
click at [579, 90] on span at bounding box center [579, 86] width 34 height 9
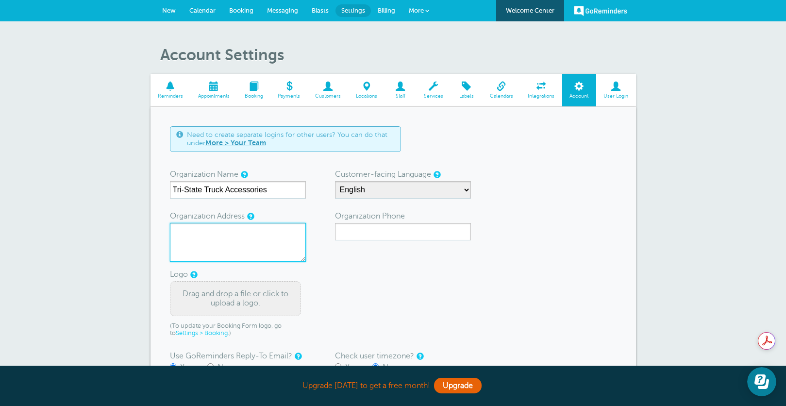
click at [204, 233] on textarea "Organization Address" at bounding box center [238, 242] width 136 height 39
type textarea "[STREET_ADDRESS]"
type input "3346738070"
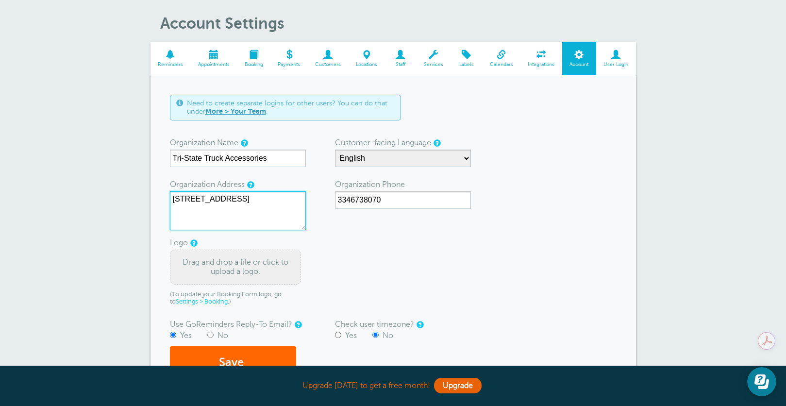
scroll to position [49, 0]
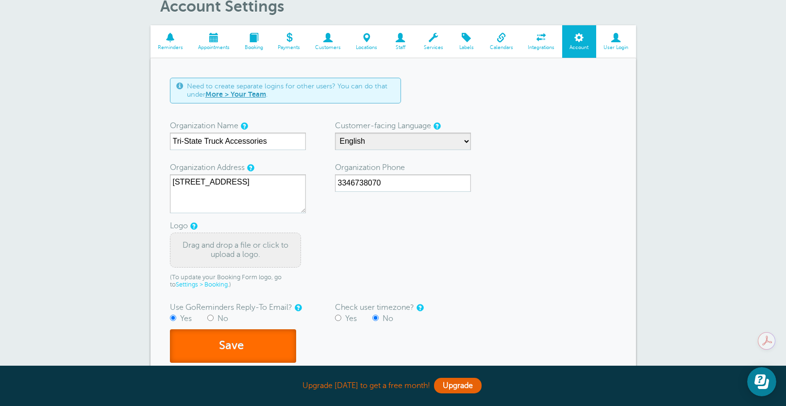
click at [239, 347] on button "Save" at bounding box center [233, 345] width 126 height 33
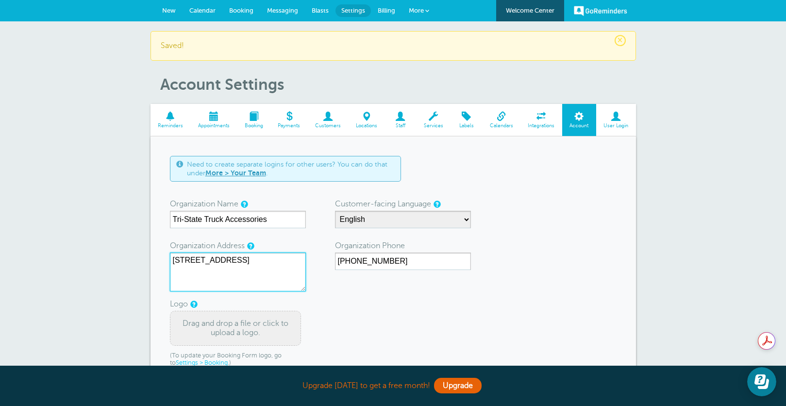
click at [258, 263] on textarea "2428 N Range Street" at bounding box center [238, 271] width 136 height 39
type textarea "[STREET_ADDRESS]"
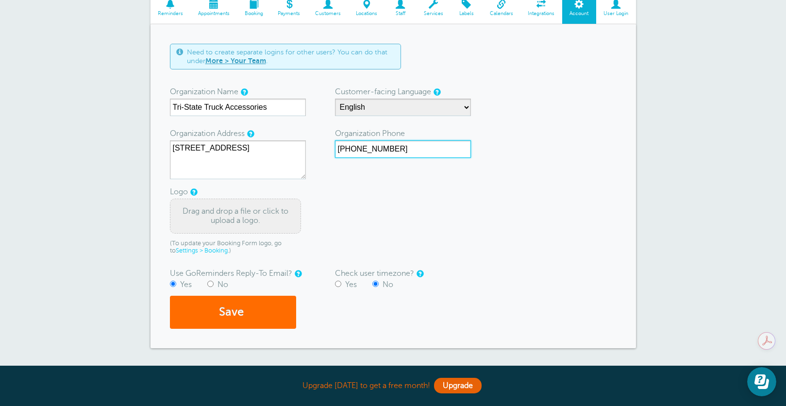
scroll to position [146, 0]
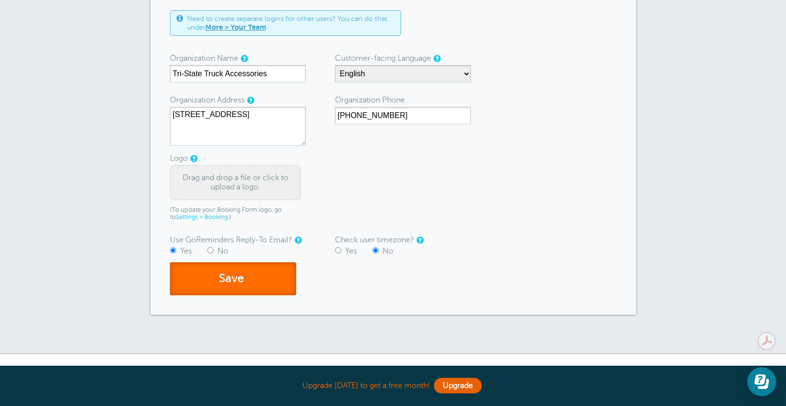
click at [260, 276] on button "Save" at bounding box center [233, 278] width 126 height 33
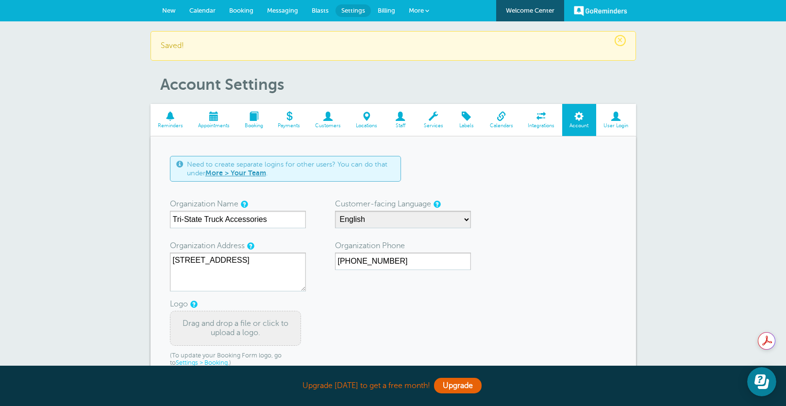
click at [228, 324] on div "Drag and drop a file or click to upload a logo." at bounding box center [235, 328] width 131 height 35
click at [193, 325] on div "Drag and drop a file or click to upload a logo." at bounding box center [235, 328] width 131 height 35
drag, startPoint x: 209, startPoint y: 324, endPoint x: 178, endPoint y: 328, distance: 31.4
click at [178, 328] on div "Drag and drop a file or click to upload a logo." at bounding box center [235, 328] width 131 height 35
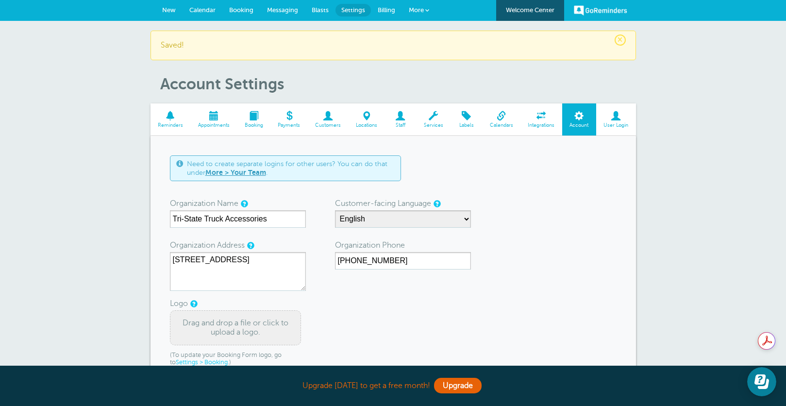
scroll to position [49, 0]
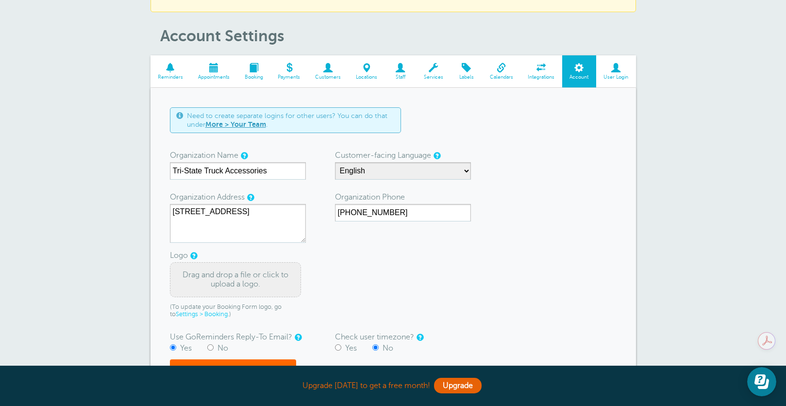
click at [207, 314] on link "Settings > Booking" at bounding box center [202, 314] width 52 height 7
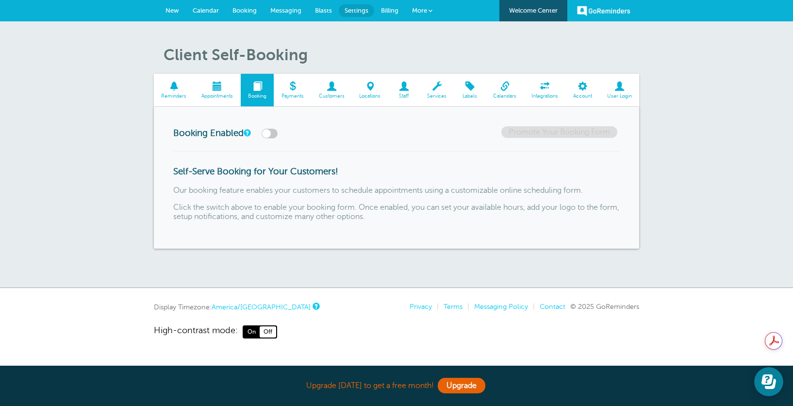
click at [399, 89] on span at bounding box center [404, 86] width 32 height 9
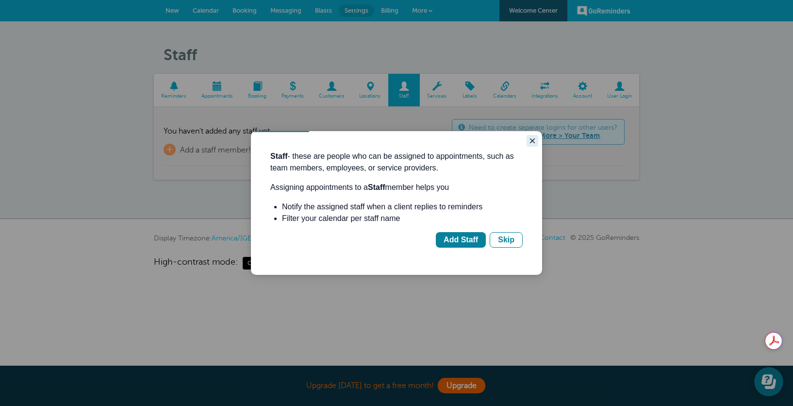
click at [532, 139] on icon "Close guide" at bounding box center [533, 141] width 8 height 8
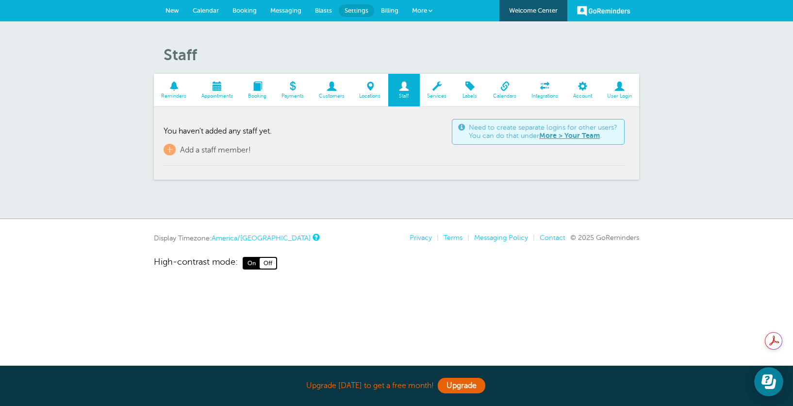
click at [376, 86] on span at bounding box center [370, 86] width 36 height 9
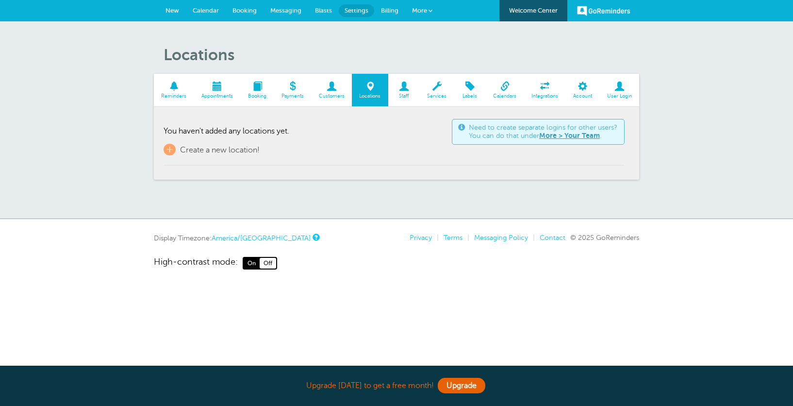
click at [331, 91] on span at bounding box center [331, 86] width 41 height 9
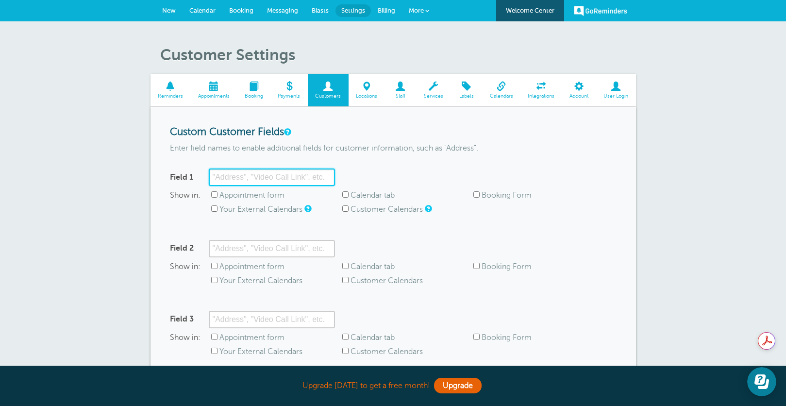
click at [267, 179] on input "Field 1" at bounding box center [272, 176] width 126 height 17
click at [345, 208] on input "Customer Calendars" at bounding box center [345, 208] width 6 height 6
checkbox input "true"
click at [370, 220] on div "Field 1 Show in: Appointment form Calendar tab Booking Form Your External Calen…" at bounding box center [393, 195] width 447 height 55
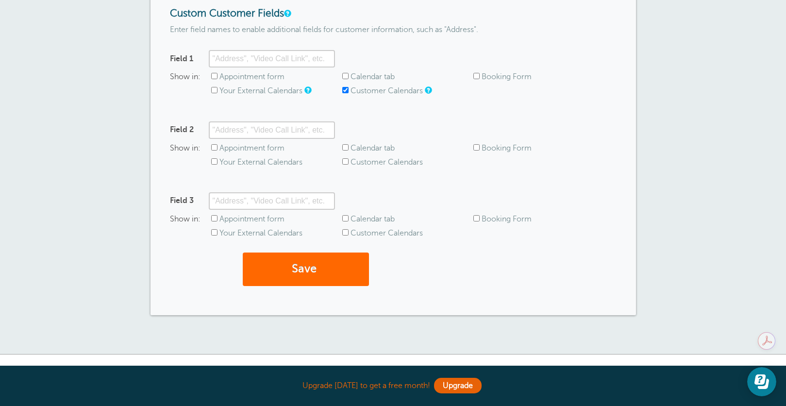
scroll to position [146, 0]
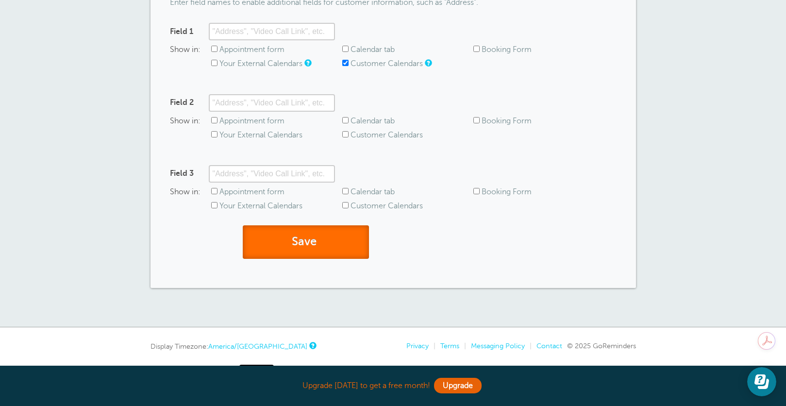
click at [315, 237] on button "Save" at bounding box center [306, 241] width 126 height 33
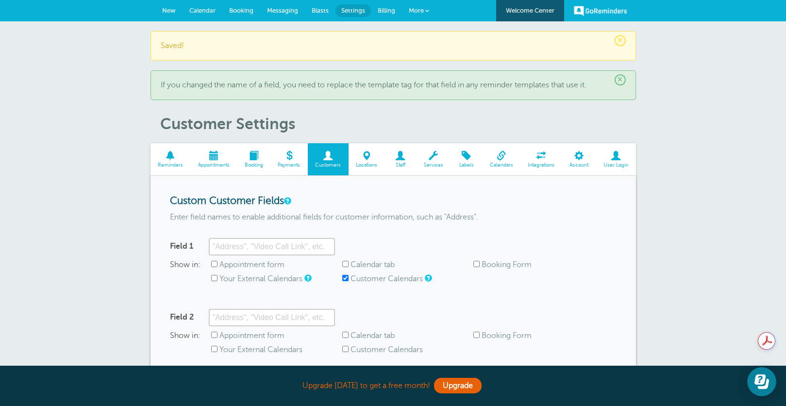
click at [216, 158] on span at bounding box center [213, 155] width 47 height 9
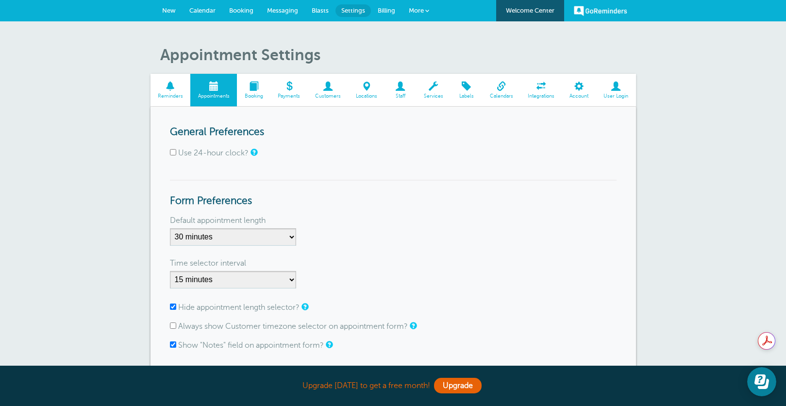
click at [168, 8] on span "New" at bounding box center [169, 10] width 14 height 7
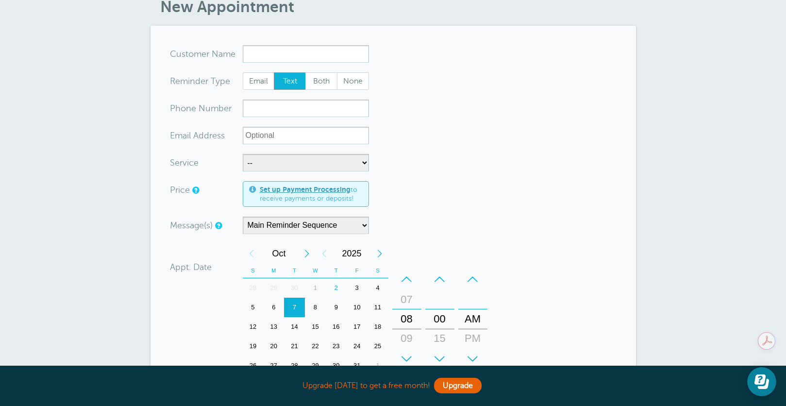
scroll to position [49, 0]
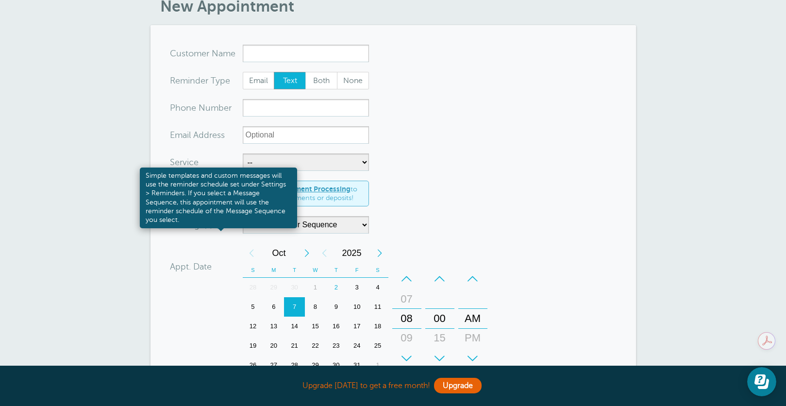
click at [217, 224] on link at bounding box center [218, 225] width 6 height 6
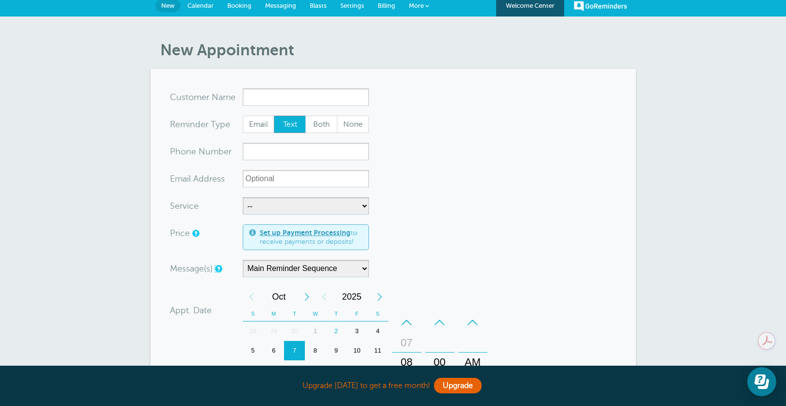
scroll to position [0, 0]
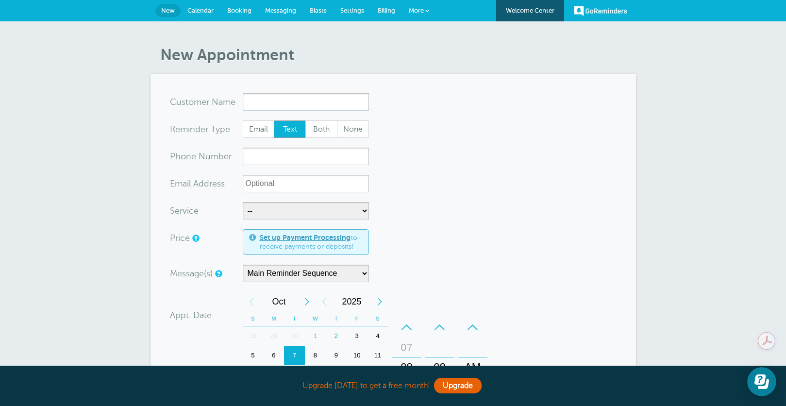
click at [351, 12] on span "Settings" at bounding box center [352, 10] width 24 height 7
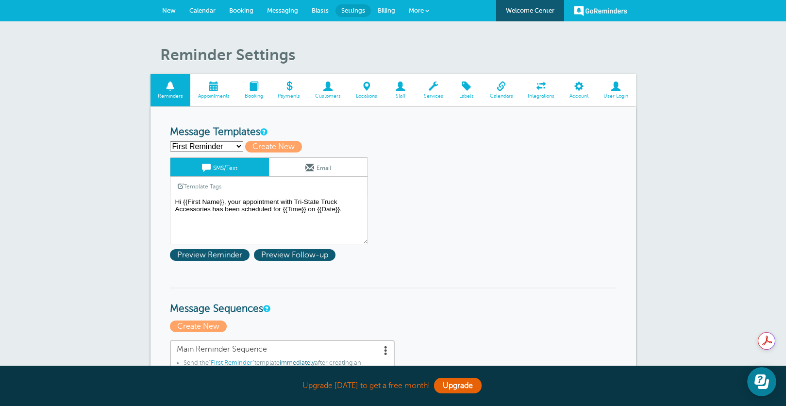
click at [230, 146] on select "First Reminder Second Reminder Third Reminder Create new..." at bounding box center [206, 146] width 73 height 10
click at [230, 145] on select "First Reminder Second Reminder Third Reminder Create new..." at bounding box center [206, 146] width 73 height 10
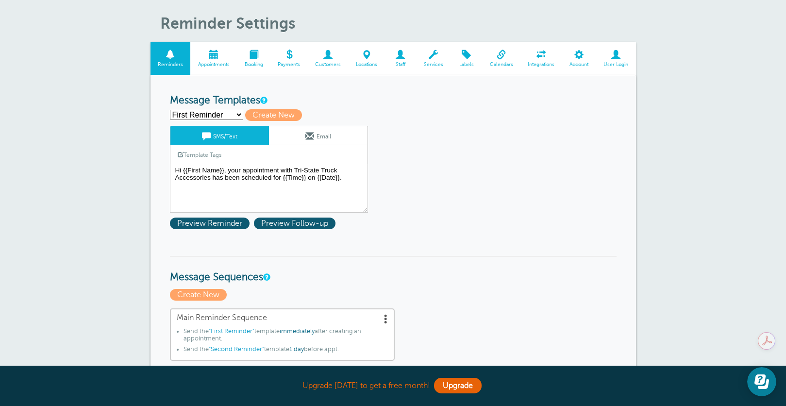
scroll to position [49, 0]
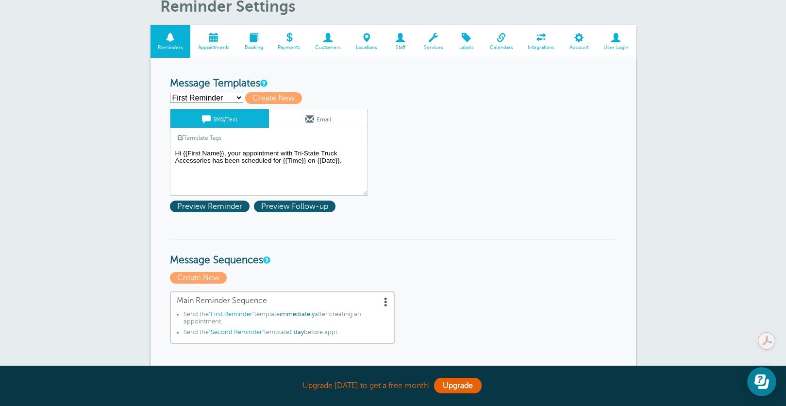
click at [204, 101] on select "First Reminder Second Reminder Third Reminder Create new..." at bounding box center [206, 98] width 73 height 10
select select "163179"
click at [170, 93] on select "First Reminder Second Reminder Third Reminder Create new..." at bounding box center [206, 98] width 73 height 10
type input "Second Reminder"
type textarea "Hi {{First Name}}, you have an appointment with Tri-State Truck Accessories at …"
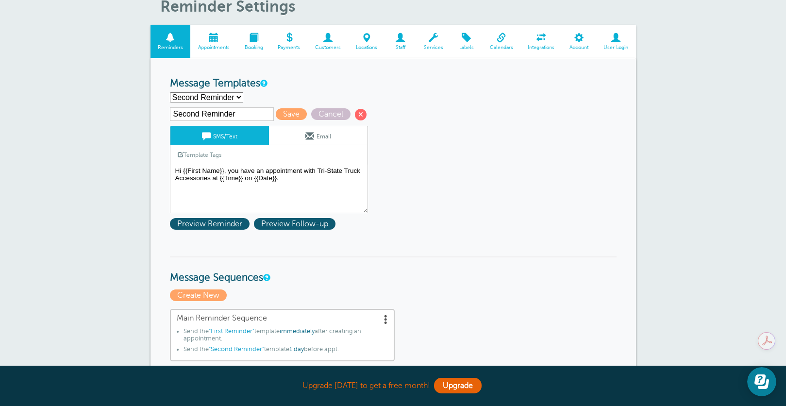
click at [213, 114] on input "Second Reminder" at bounding box center [222, 114] width 104 height 14
click at [224, 99] on select "First Reminder Second Reminder Third Reminder Create new..." at bounding box center [206, 97] width 73 height 10
select select "163180"
click at [170, 92] on select "First Reminder Second Reminder Third Reminder Create new..." at bounding box center [206, 97] width 73 height 10
type input "Third Reminder"
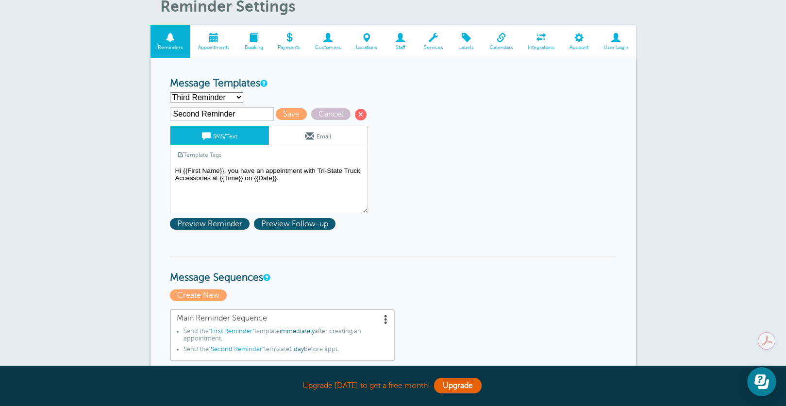
type textarea "Hi {{First Name}}, you have an appointment with Tri-State Truck Accessories tod…"
click at [231, 94] on select "First Reminder Second Reminder Third Reminder Create new..." at bounding box center [206, 97] width 73 height 10
select select "163179"
click at [170, 92] on select "First Reminder Second Reminder Third Reminder Create new..." at bounding box center [206, 97] width 73 height 10
type input "Second Reminder"
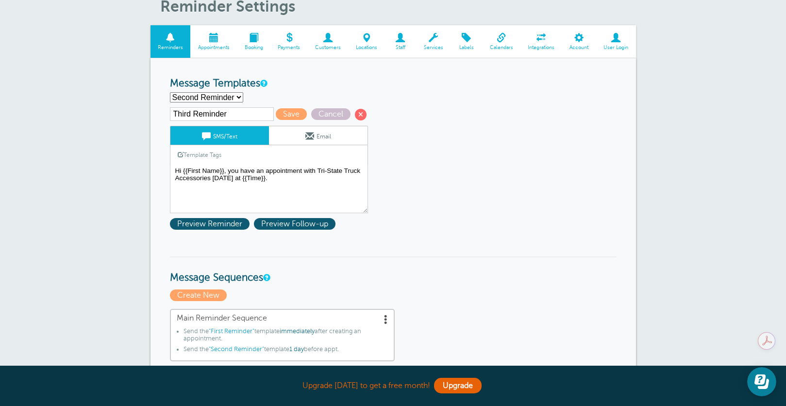
type textarea "Hi {{First Name}}, you have an appointment with Tri-State Truck Accessories at …"
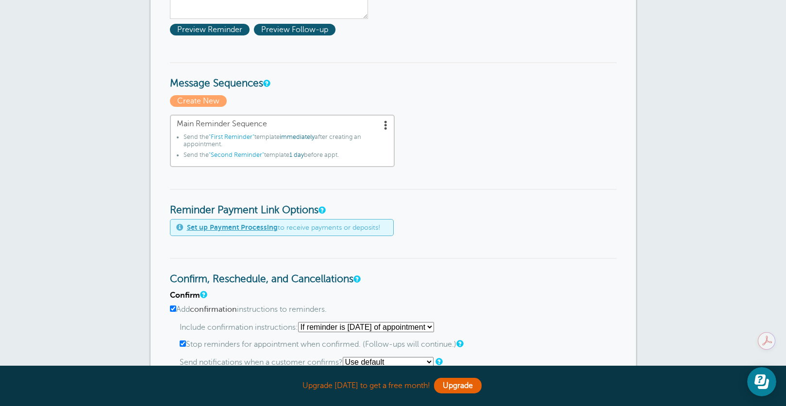
scroll to position [291, 0]
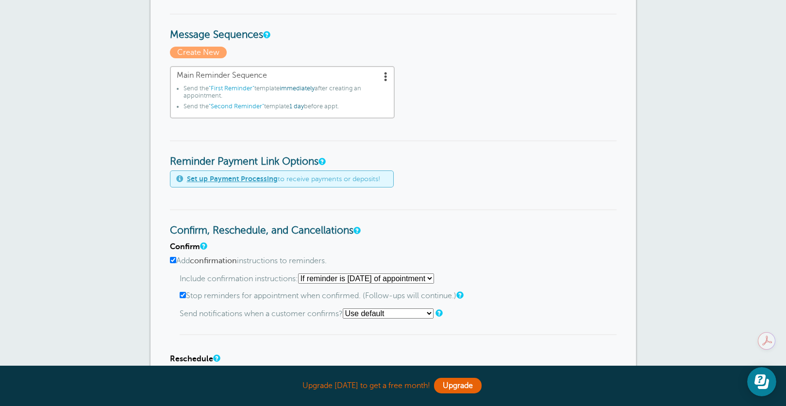
click at [434, 277] on select "Starting with first reminder If reminder is within 1 day of appointment If remi…" at bounding box center [366, 278] width 136 height 10
select select "7"
click at [301, 273] on select "Starting with first reminder If reminder is within 1 day of appointment If remi…" at bounding box center [366, 278] width 136 height 10
click at [368, 315] on select "Use default Text me Email me Don't send notifications" at bounding box center [388, 313] width 91 height 10
select select "3"
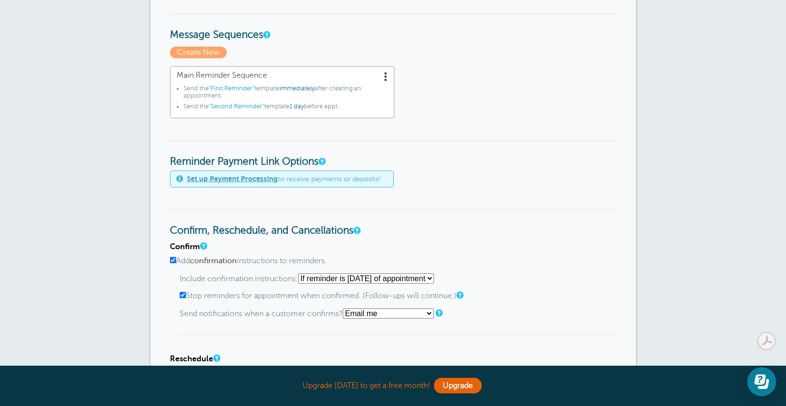
click at [346, 308] on select "Use default Text me Email me Don't send notifications" at bounding box center [388, 313] width 91 height 10
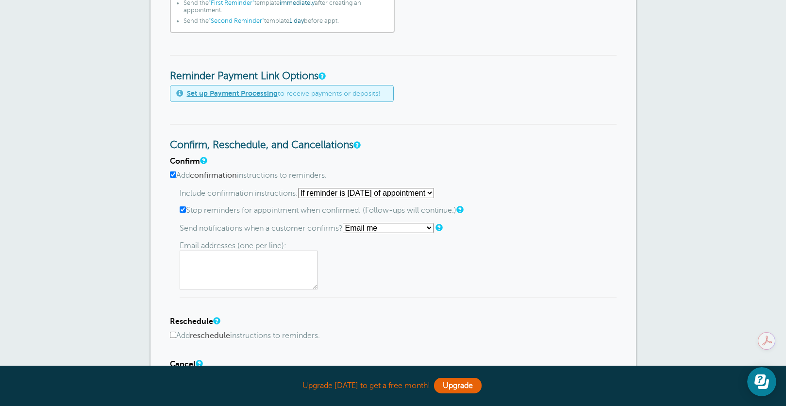
scroll to position [388, 0]
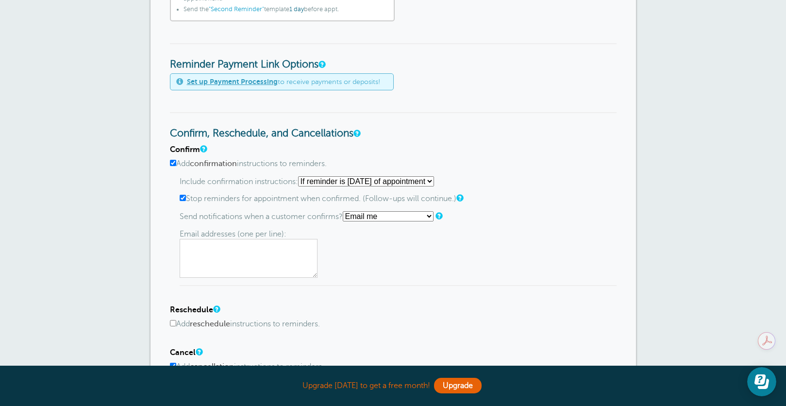
click at [246, 262] on textarea at bounding box center [249, 258] width 138 height 39
type textarea "[EMAIL_ADDRESS][DOMAIN_NAME]"
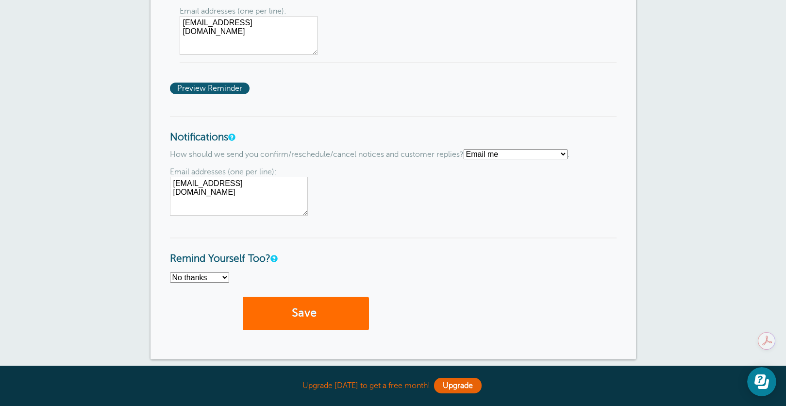
scroll to position [874, 0]
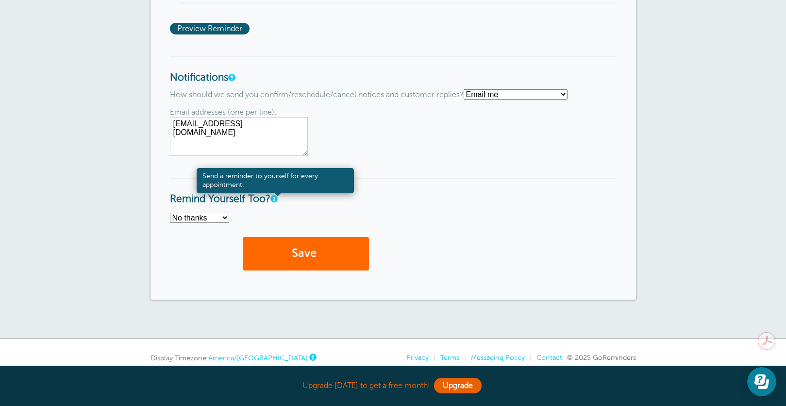
click at [276, 201] on link at bounding box center [273, 199] width 6 height 6
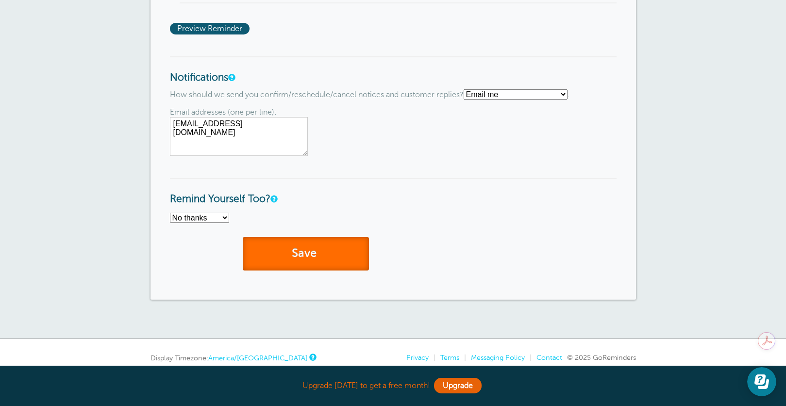
click at [309, 251] on button "Save" at bounding box center [306, 253] width 126 height 33
